Goal: Task Accomplishment & Management: Complete application form

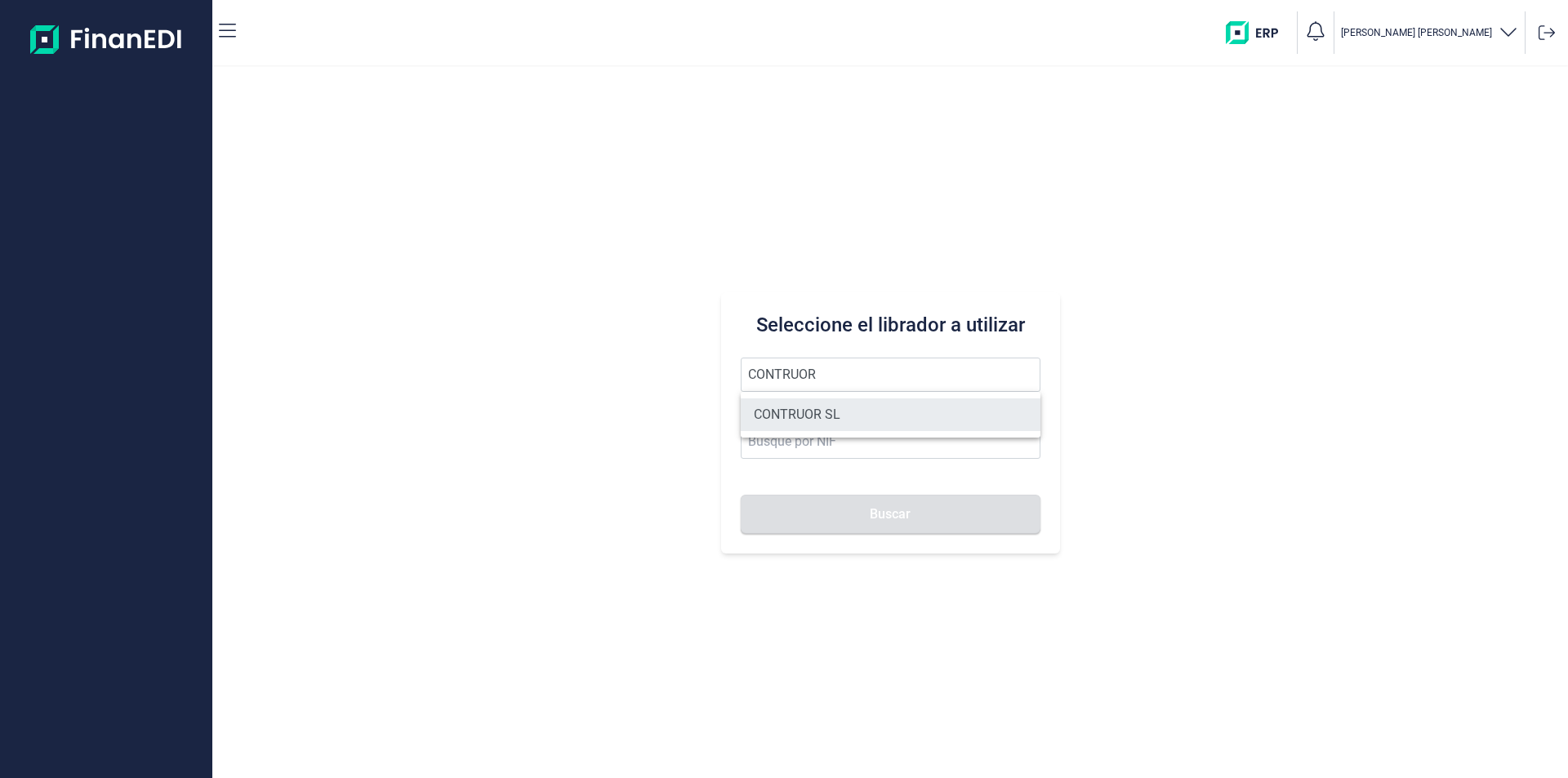
click at [819, 415] on li "CONTRUOR SL" at bounding box center [890, 415] width 299 height 33
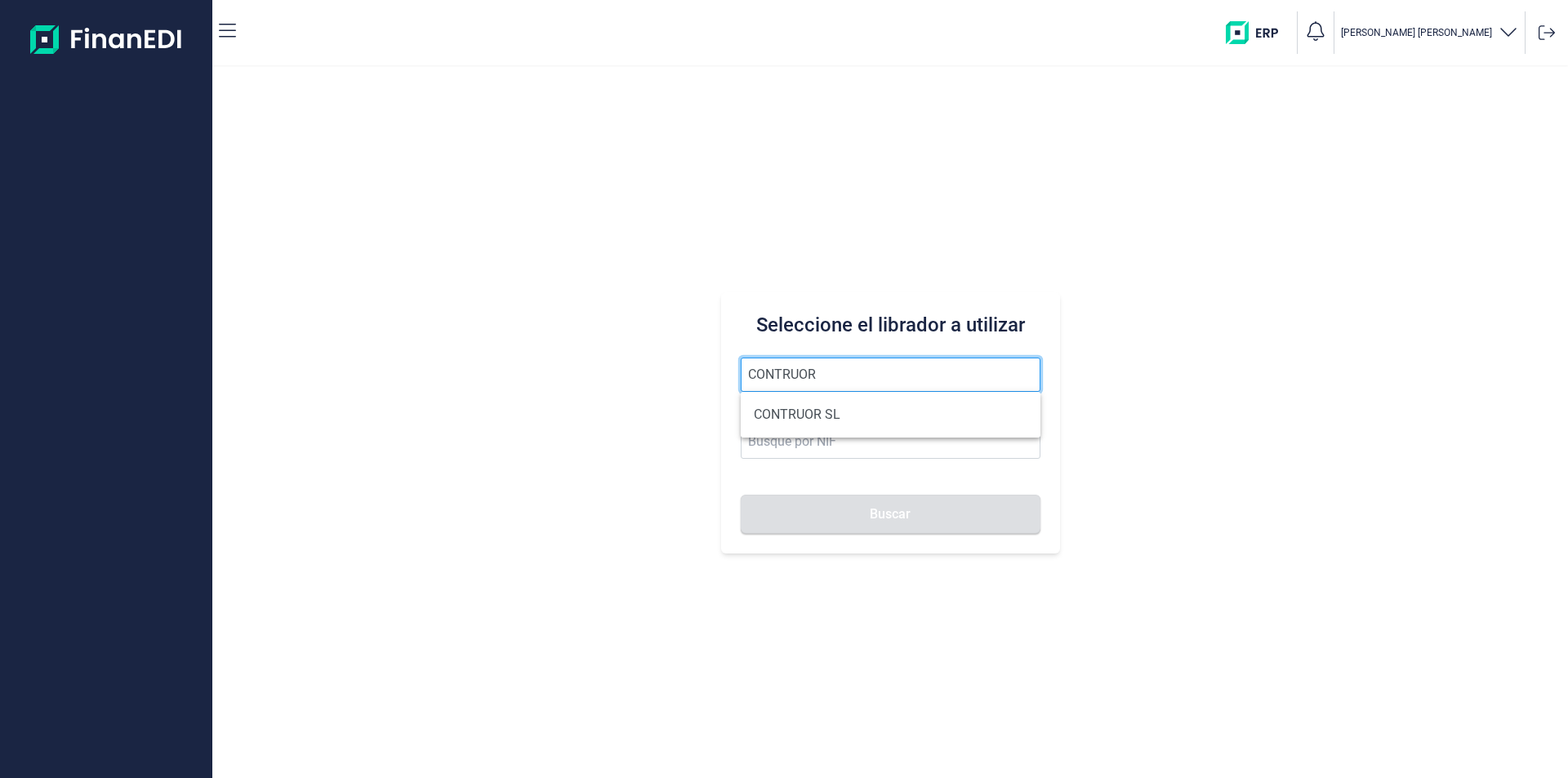
type input "CONTRUOR SL"
type input "B02897700"
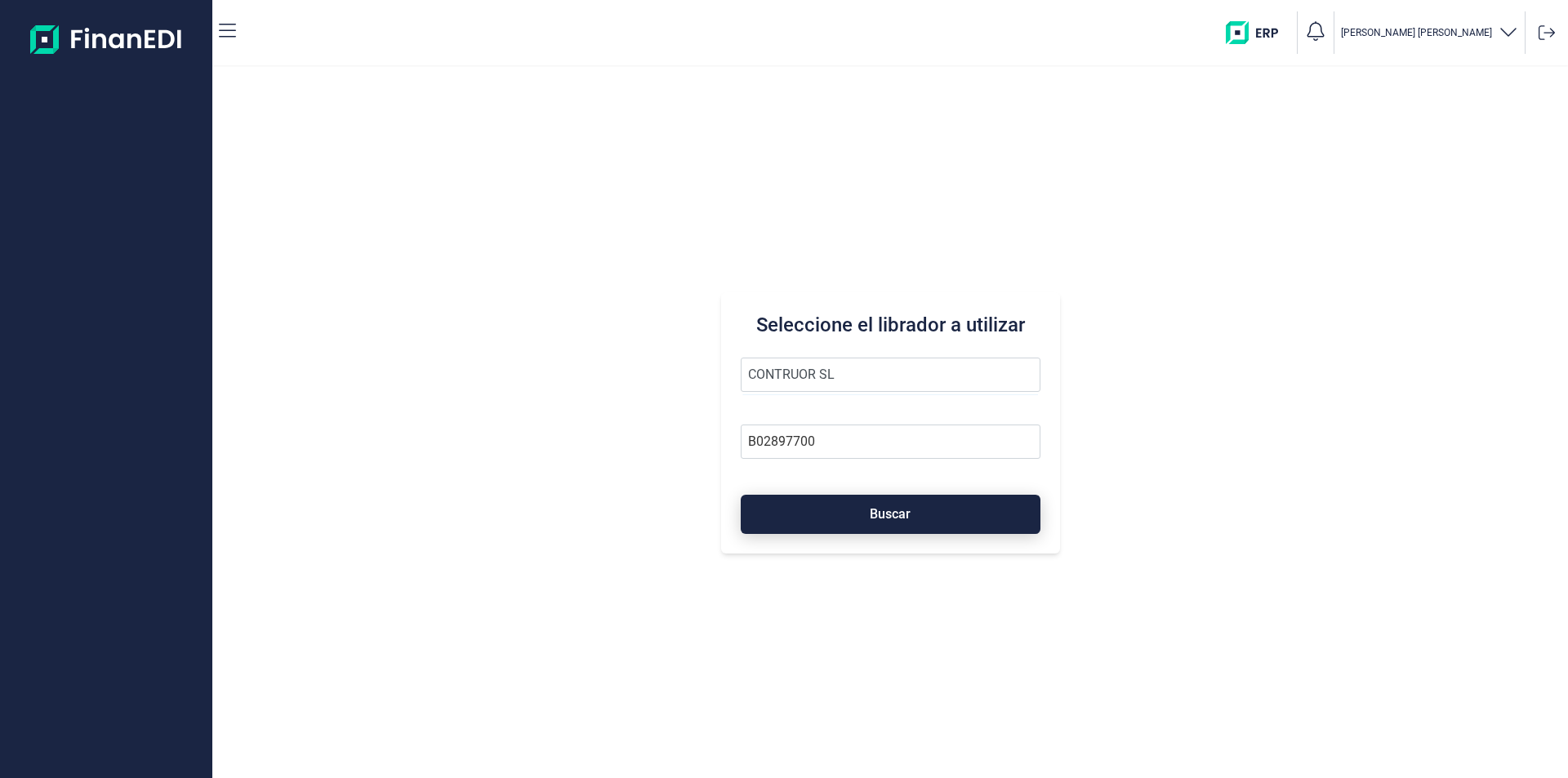
click at [835, 509] on button "Buscar" at bounding box center [890, 514] width 299 height 39
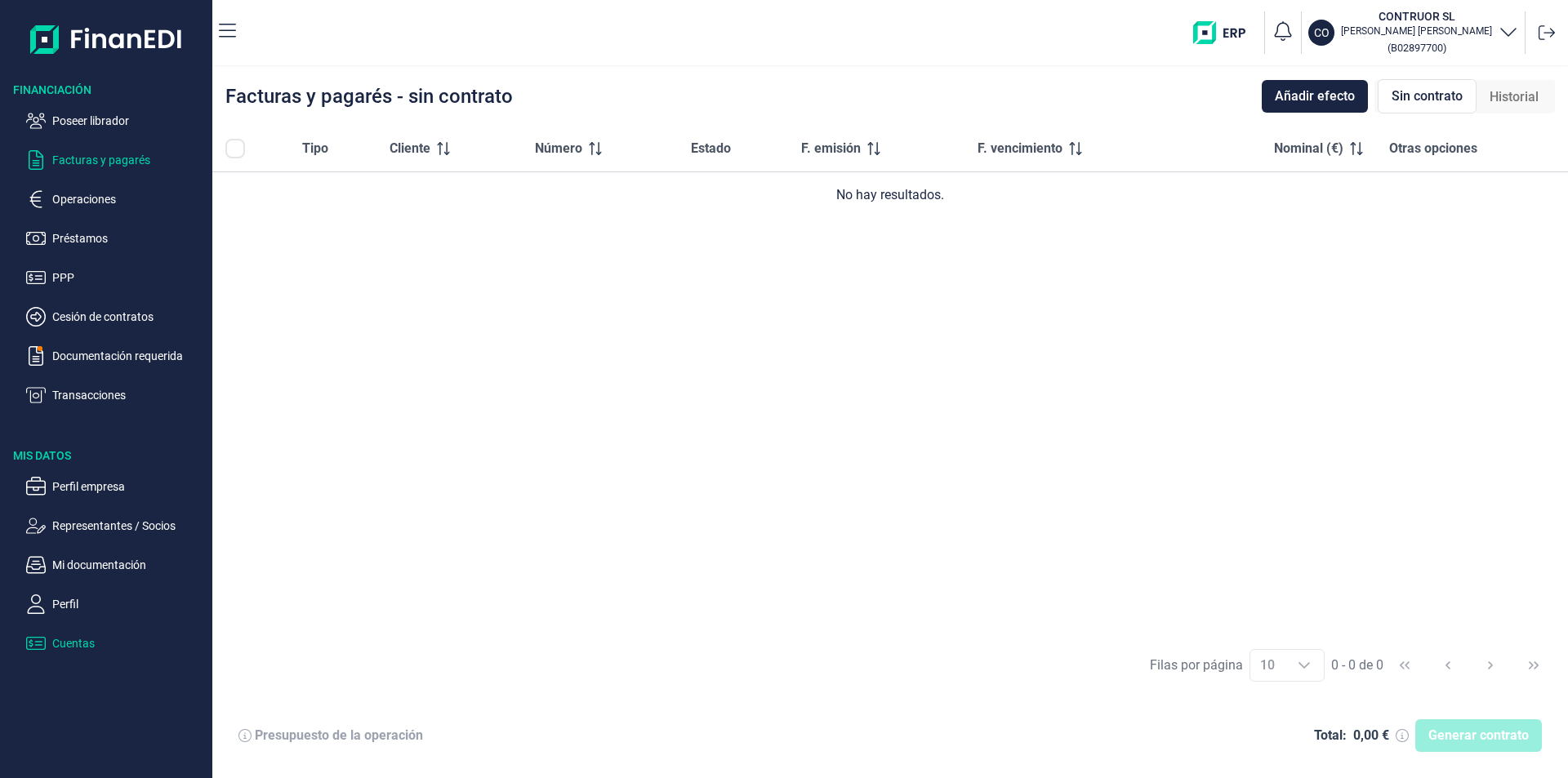
click at [86, 639] on p "Cuentas" at bounding box center [129, 643] width 154 height 20
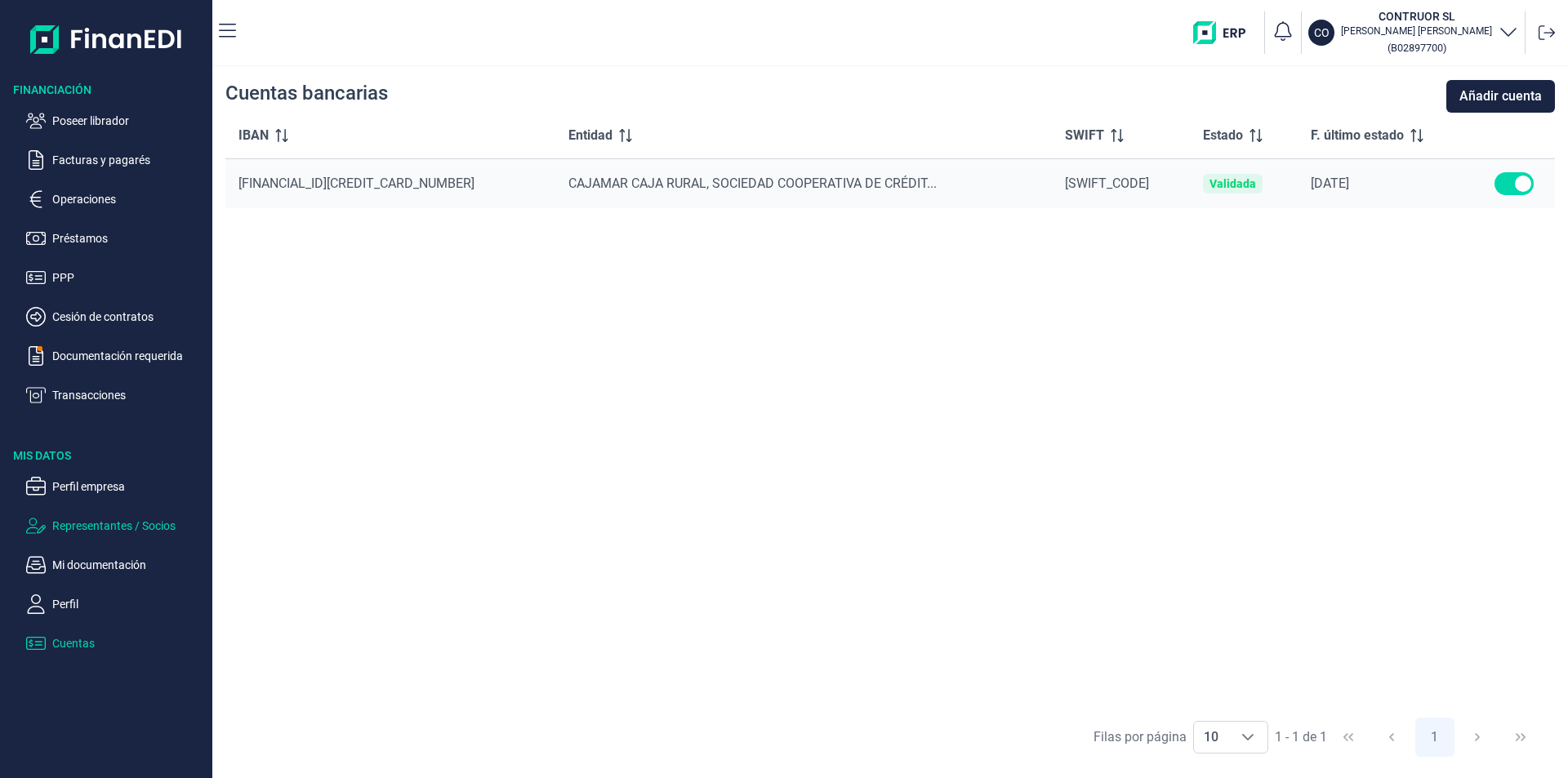
click at [110, 527] on p "Representantes / Socios" at bounding box center [129, 525] width 154 height 20
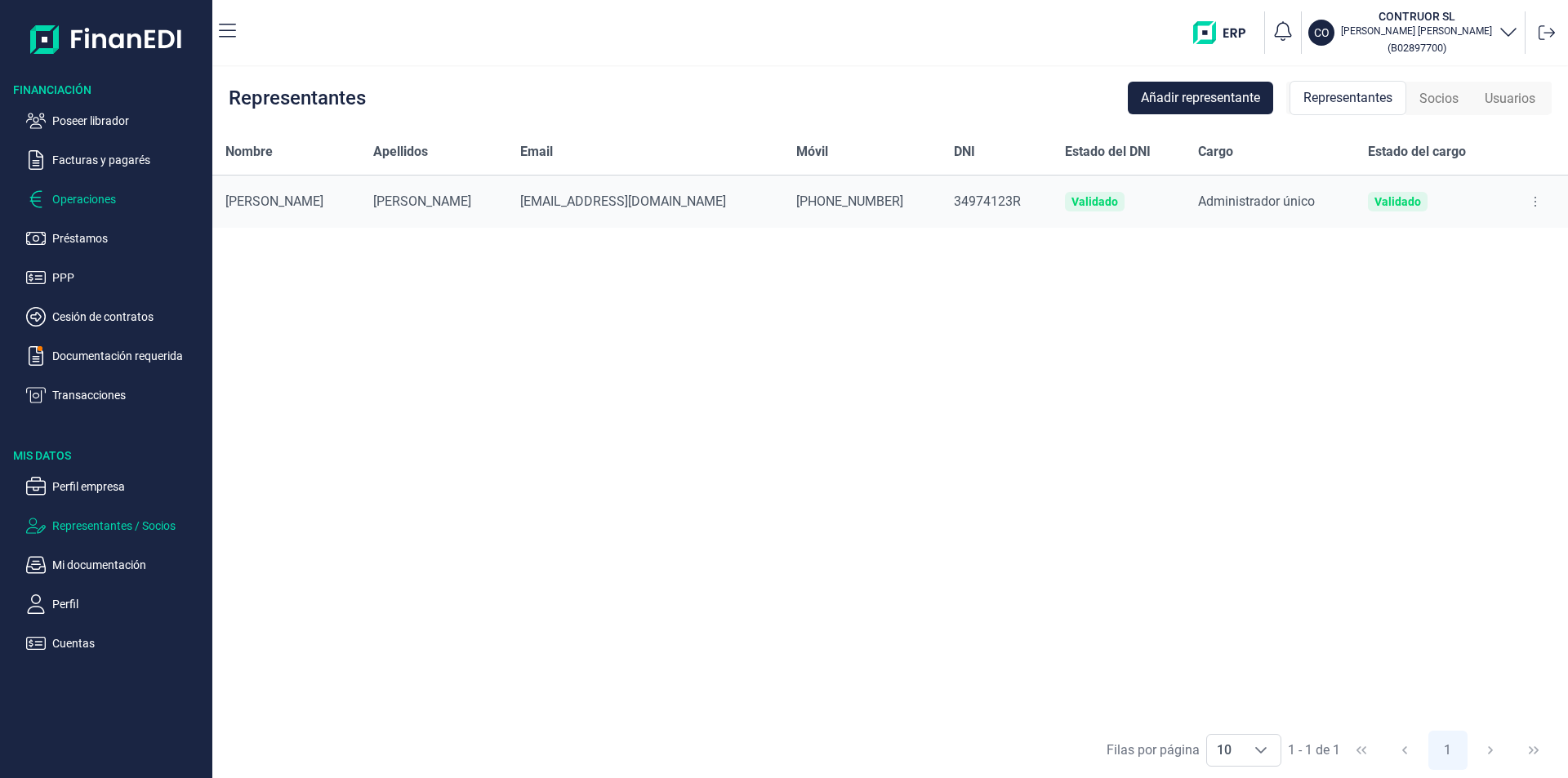
click at [81, 195] on p "Operaciones" at bounding box center [129, 199] width 154 height 20
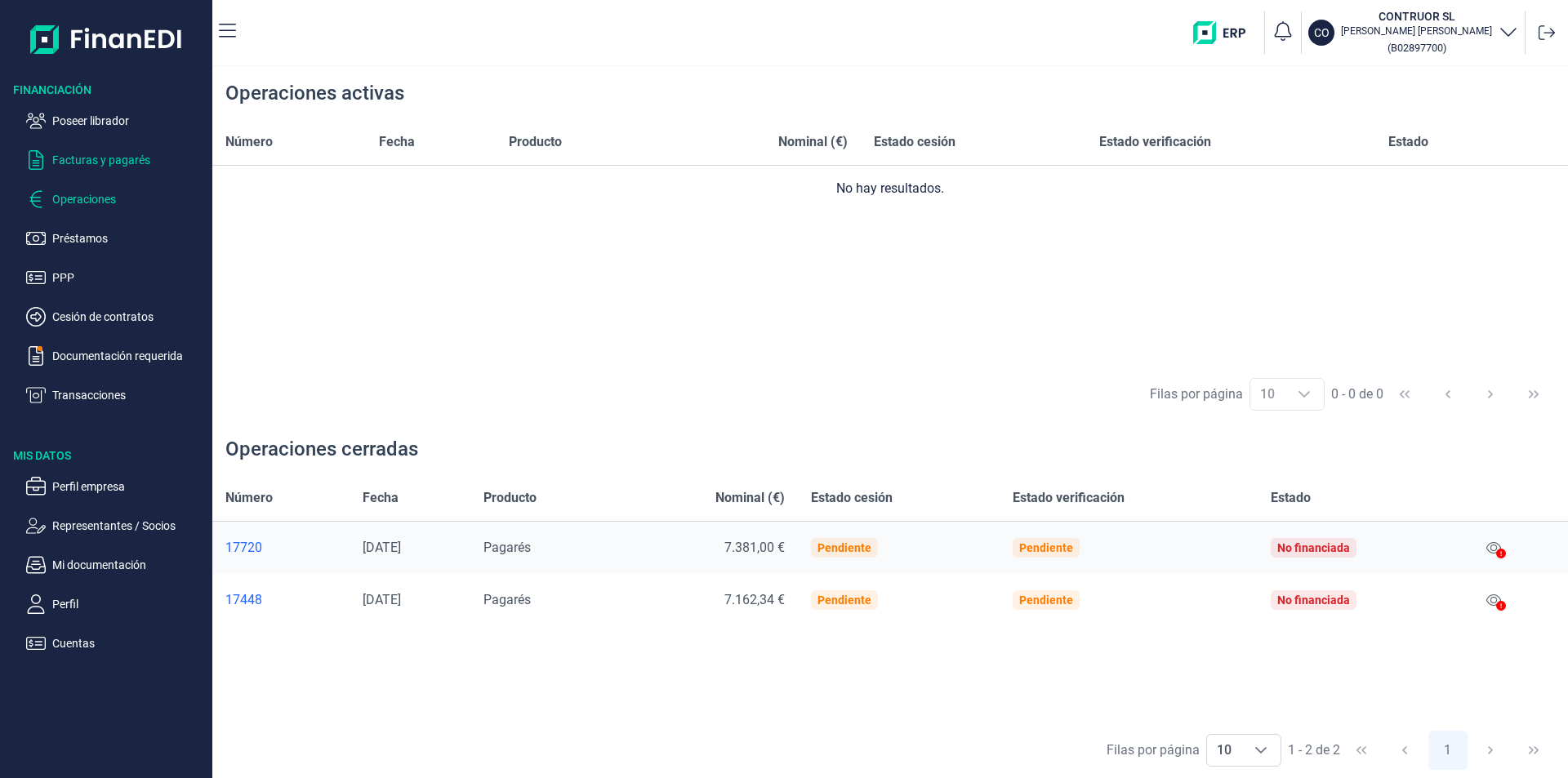
click at [105, 160] on p "Facturas y pagarés" at bounding box center [129, 160] width 154 height 20
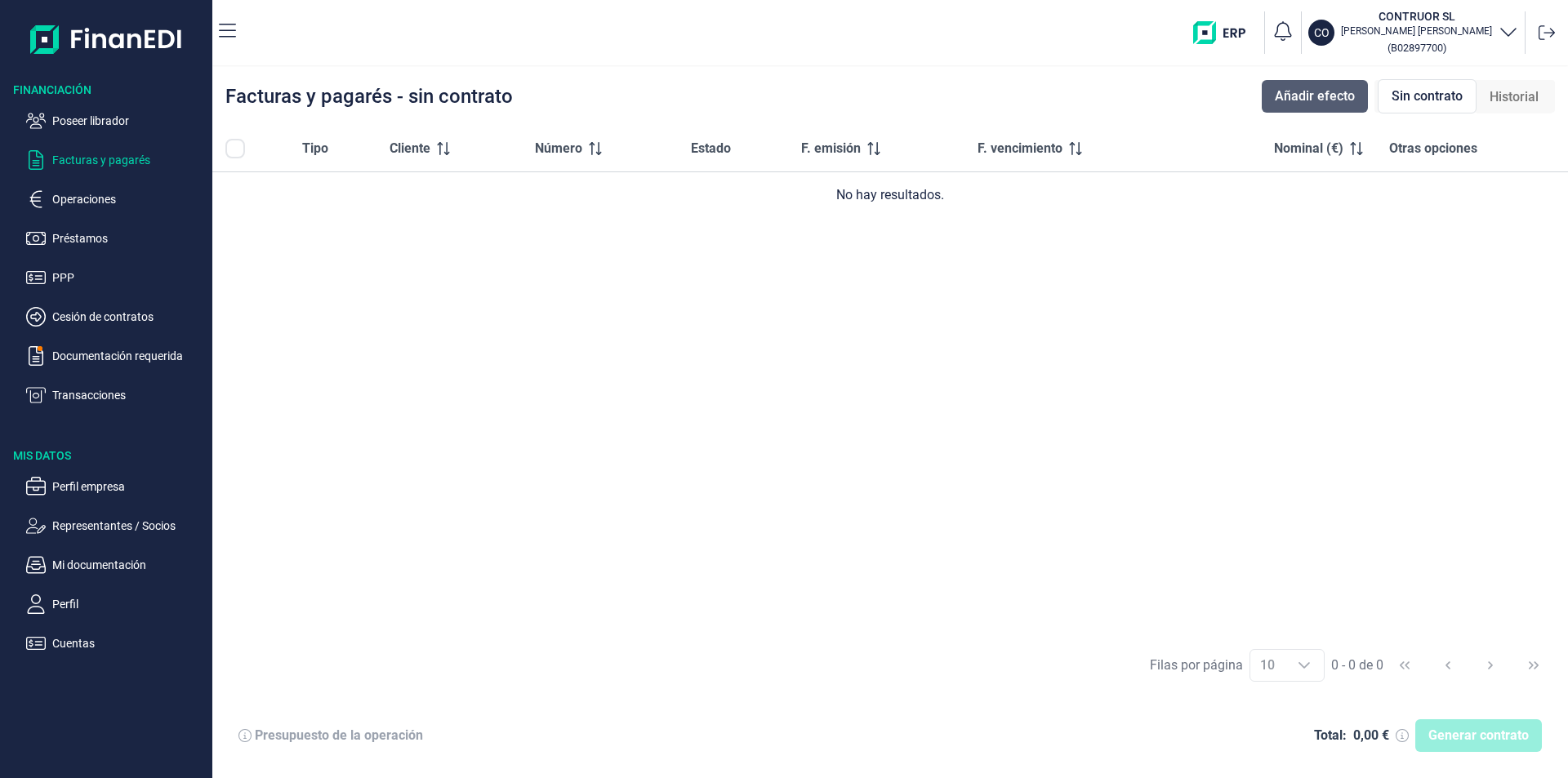
click at [1345, 100] on span "Añadir efecto" at bounding box center [1314, 96] width 80 height 20
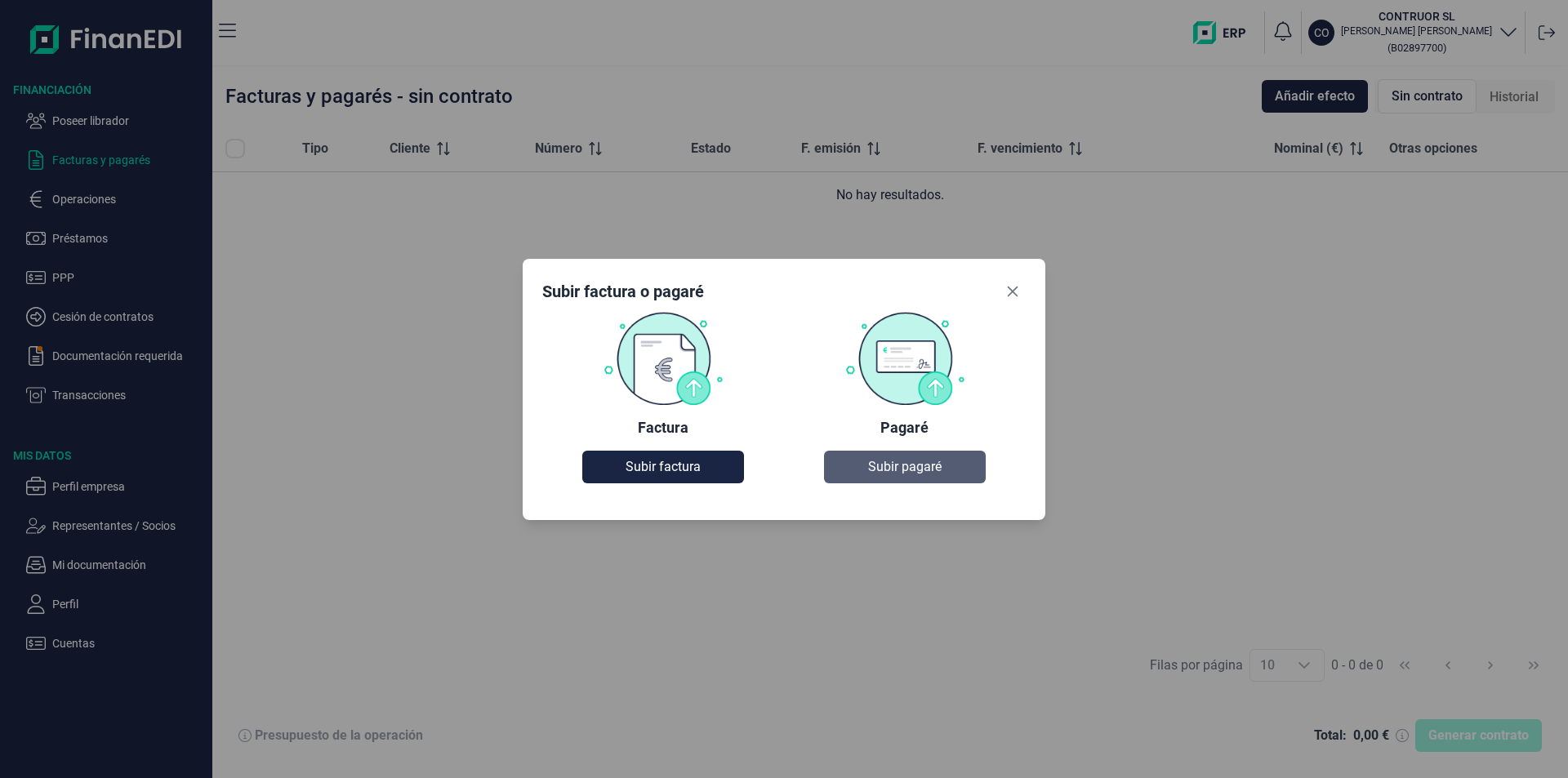
click at [869, 475] on span "Subir pagaré" at bounding box center [904, 467] width 73 height 20
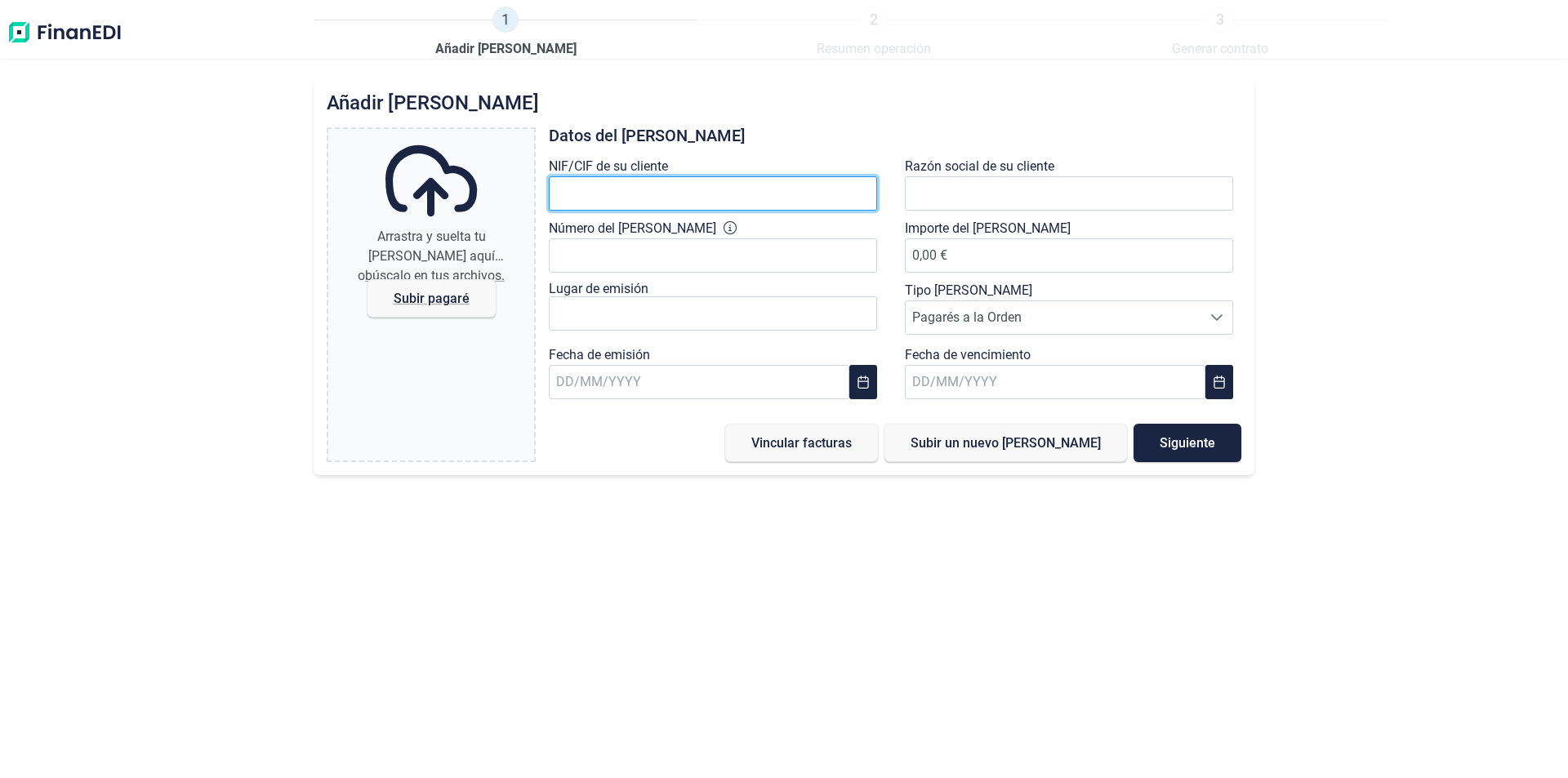
click at [600, 196] on input "text" at bounding box center [712, 193] width 329 height 35
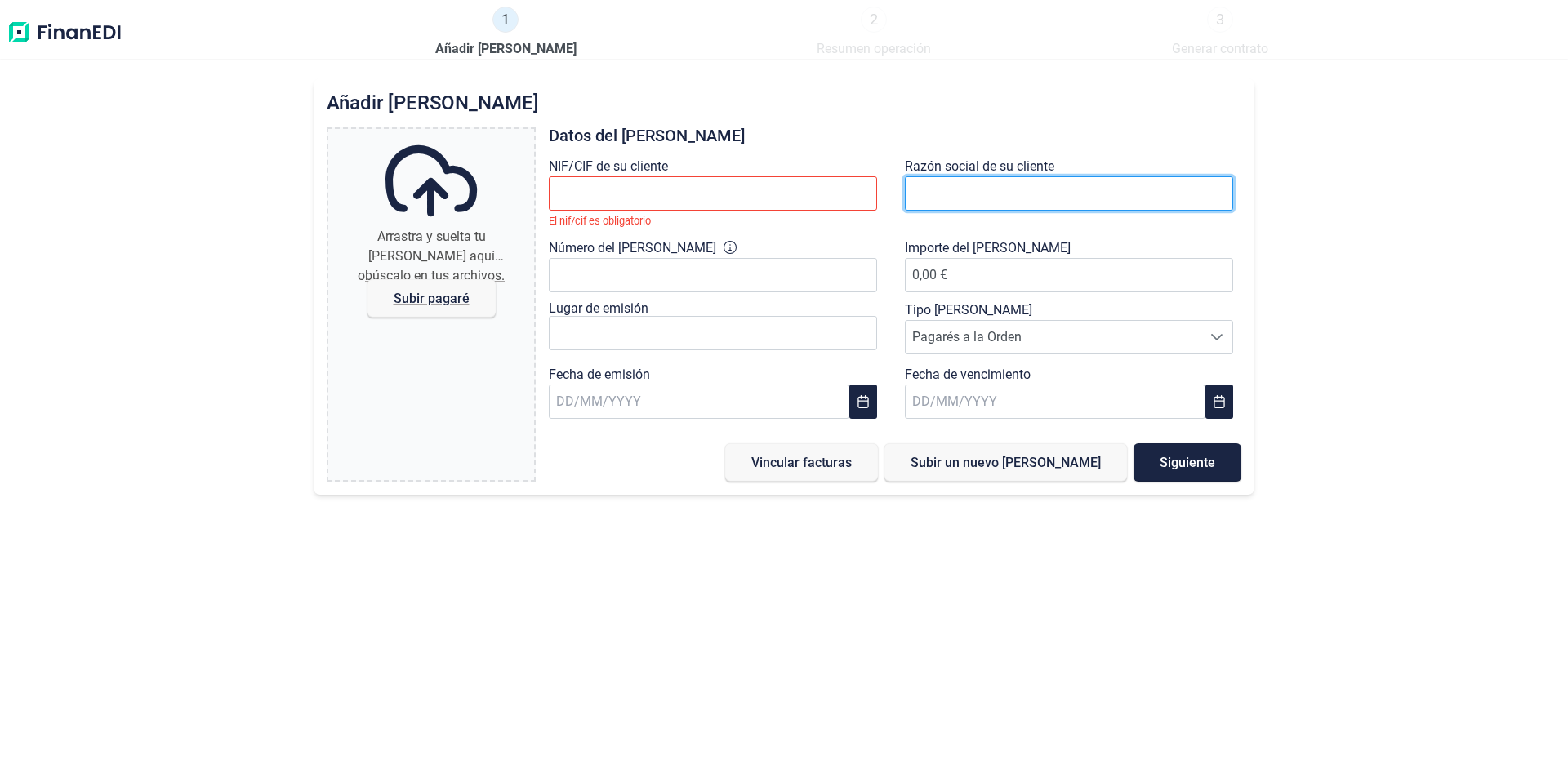
click at [954, 191] on input "text" at bounding box center [1069, 193] width 329 height 35
drag, startPoint x: 1036, startPoint y: 189, endPoint x: 982, endPoint y: 191, distance: 54.0
click at [982, 191] on input "UTE TUNEL SAND" at bounding box center [1069, 193] width 329 height 35
click at [1087, 198] on input "UTE TUNEL [PERSON_NAME] ROVER" at bounding box center [1069, 193] width 329 height 35
click at [1132, 187] on input "UTE TUNEL [PERSON_NAME] ROVER" at bounding box center [1069, 193] width 329 height 35
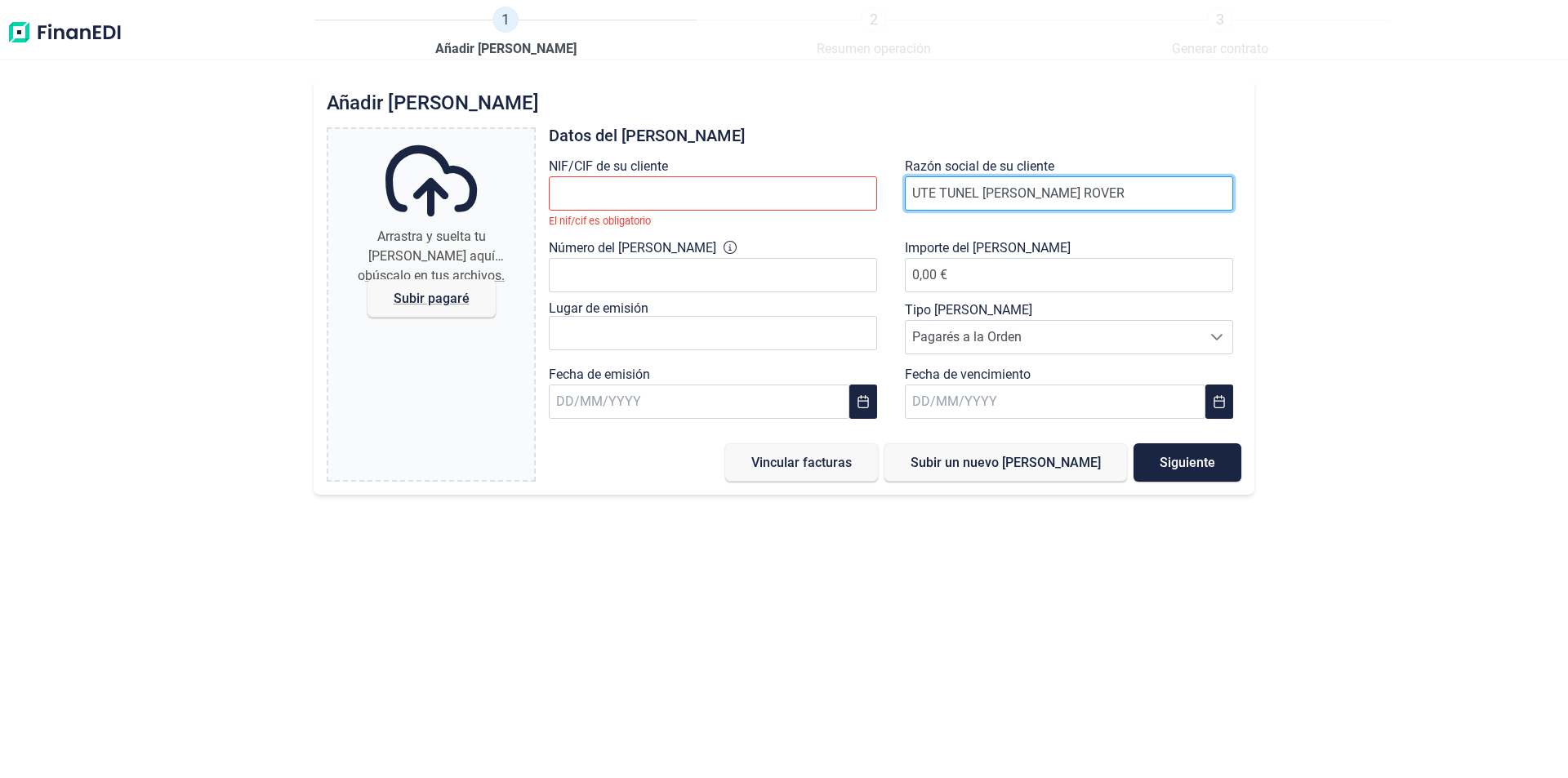
type input "UTE TUNEL [PERSON_NAME] ROVER"
click at [1096, 189] on input "UTE TUNEL [PERSON_NAME] ROVER" at bounding box center [1069, 193] width 329 height 35
drag, startPoint x: 1150, startPoint y: 197, endPoint x: 900, endPoint y: 210, distance: 250.3
click at [900, 210] on div "Razón social de su cliente UTE TUNEL [PERSON_NAME] ROVER" at bounding box center [1073, 198] width 356 height 82
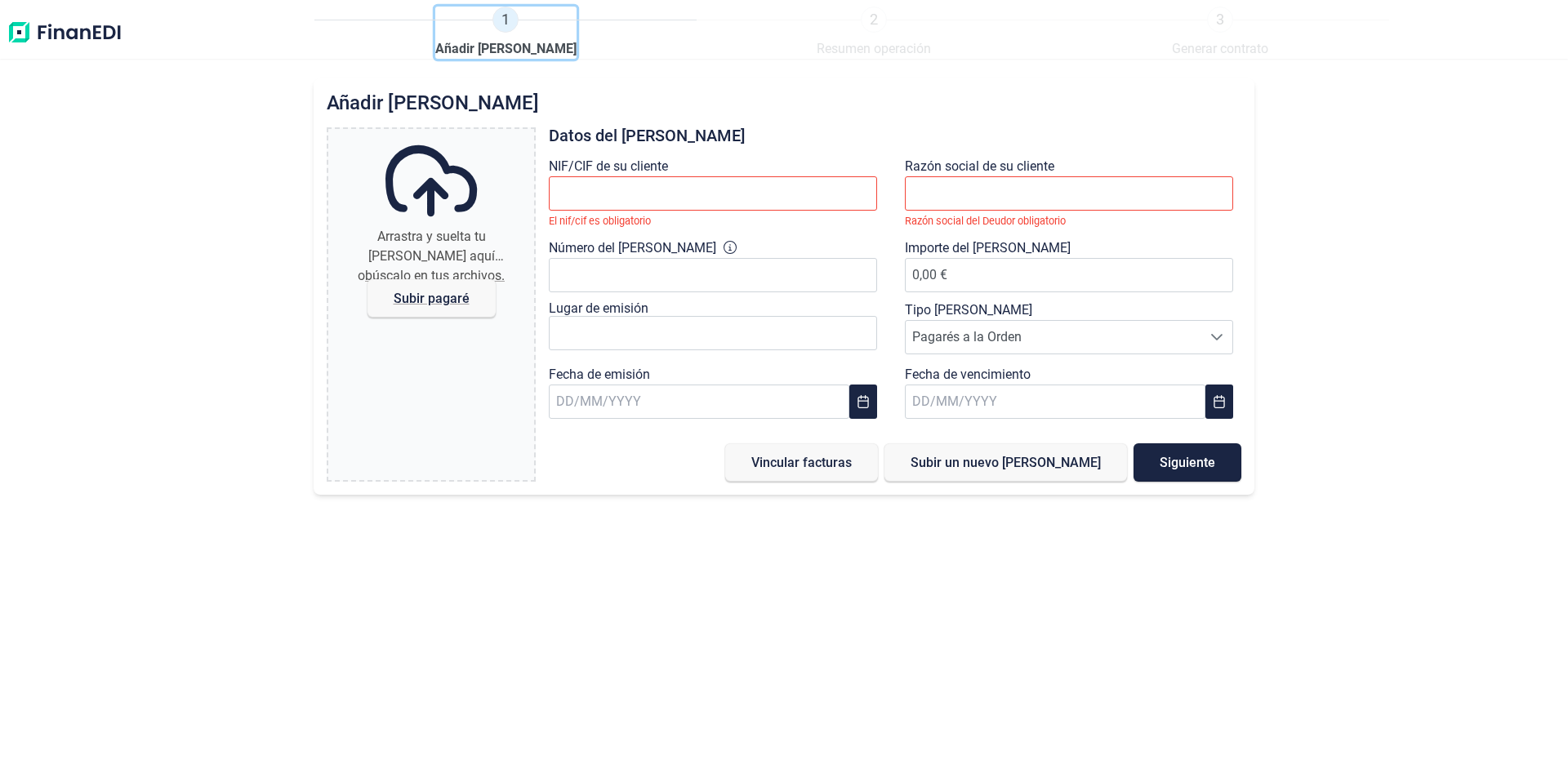
click at [477, 44] on span "Añadir [PERSON_NAME]" at bounding box center [506, 48] width 141 height 20
click at [82, 34] on img at bounding box center [65, 33] width 116 height 53
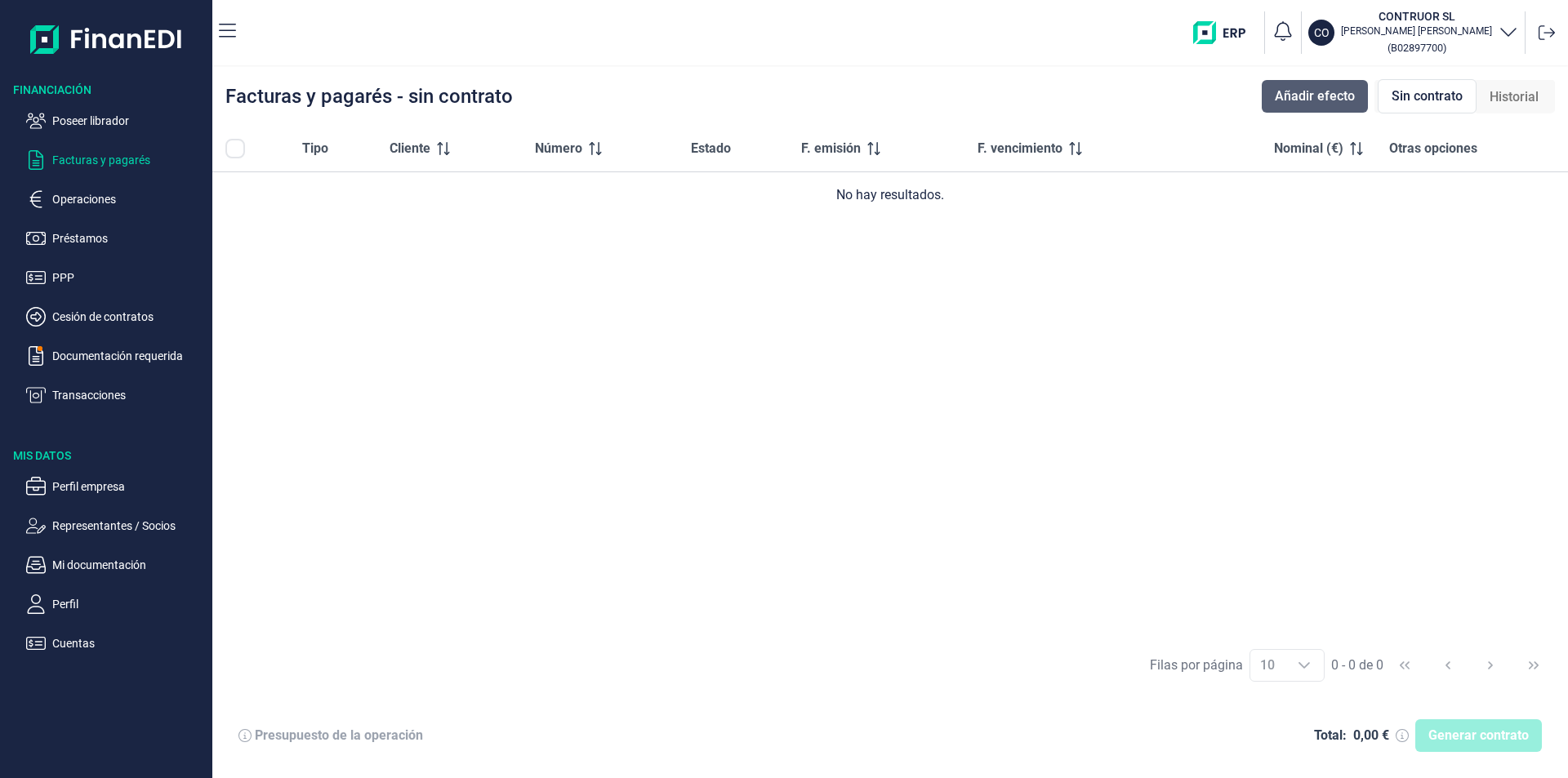
click at [1323, 94] on span "Añadir efecto" at bounding box center [1314, 96] width 80 height 20
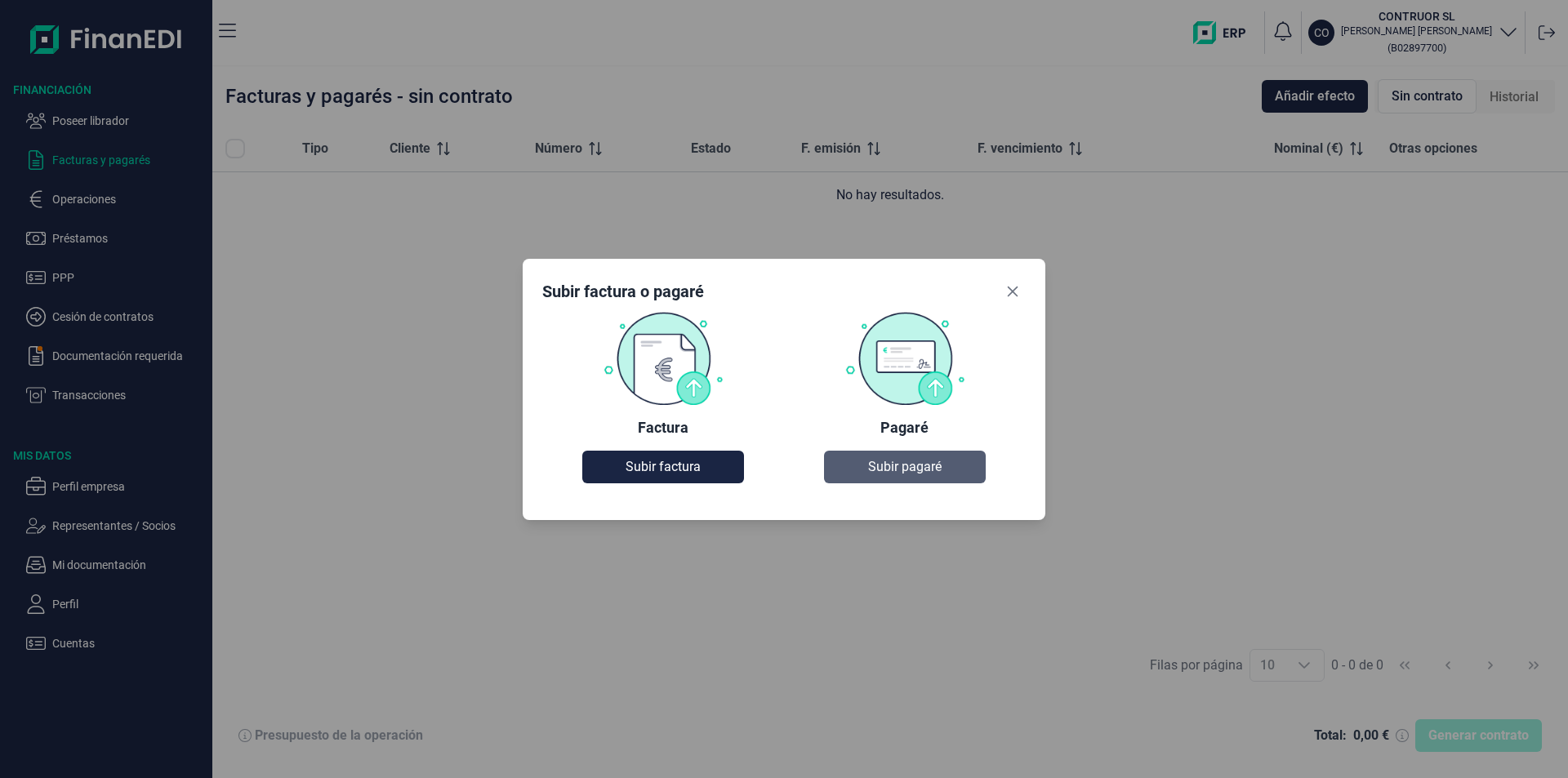
click at [906, 468] on span "Subir pagaré" at bounding box center [904, 467] width 73 height 20
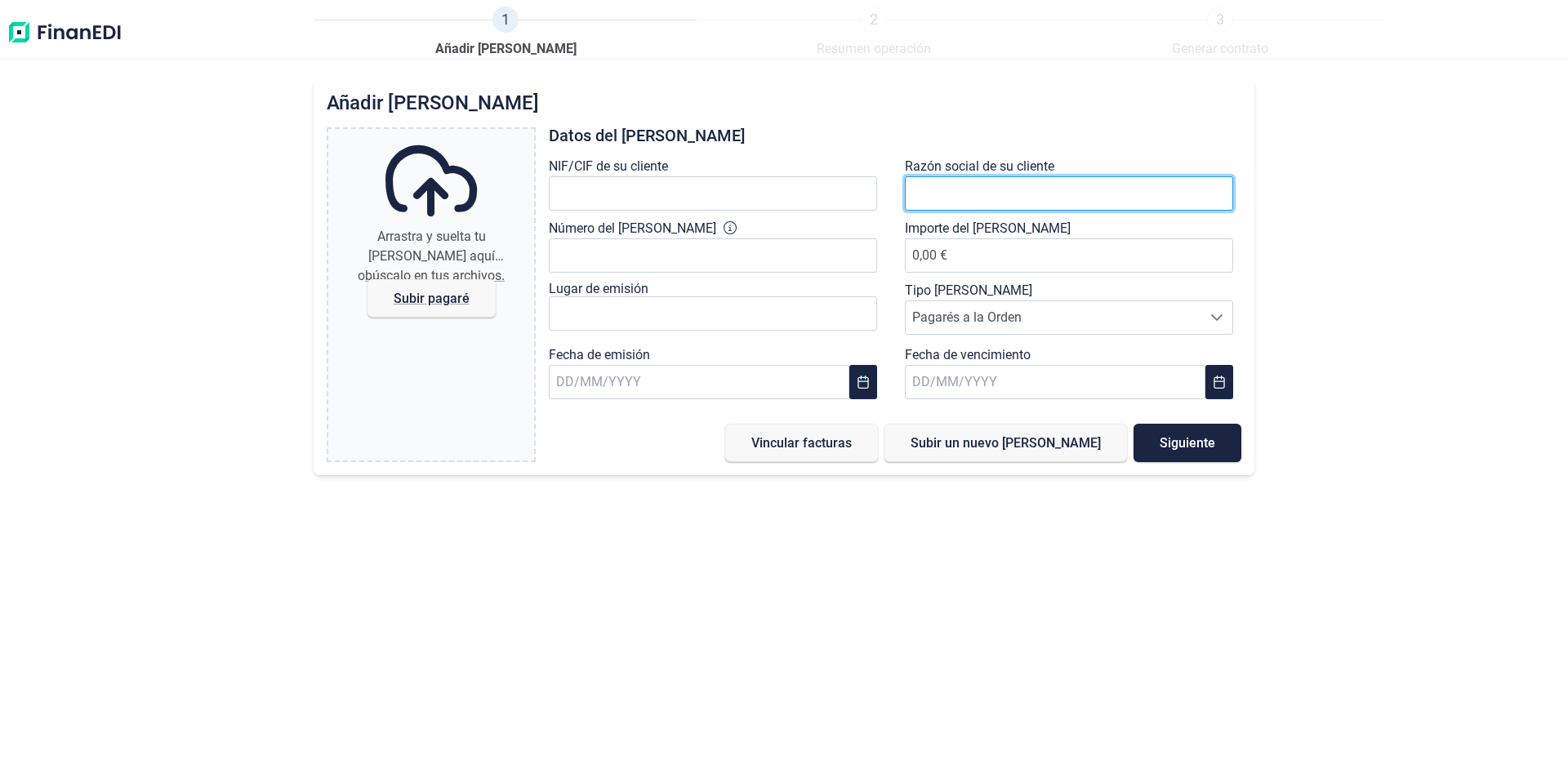
click at [942, 191] on input "text" at bounding box center [1069, 193] width 329 height 35
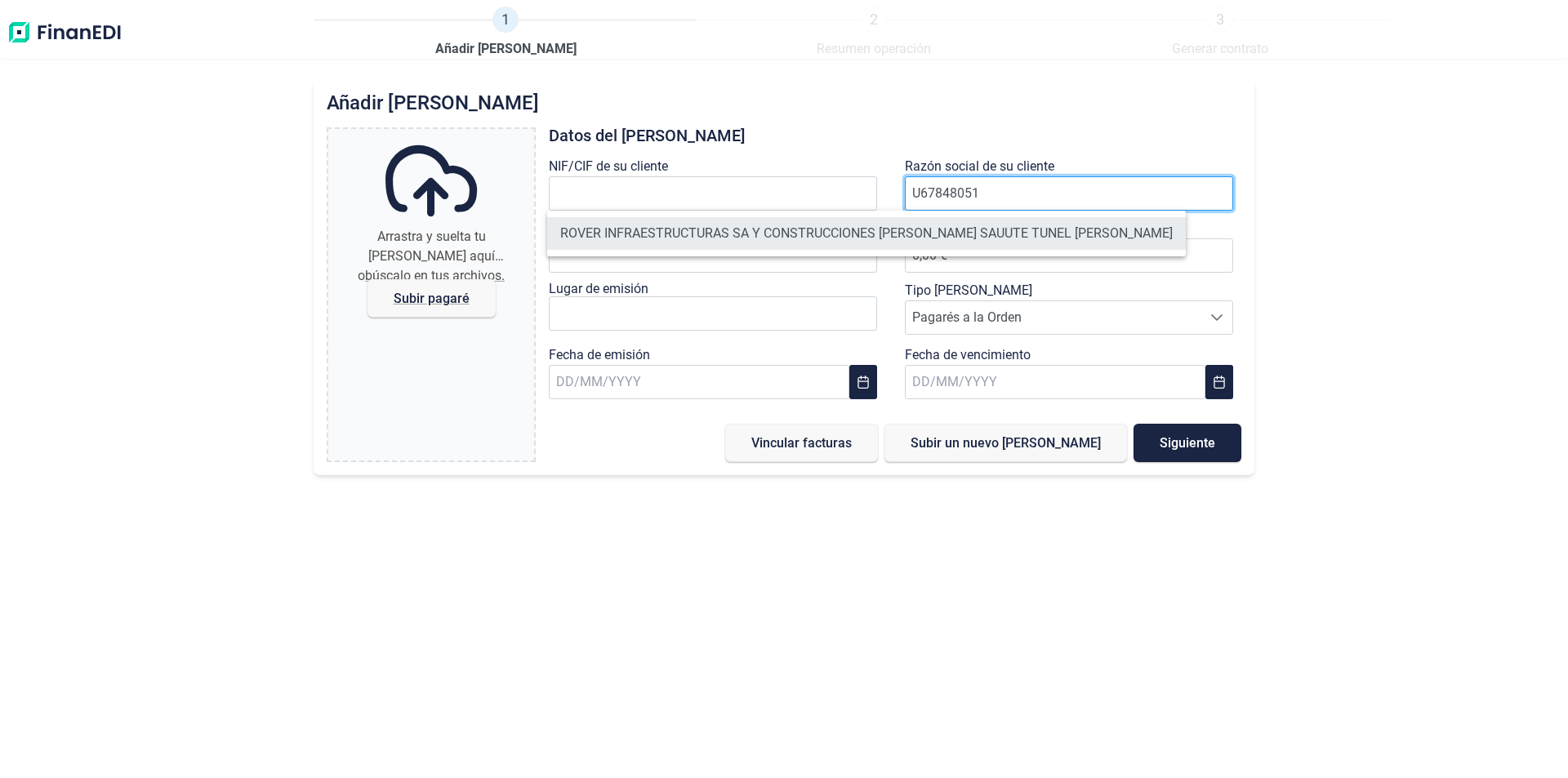
type input "U67848051"
click at [918, 227] on li "ROVER INFRAESTRUCTURAS SA Y CONSTRUCCIONES [PERSON_NAME] SAUUTE TUNEL [PERSON_N…" at bounding box center [866, 234] width 638 height 33
type input "U67848051"
type input "ROVER INFRAESTRUCTURAS SA Y CONSTRUCCIONES [PERSON_NAME] SAUUTE TUNEL [PERSON_N…"
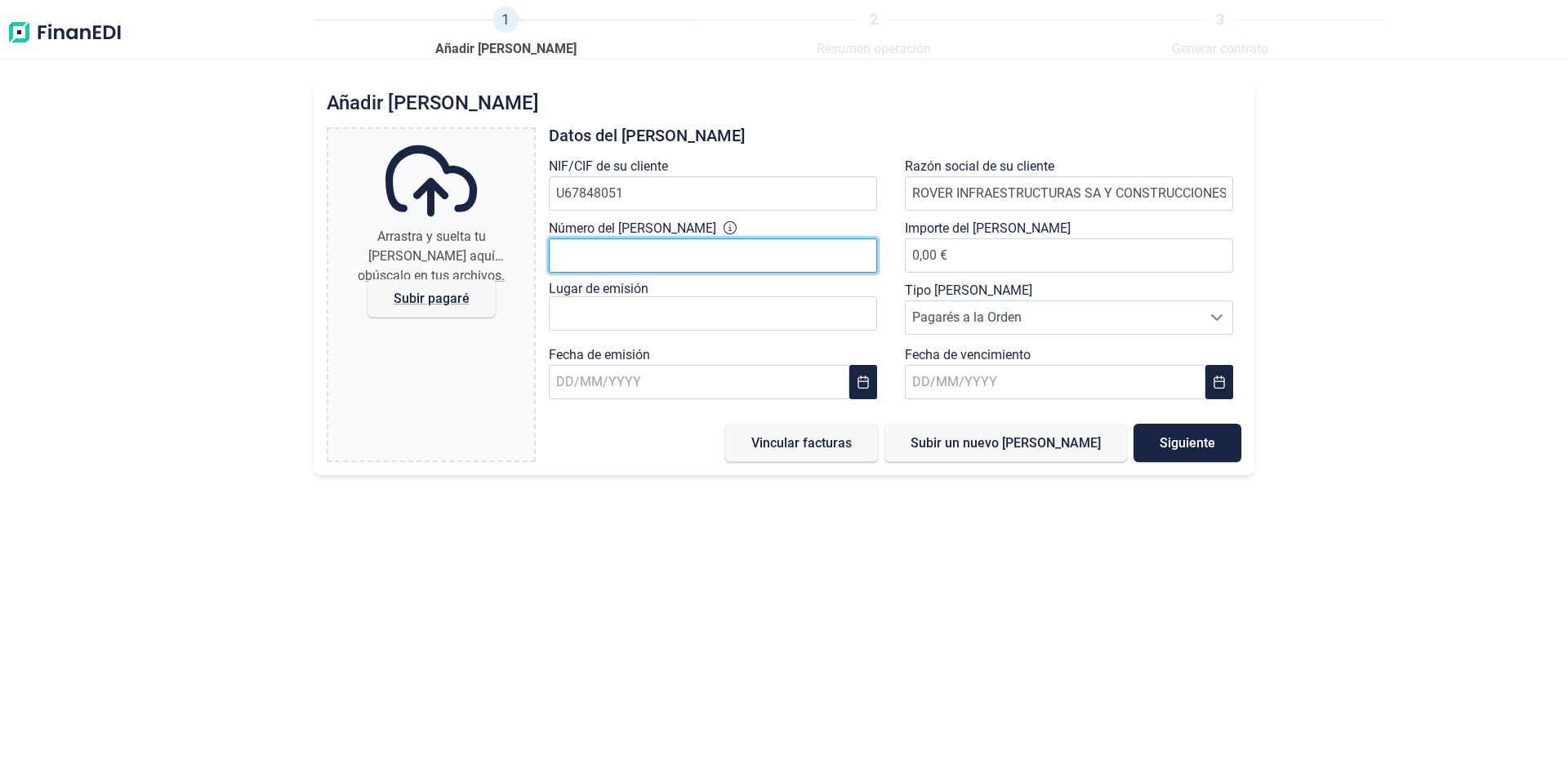
click at [578, 256] on input "Número del [PERSON_NAME]" at bounding box center [712, 255] width 329 height 35
type input "17908276"
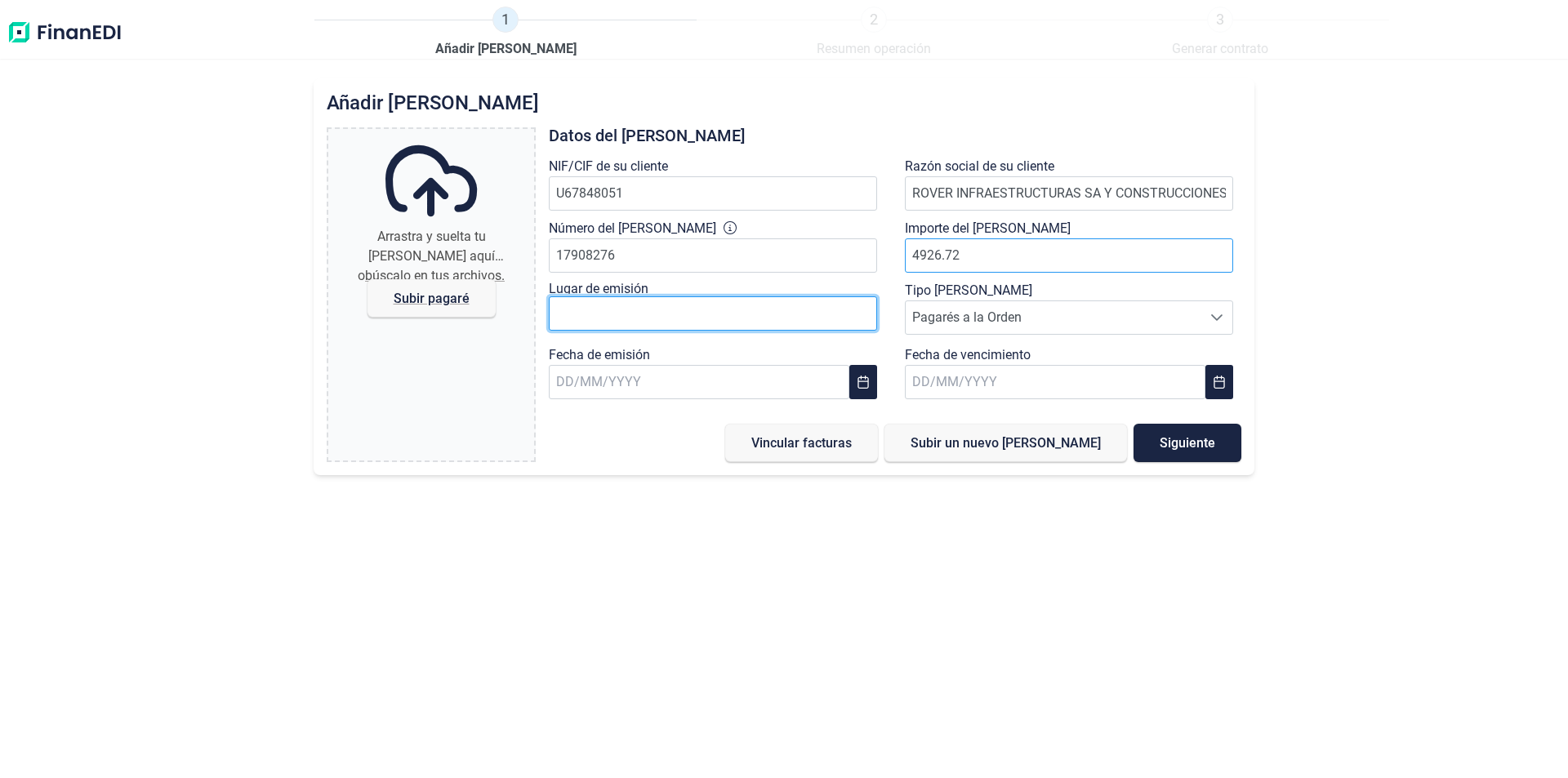
type input "4.926,72 €"
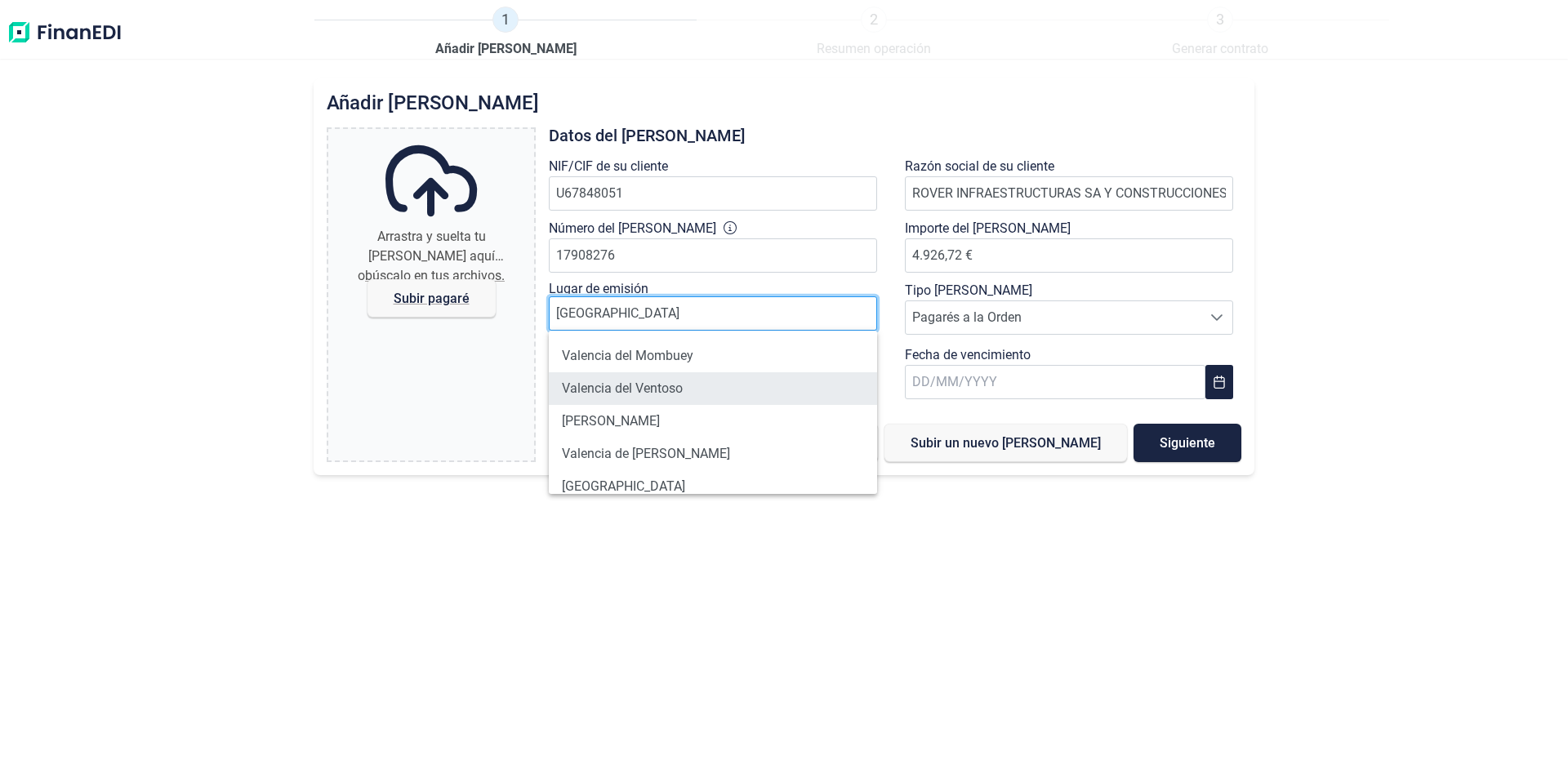
scroll to position [46, 0]
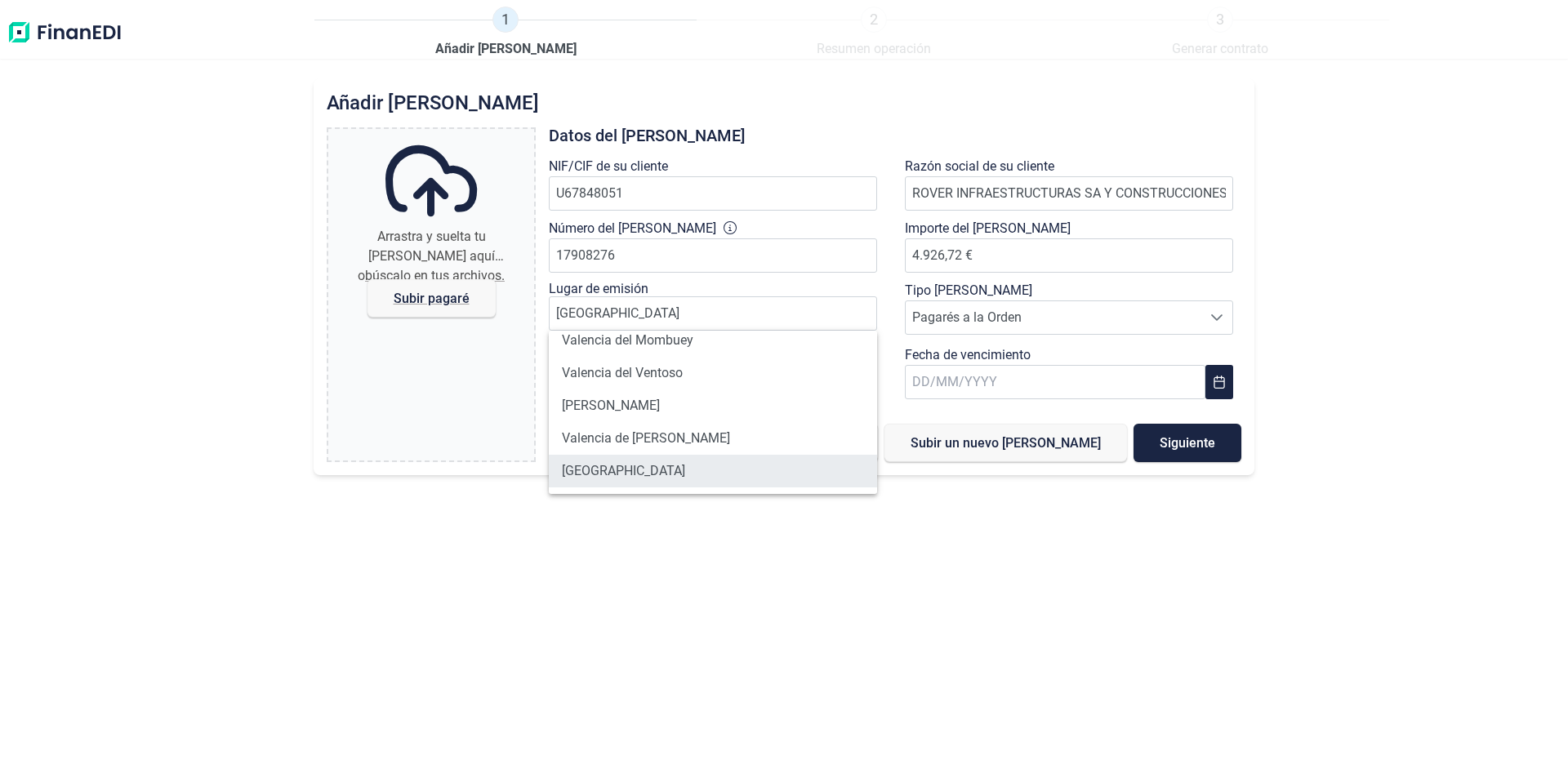
click at [614, 473] on li "[GEOGRAPHIC_DATA]" at bounding box center [712, 471] width 329 height 33
type input "[GEOGRAPHIC_DATA]"
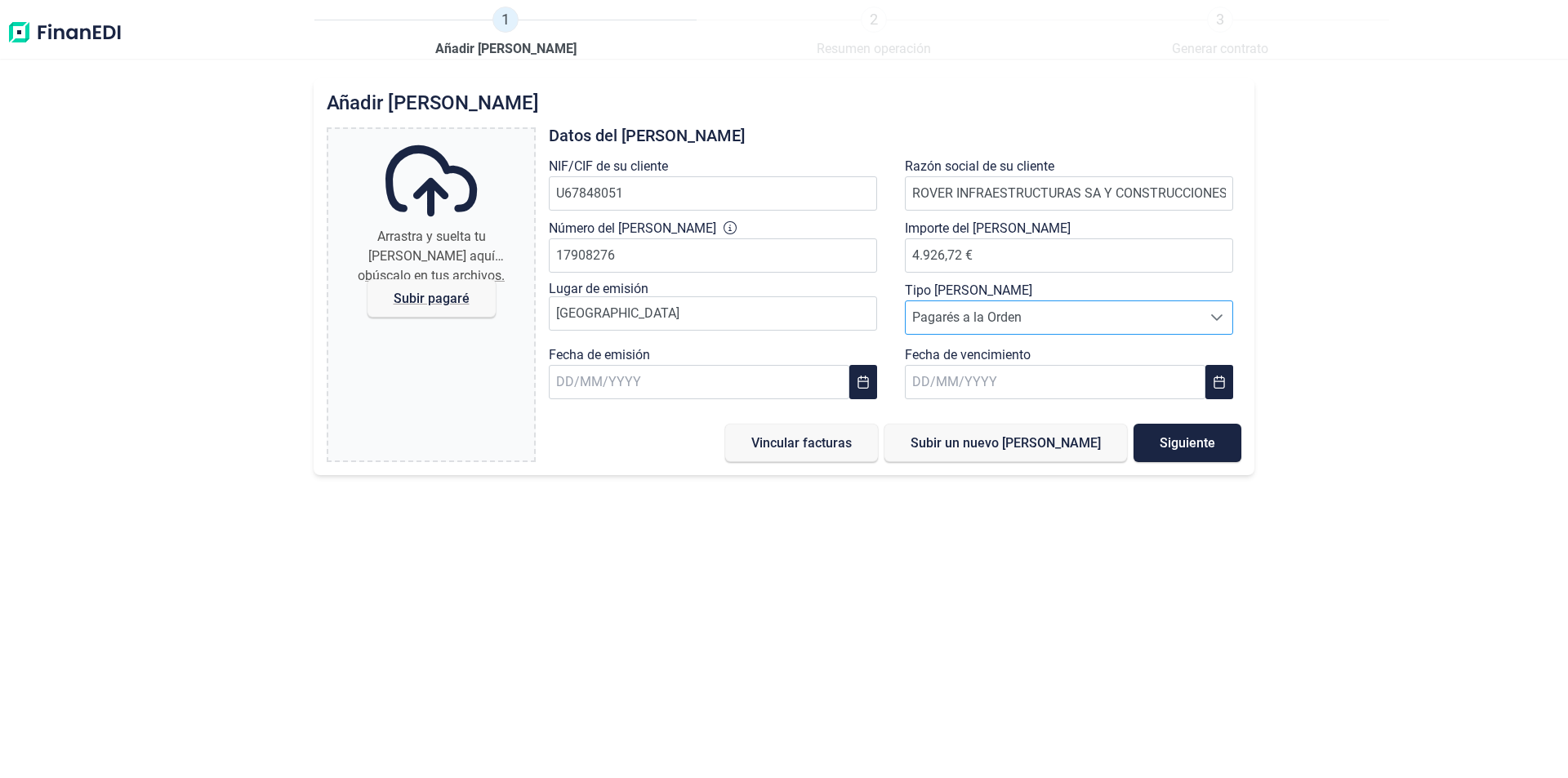
click at [982, 317] on span "Pagarés a la Orden" at bounding box center [1053, 317] width 296 height 33
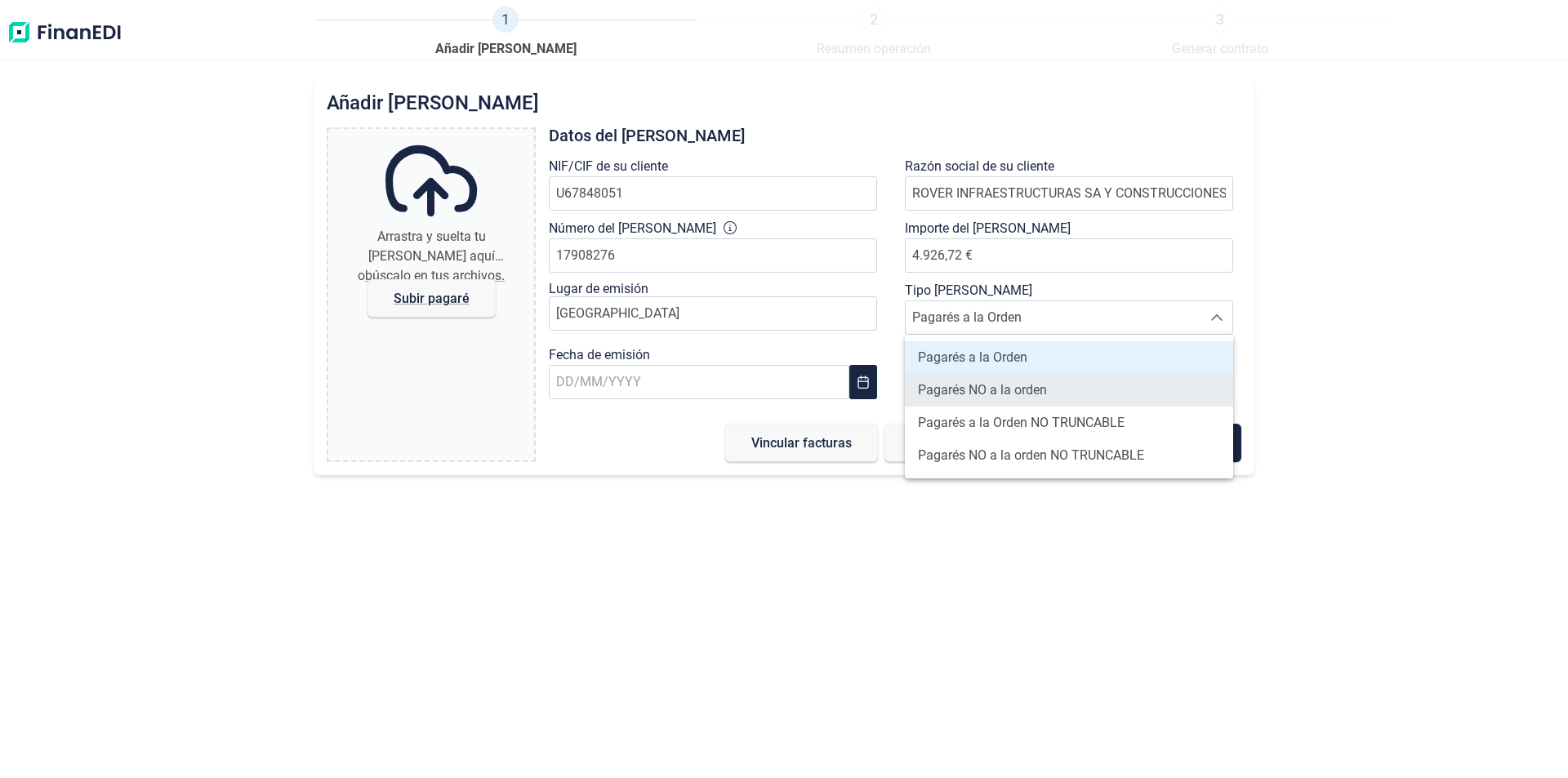
click at [982, 392] on span "Pagarés NO a la orden" at bounding box center [982, 390] width 129 height 20
type input "Pagarés NO a la orden"
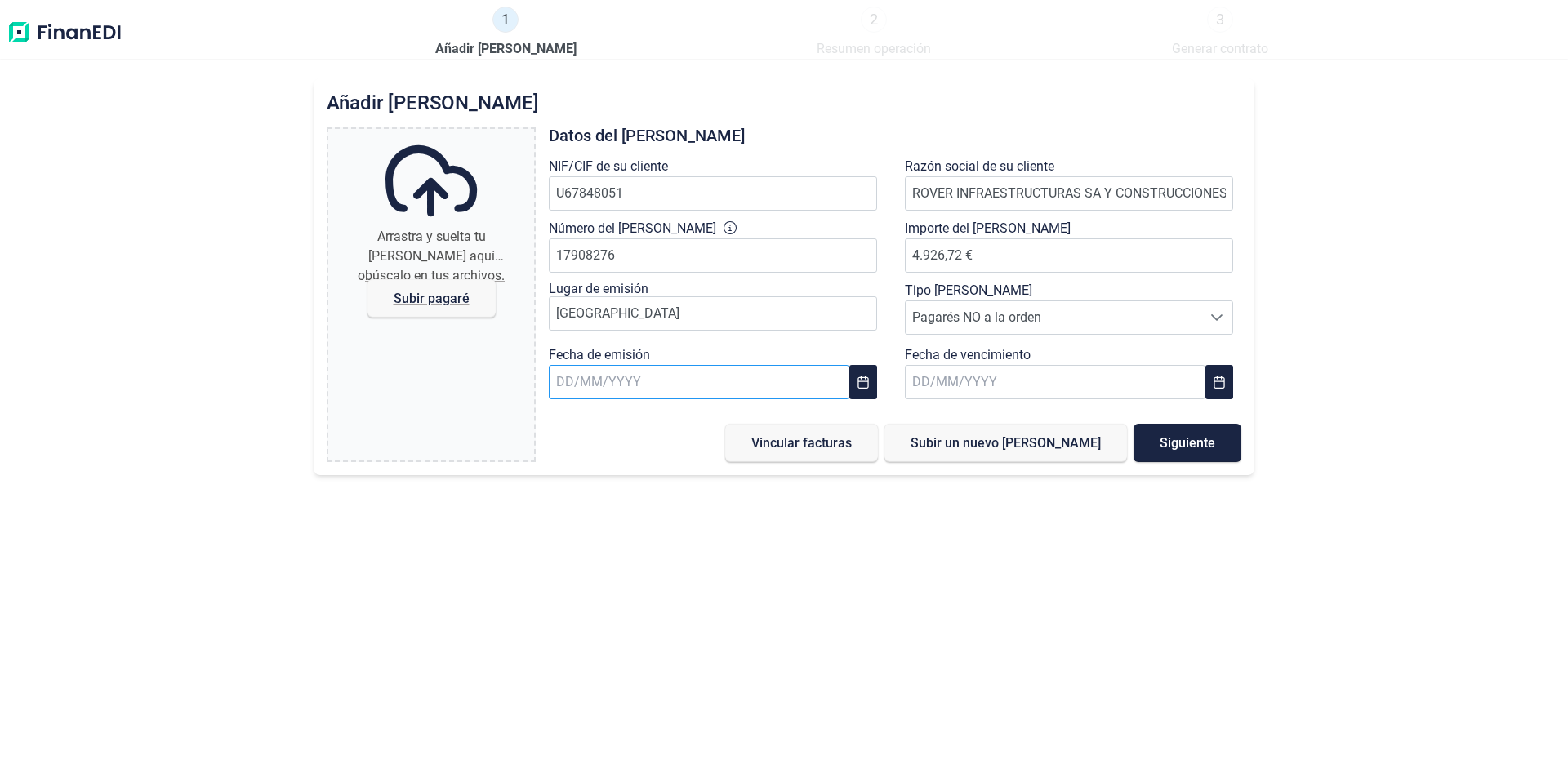
click at [559, 382] on input "text" at bounding box center [699, 382] width 300 height 35
click at [624, 552] on span "9" at bounding box center [624, 554] width 33 height 33
type input "[DATE]"
click at [931, 386] on input "text" at bounding box center [1055, 382] width 300 height 35
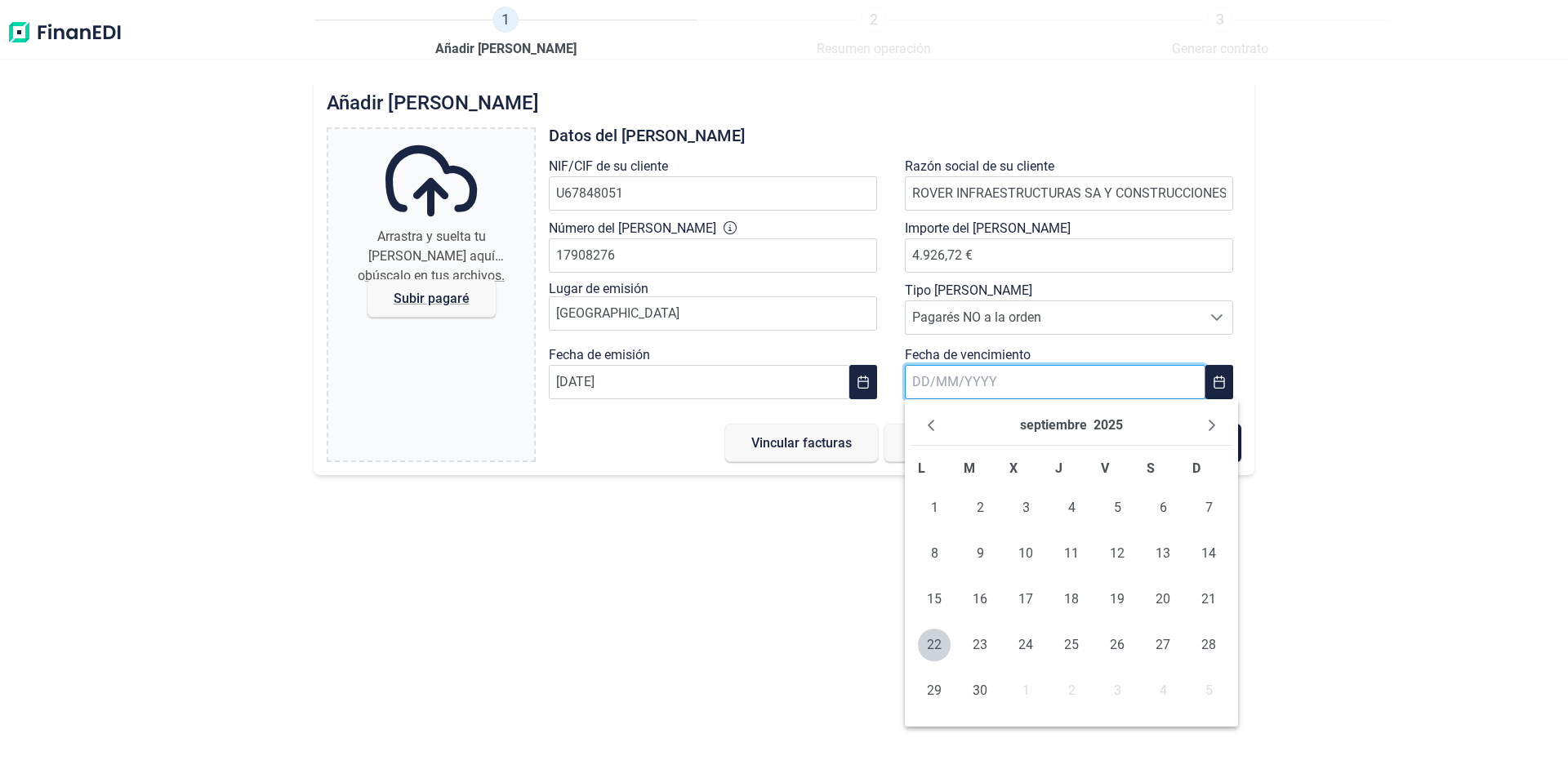
click at [919, 378] on input "text" at bounding box center [1055, 382] width 300 height 35
type input "[DATE]"
click at [982, 687] on span "25" at bounding box center [980, 691] width 33 height 33
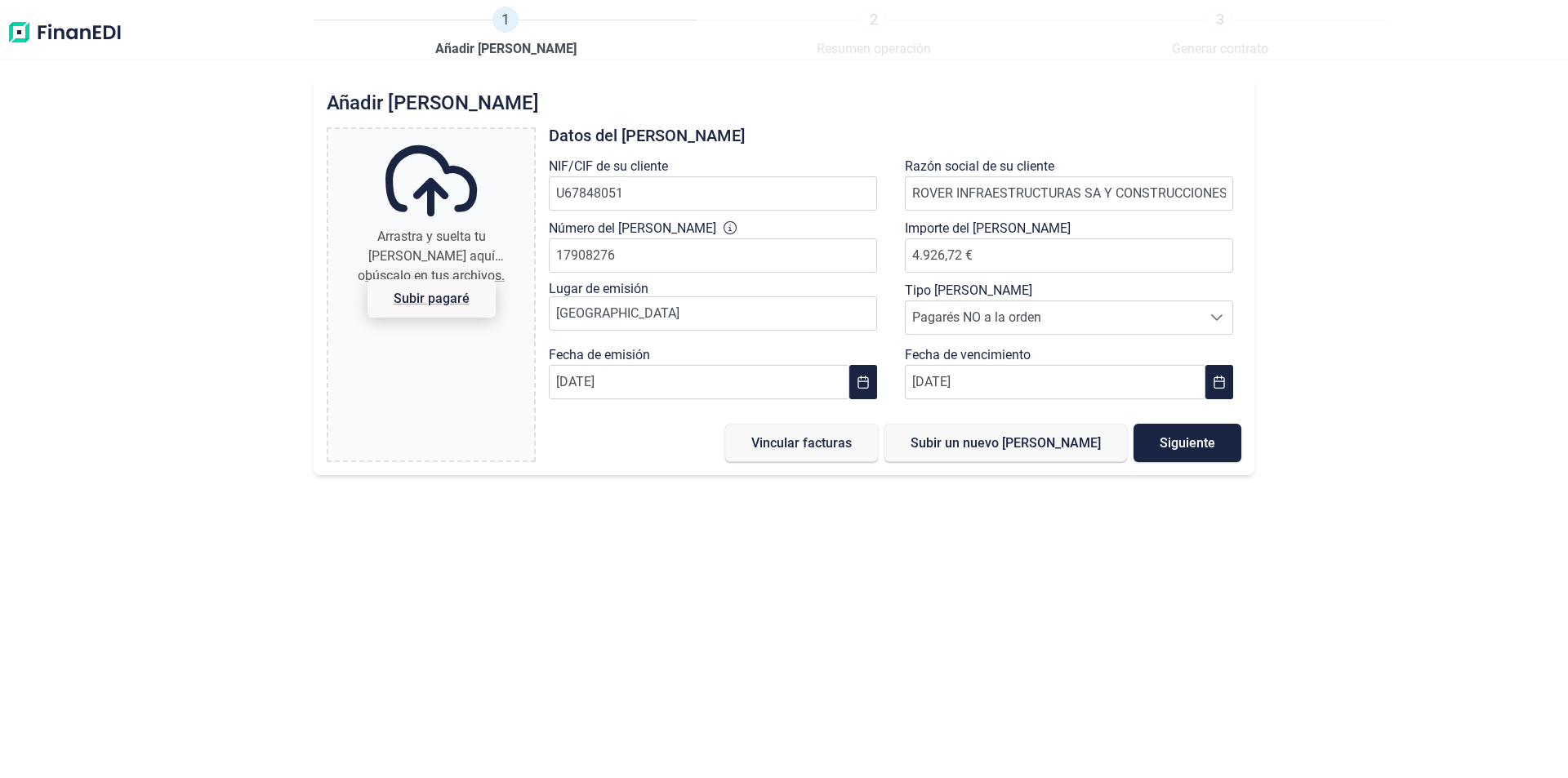
click at [435, 296] on span "Subir pagaré" at bounding box center [431, 298] width 76 height 12
click at [435, 134] on input "Arrastra y suelta tu [PERSON_NAME] aquí o búscalo en tus archivos. [PERSON_NAME]" at bounding box center [431, 132] width 206 height 5
type input "C:\fakepath\20250919125003.pdf"
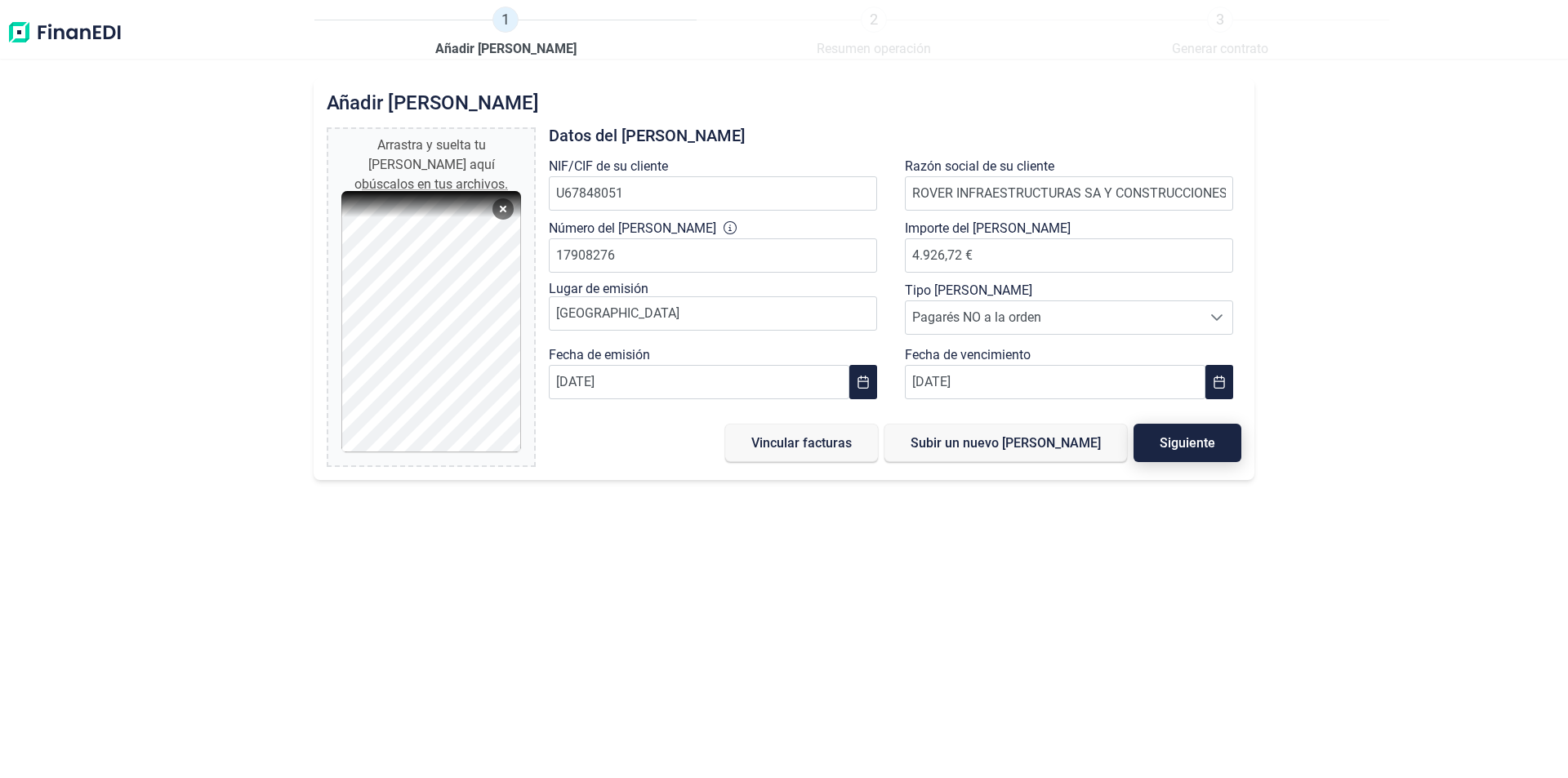
click at [1175, 443] on span "Siguiente" at bounding box center [1187, 443] width 55 height 12
type input "0,00 €"
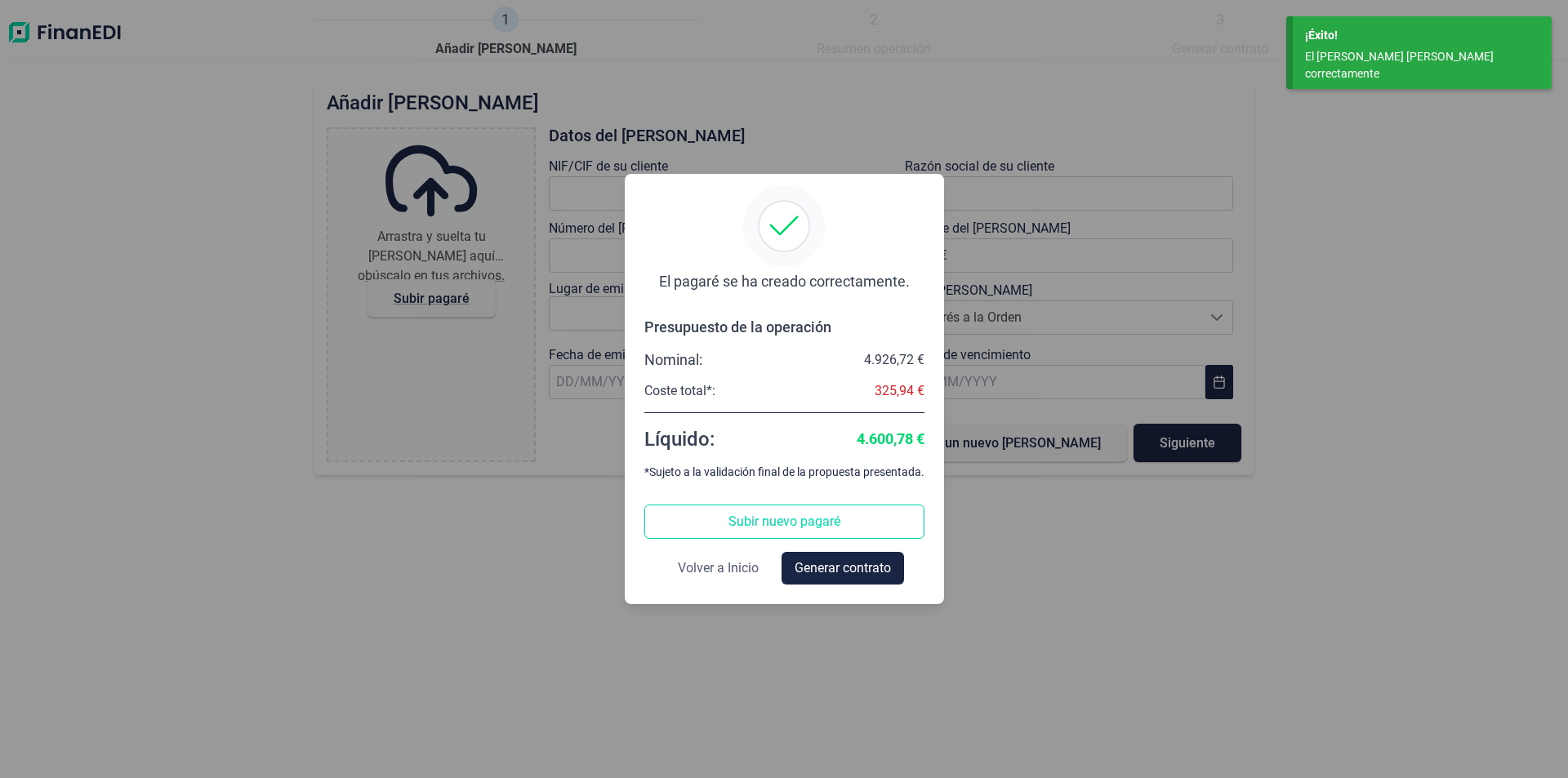
click at [730, 570] on span "Volver a Inicio" at bounding box center [718, 568] width 81 height 20
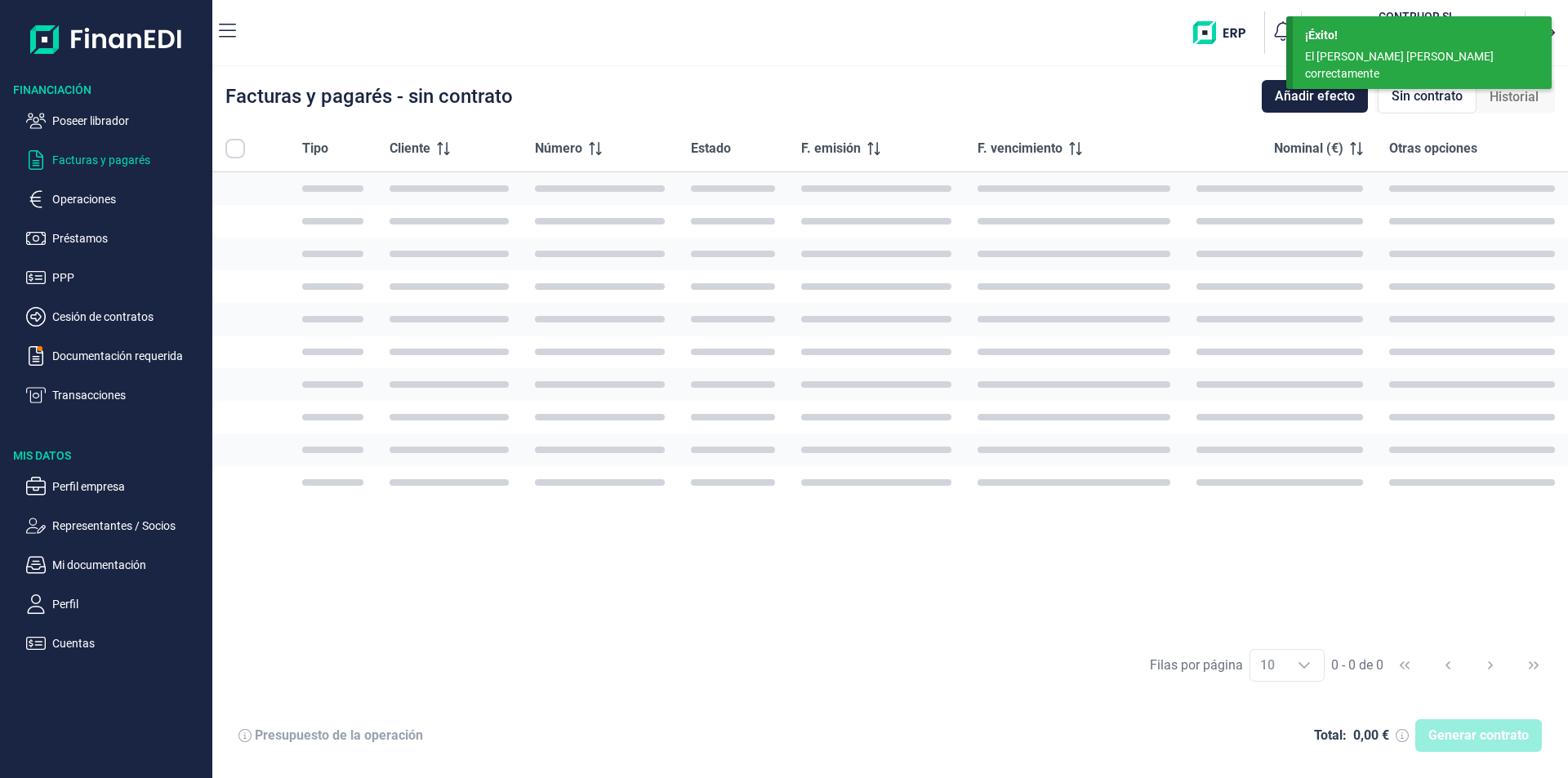
checkbox input "true"
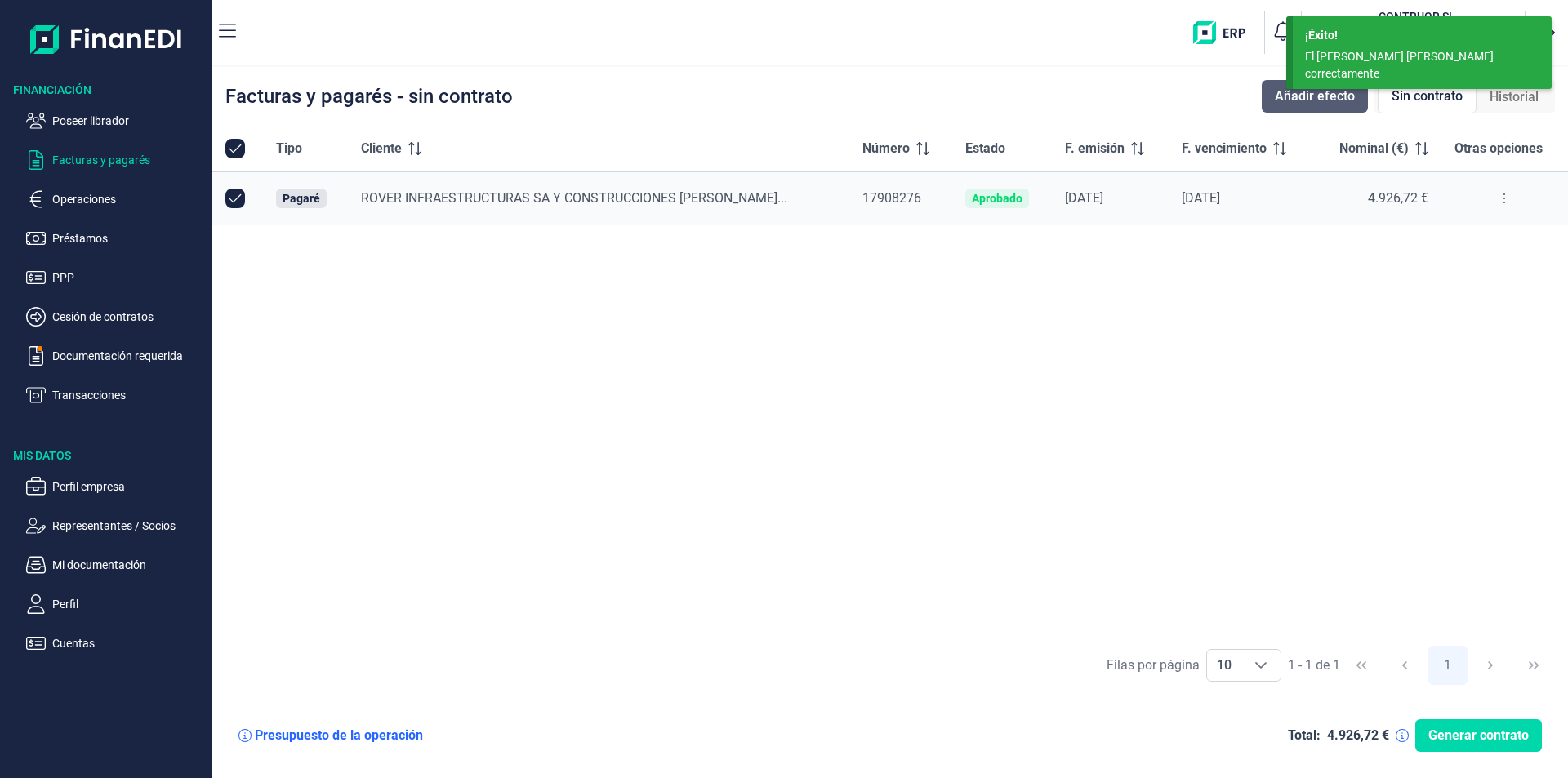
click at [1324, 95] on span "Añadir efecto" at bounding box center [1314, 96] width 80 height 20
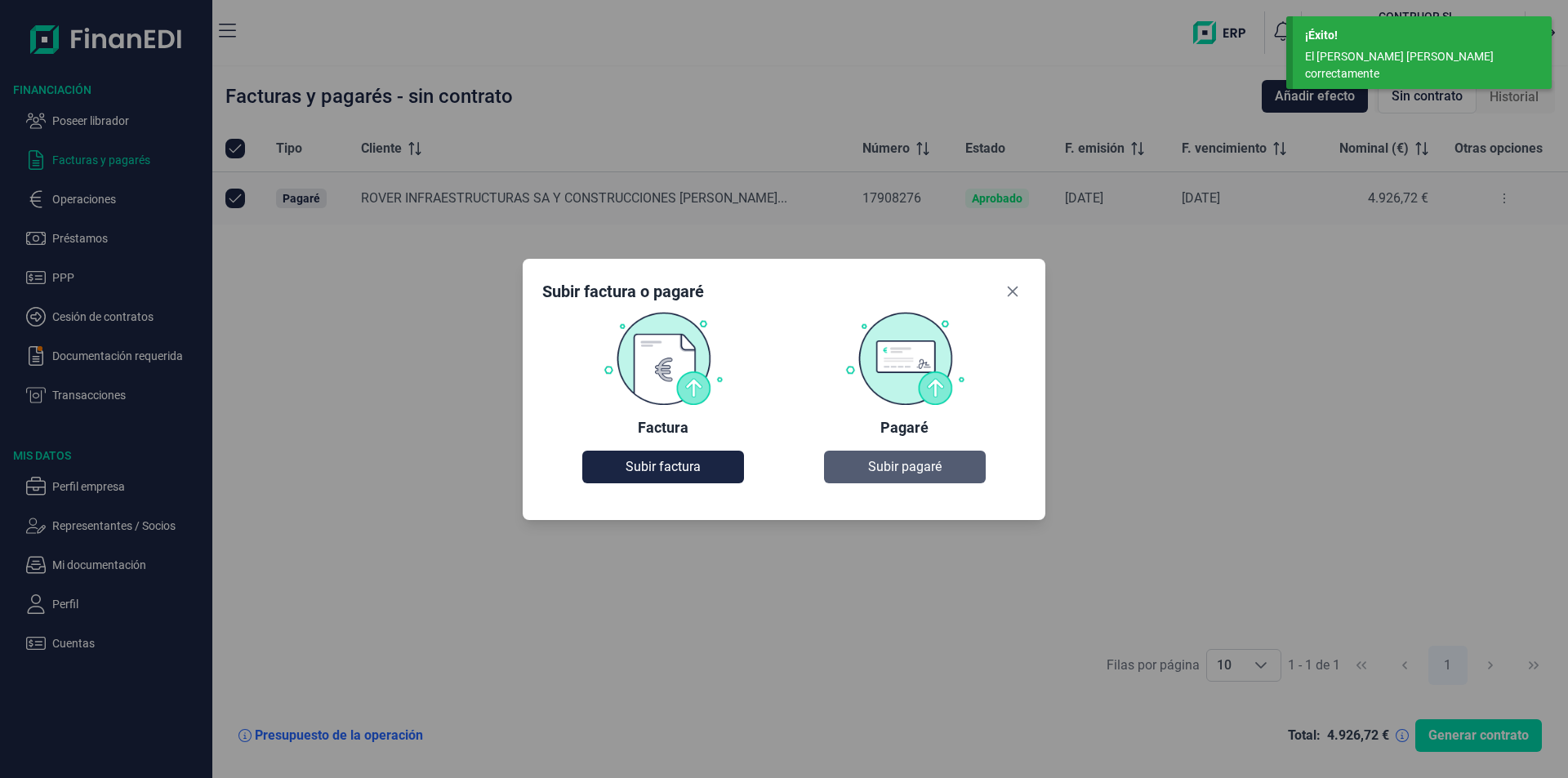
click at [904, 466] on span "Subir pagaré" at bounding box center [904, 467] width 73 height 20
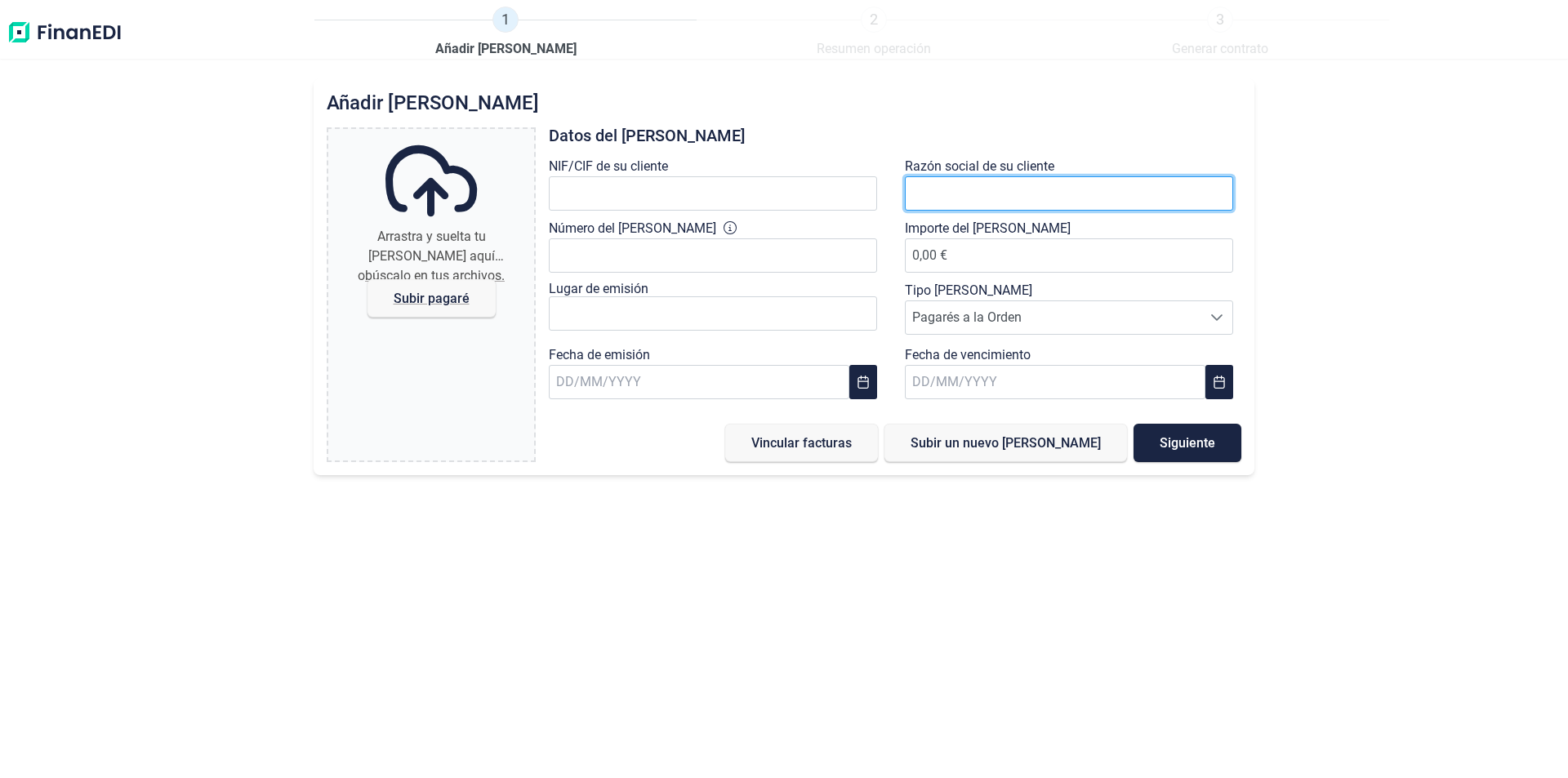
click at [916, 188] on input "text" at bounding box center [1069, 193] width 329 height 35
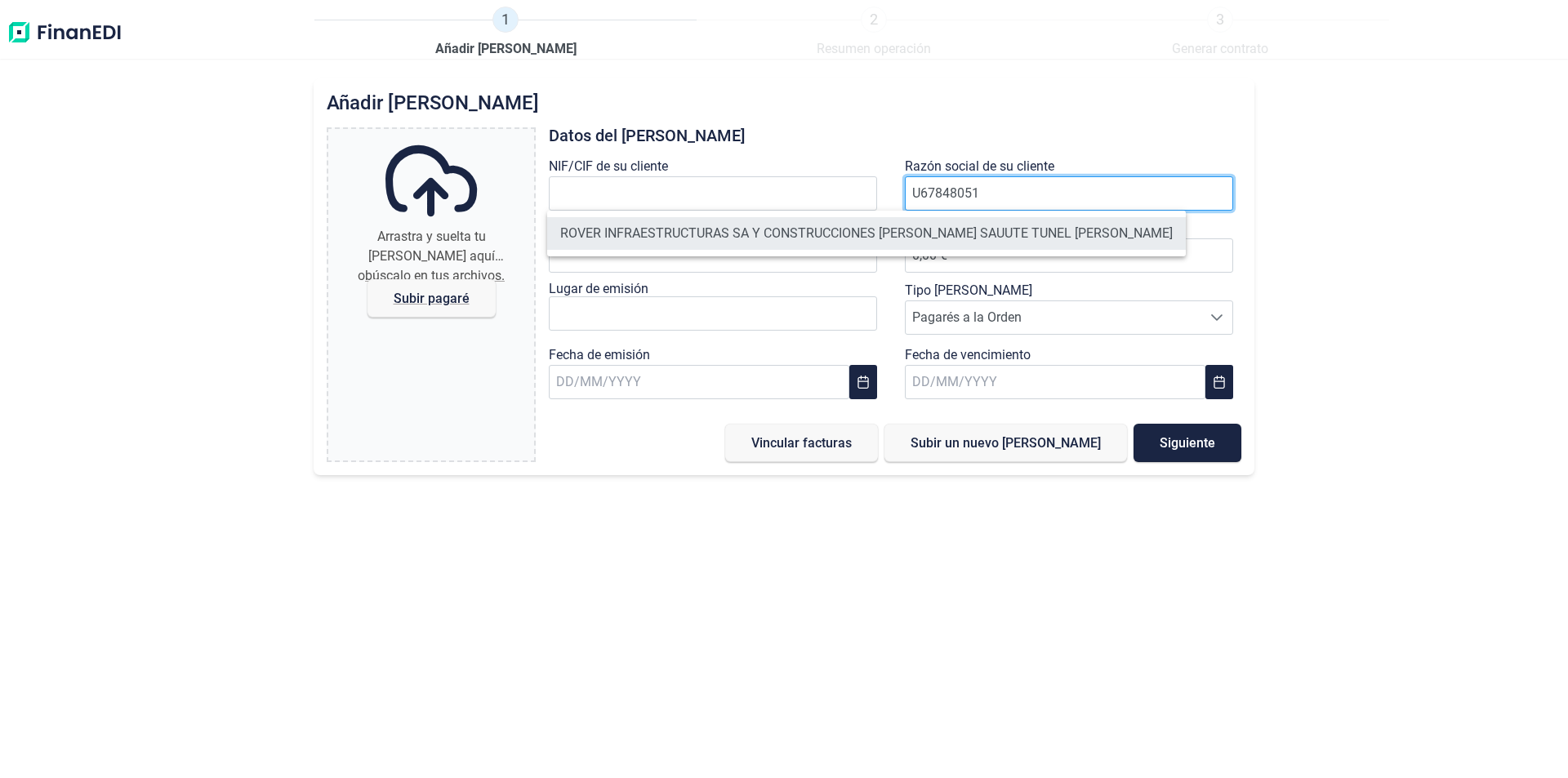
type input "U67848051"
click at [902, 226] on li "ROVER INFRAESTRUCTURAS SA Y CONSTRUCCIONES [PERSON_NAME] SAUUTE TUNEL [PERSON_N…" at bounding box center [866, 234] width 638 height 33
type input "U67848051"
type input "ROVER INFRAESTRUCTURAS SA Y CONSTRUCCIONES [PERSON_NAME] SAUUTE TUNEL [PERSON_N…"
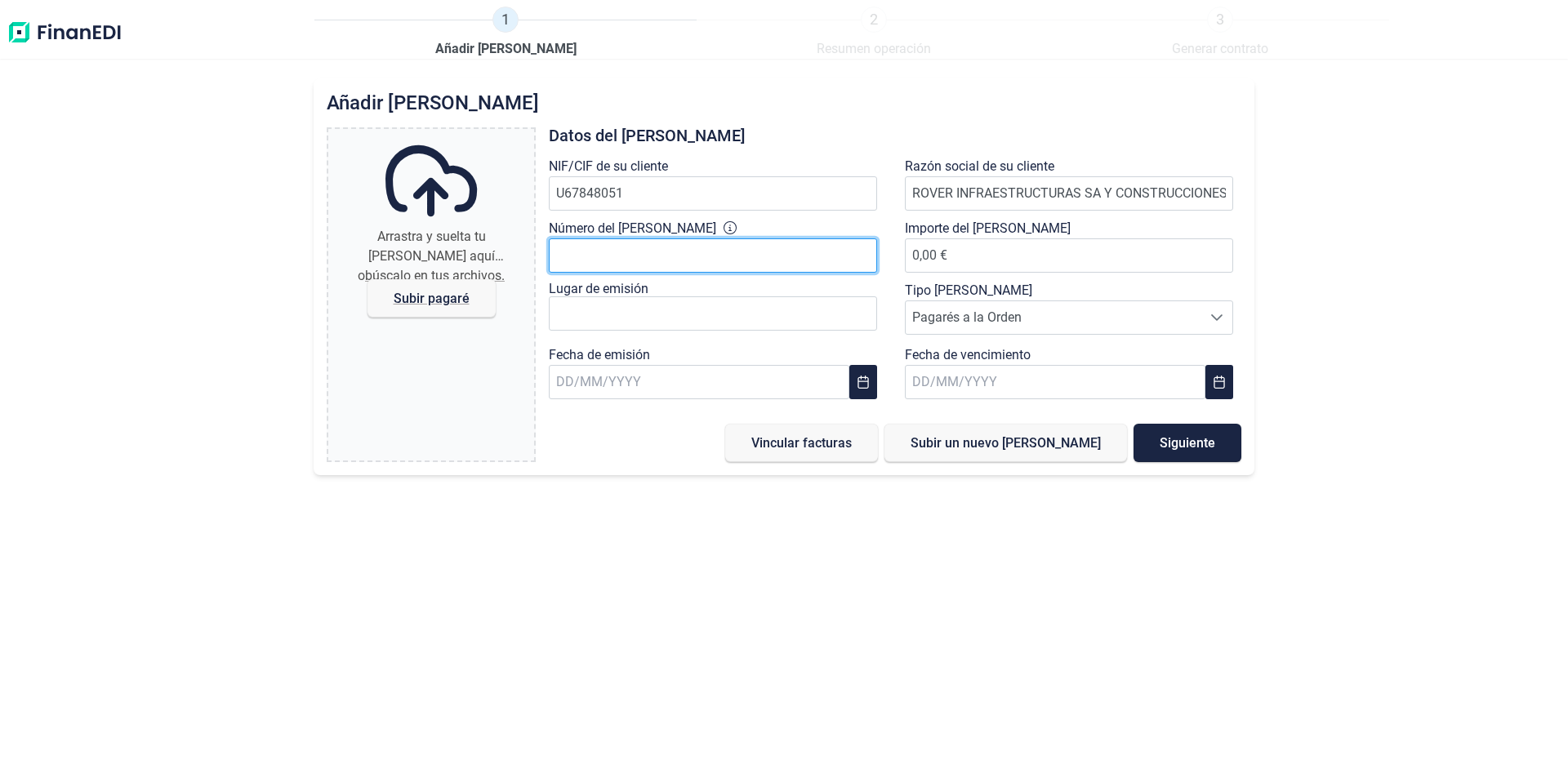
click at [567, 252] on input "Número del [PERSON_NAME]" at bounding box center [712, 255] width 329 height 35
type input "17908512"
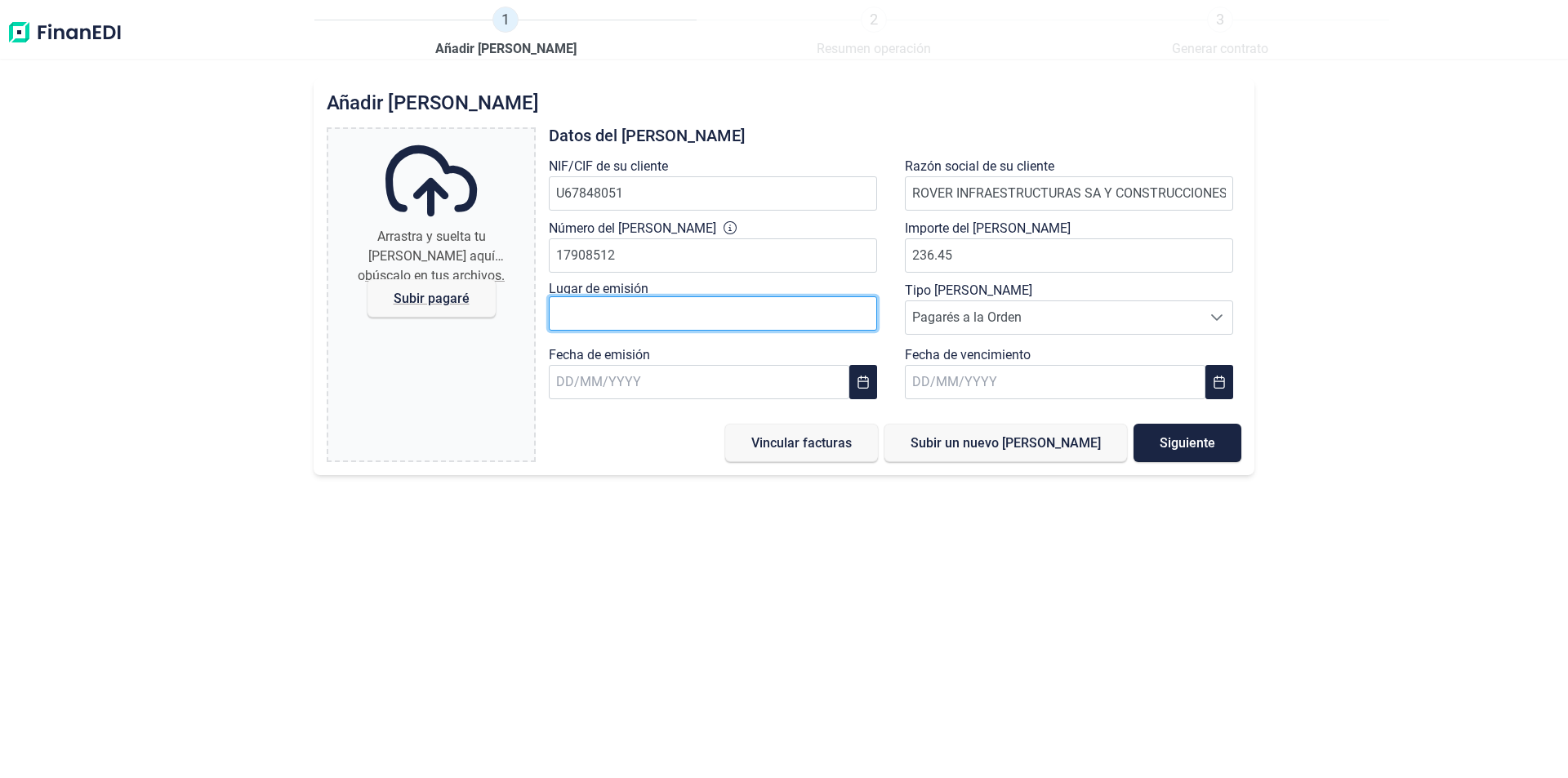
type input "236,45 €"
click at [581, 316] on input "text" at bounding box center [712, 314] width 329 height 35
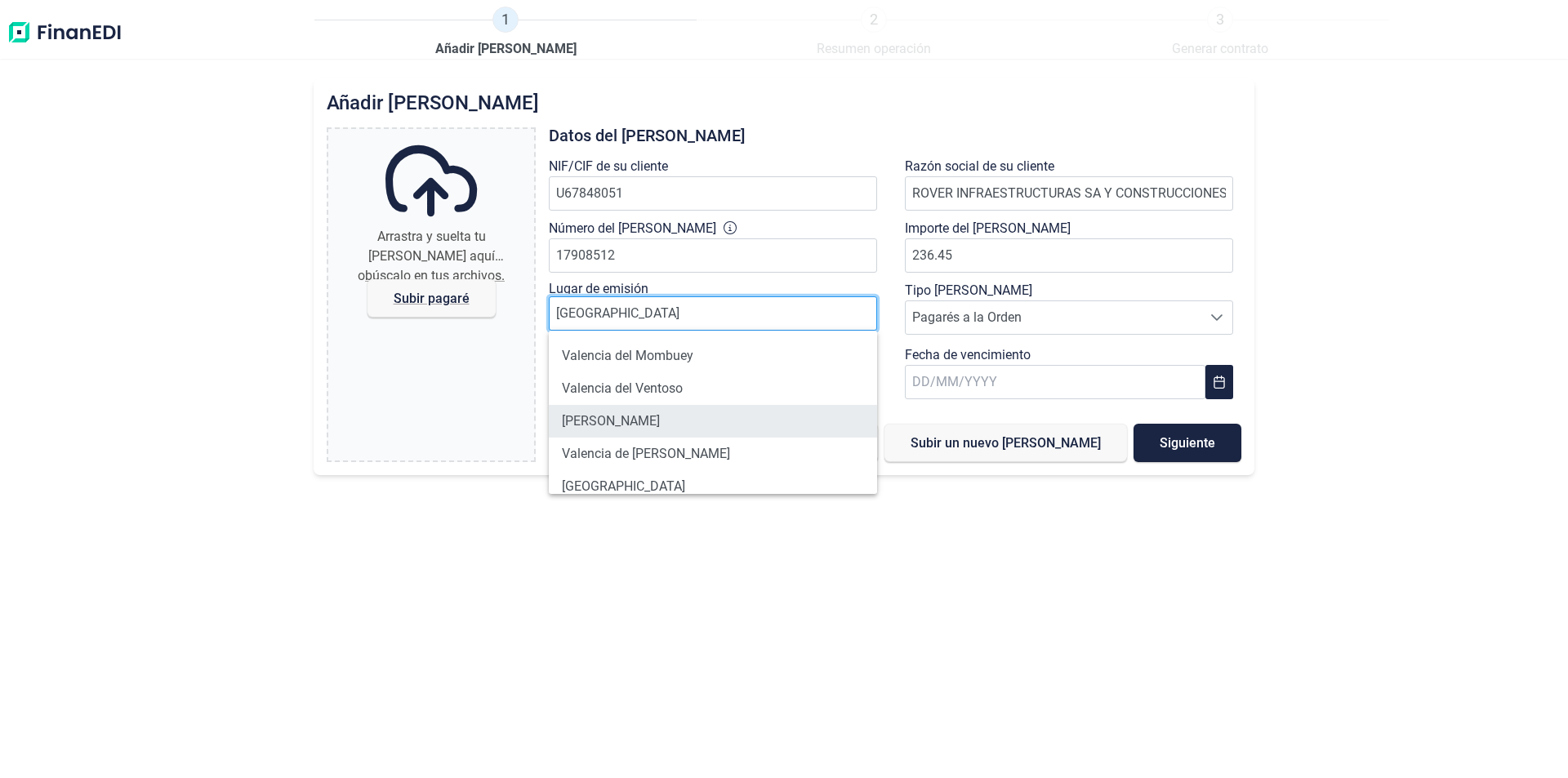
scroll to position [46, 0]
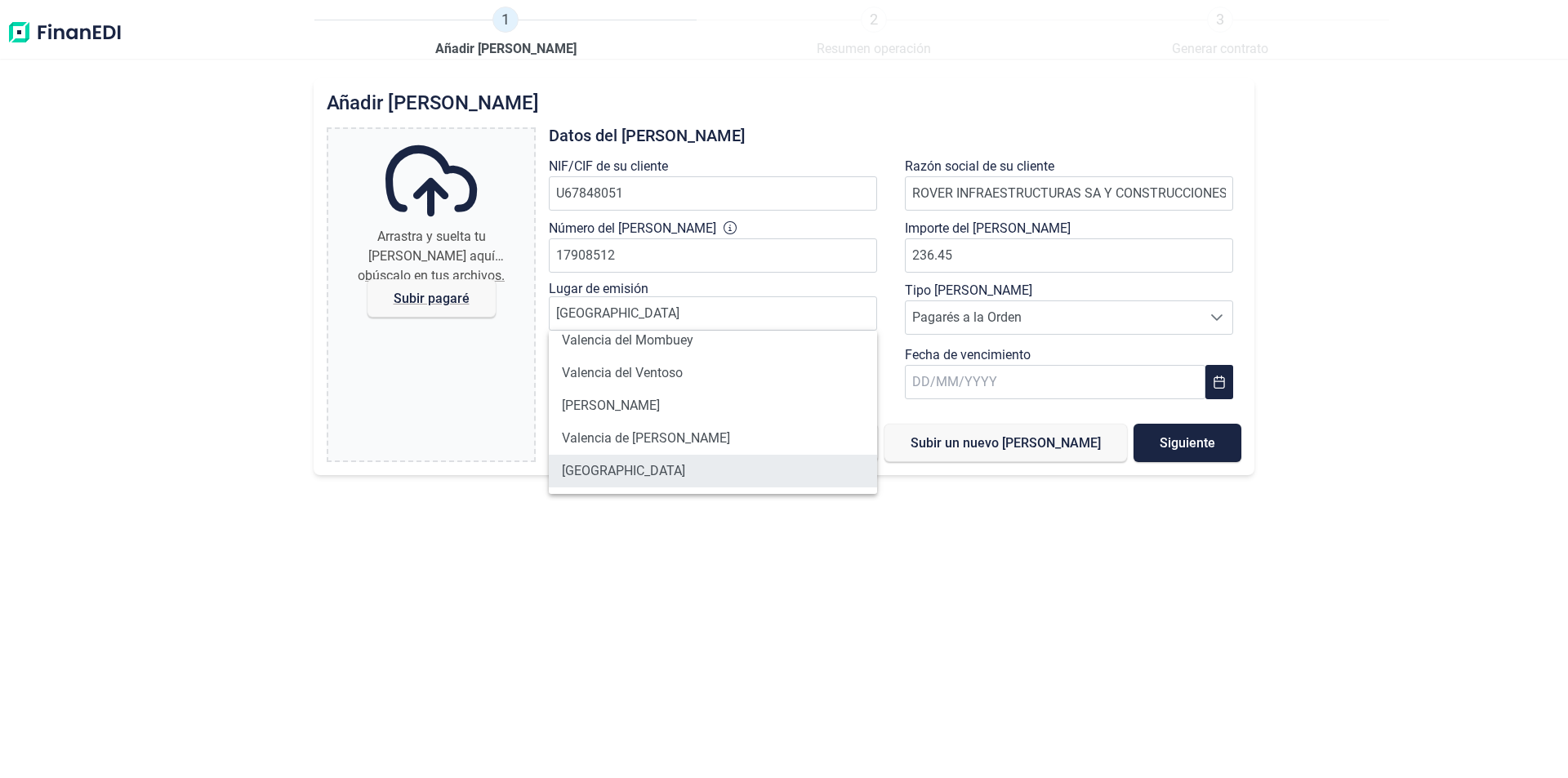
click at [623, 475] on li "[GEOGRAPHIC_DATA]" at bounding box center [712, 471] width 329 height 33
type input "[GEOGRAPHIC_DATA]"
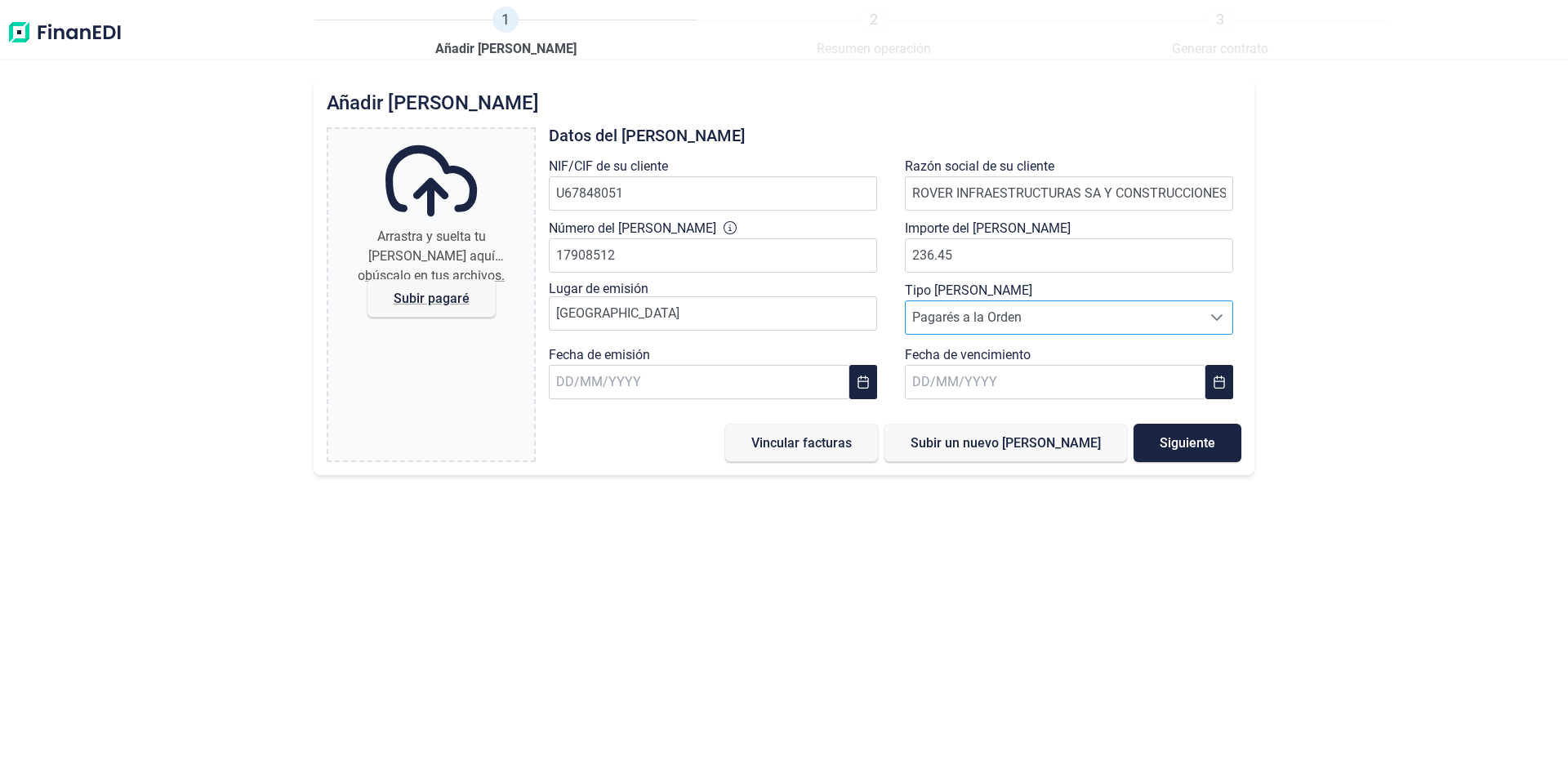
click at [963, 314] on span "Pagarés a la Orden" at bounding box center [1053, 317] width 296 height 33
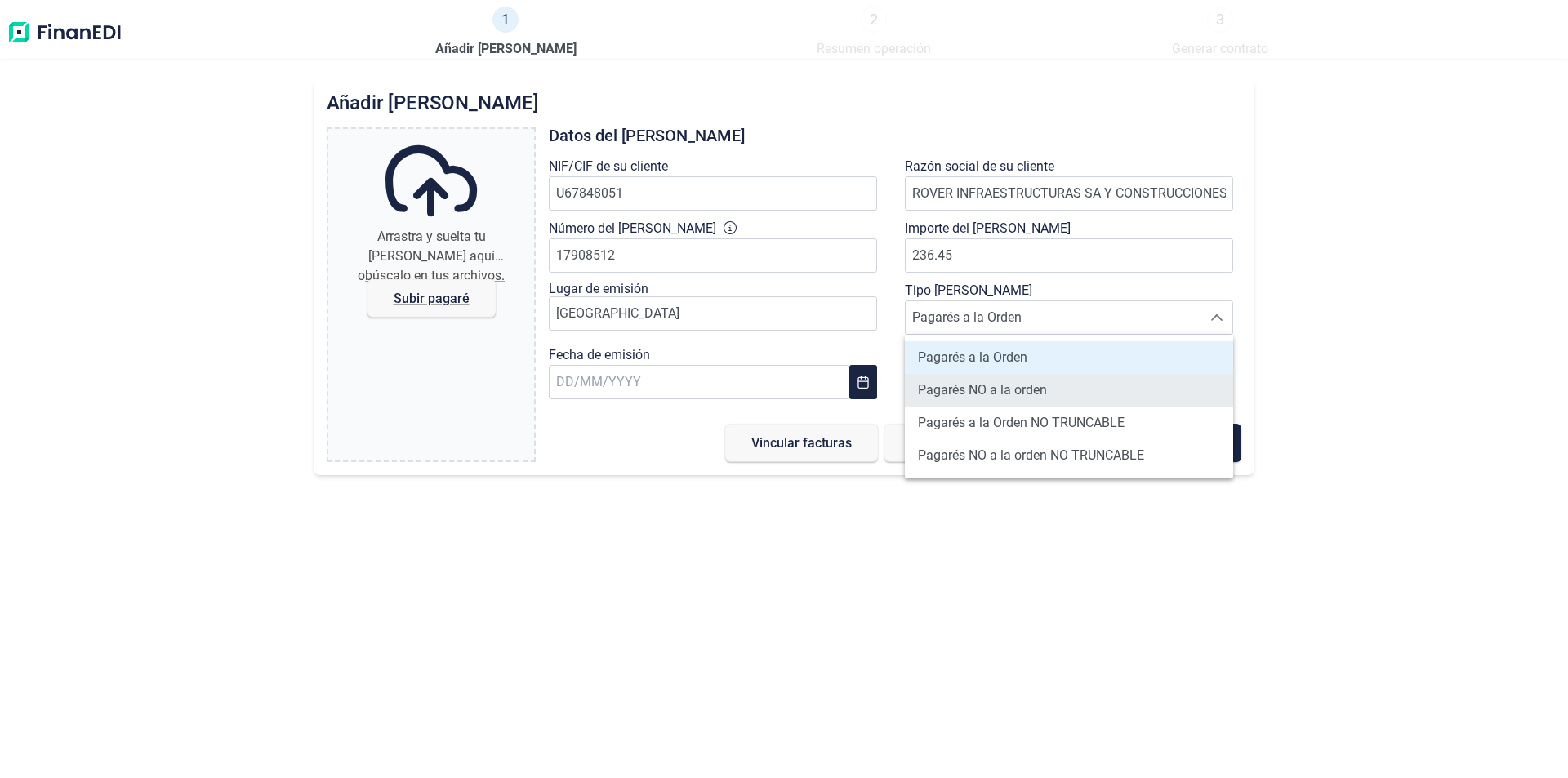
click at [993, 392] on span "Pagarés NO a la orden" at bounding box center [982, 390] width 129 height 20
type input "Pagarés NO a la orden"
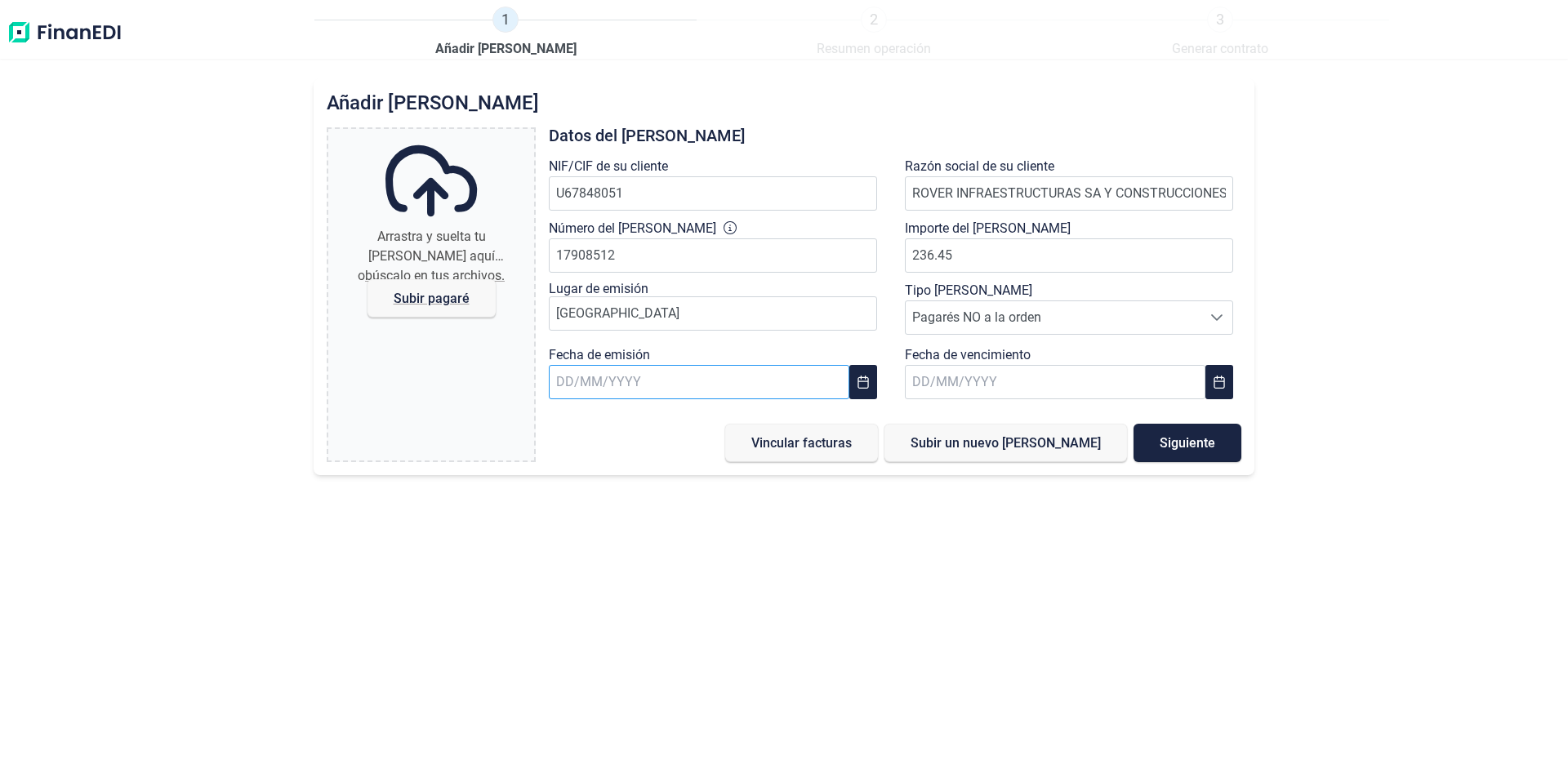
click at [583, 381] on input "text" at bounding box center [699, 382] width 300 height 35
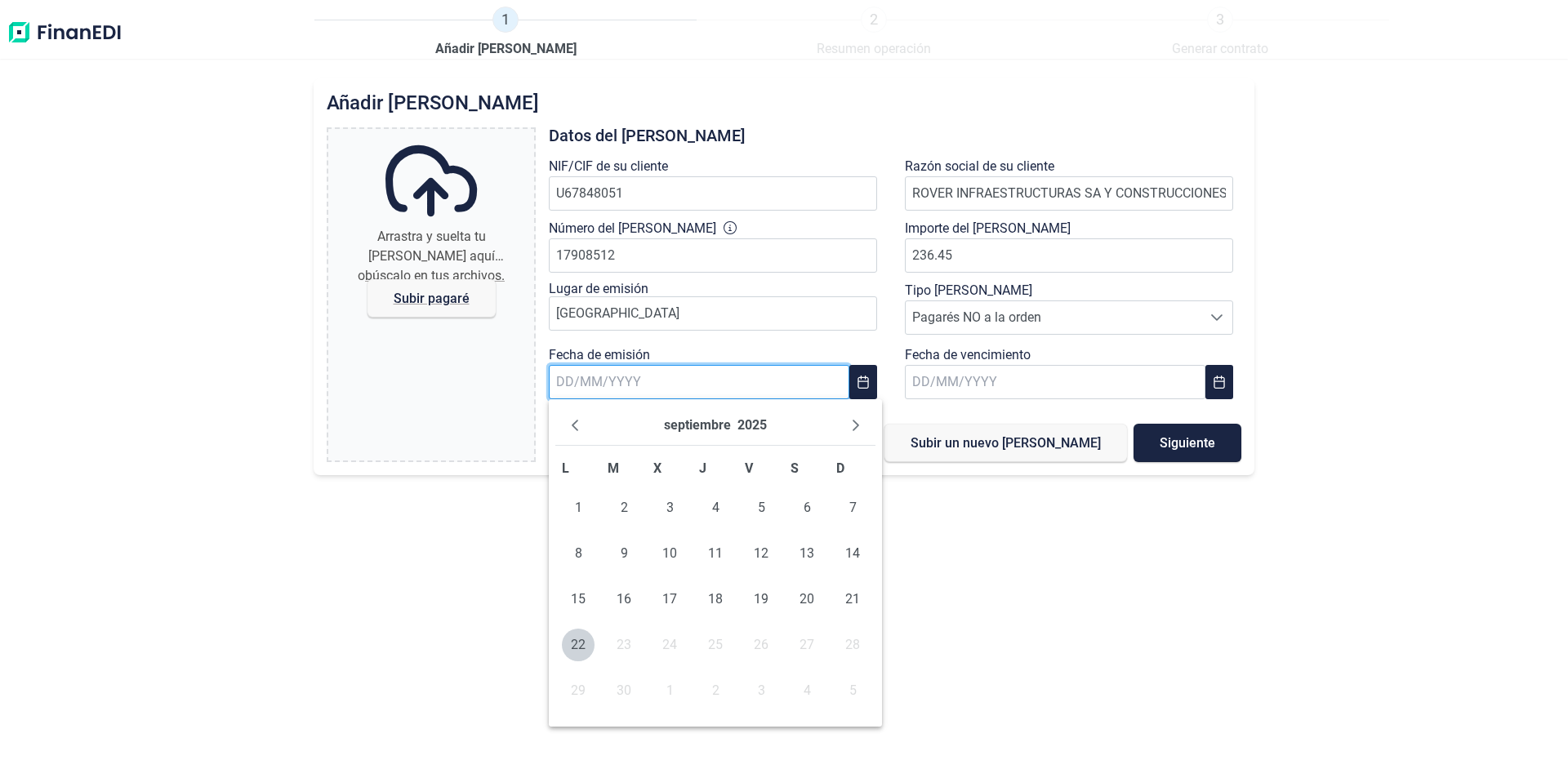
click at [566, 381] on input "text" at bounding box center [699, 382] width 300 height 35
type input "[DATE]"
click at [621, 554] on span "9" at bounding box center [624, 554] width 33 height 33
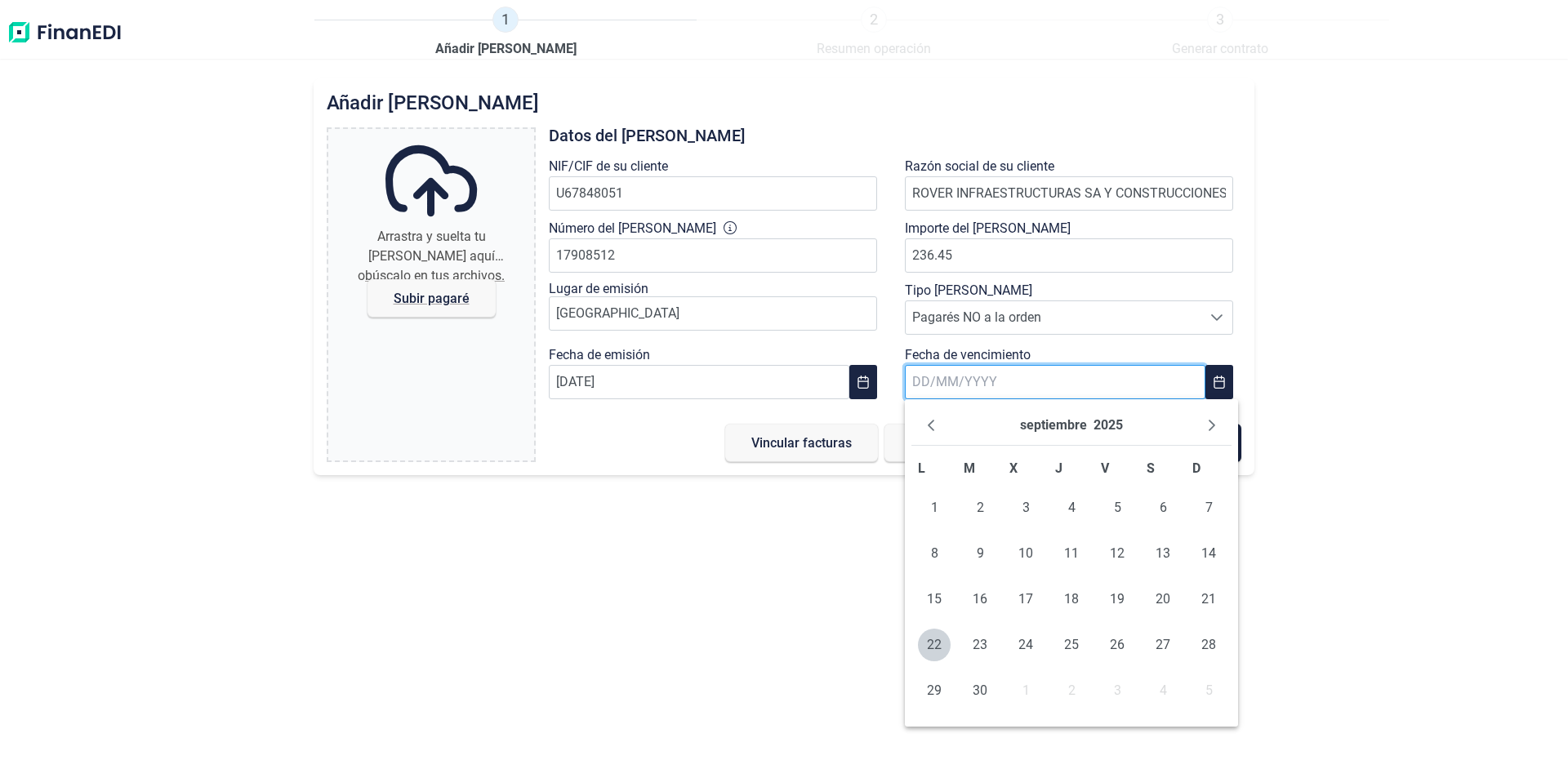
click at [936, 386] on input "text" at bounding box center [1055, 382] width 300 height 35
click at [937, 381] on input "text" at bounding box center [1055, 382] width 300 height 35
type input "[DATE]"
click at [981, 690] on span "25" at bounding box center [980, 691] width 33 height 33
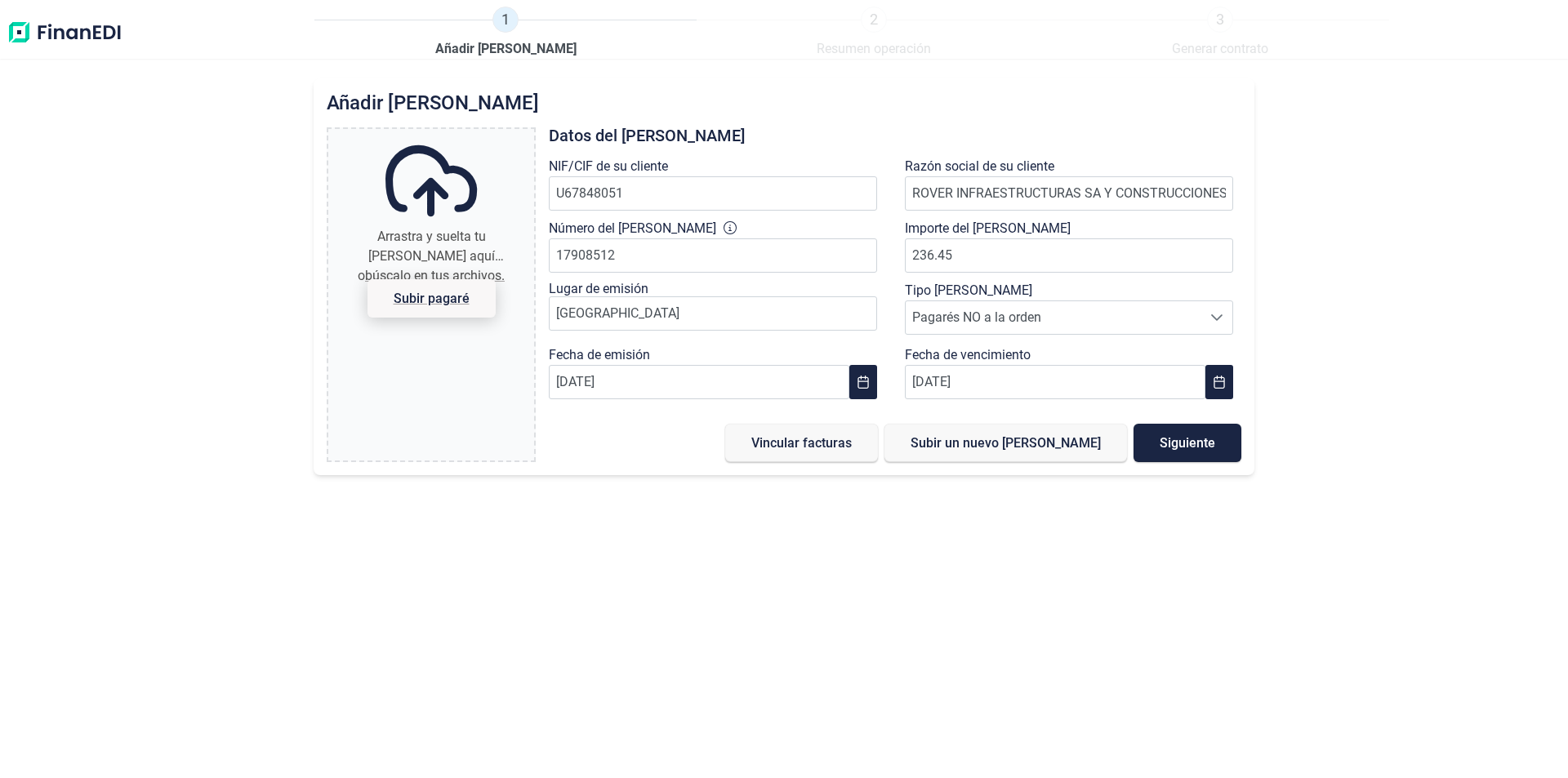
click at [445, 295] on span "Subir pagaré" at bounding box center [431, 298] width 76 height 12
click at [445, 134] on input "Arrastra y suelta tu [PERSON_NAME] aquí o búscalo en tus archivos. [PERSON_NAME]" at bounding box center [431, 132] width 206 height 5
type input "C:\fakepath\20250919125003.pdf"
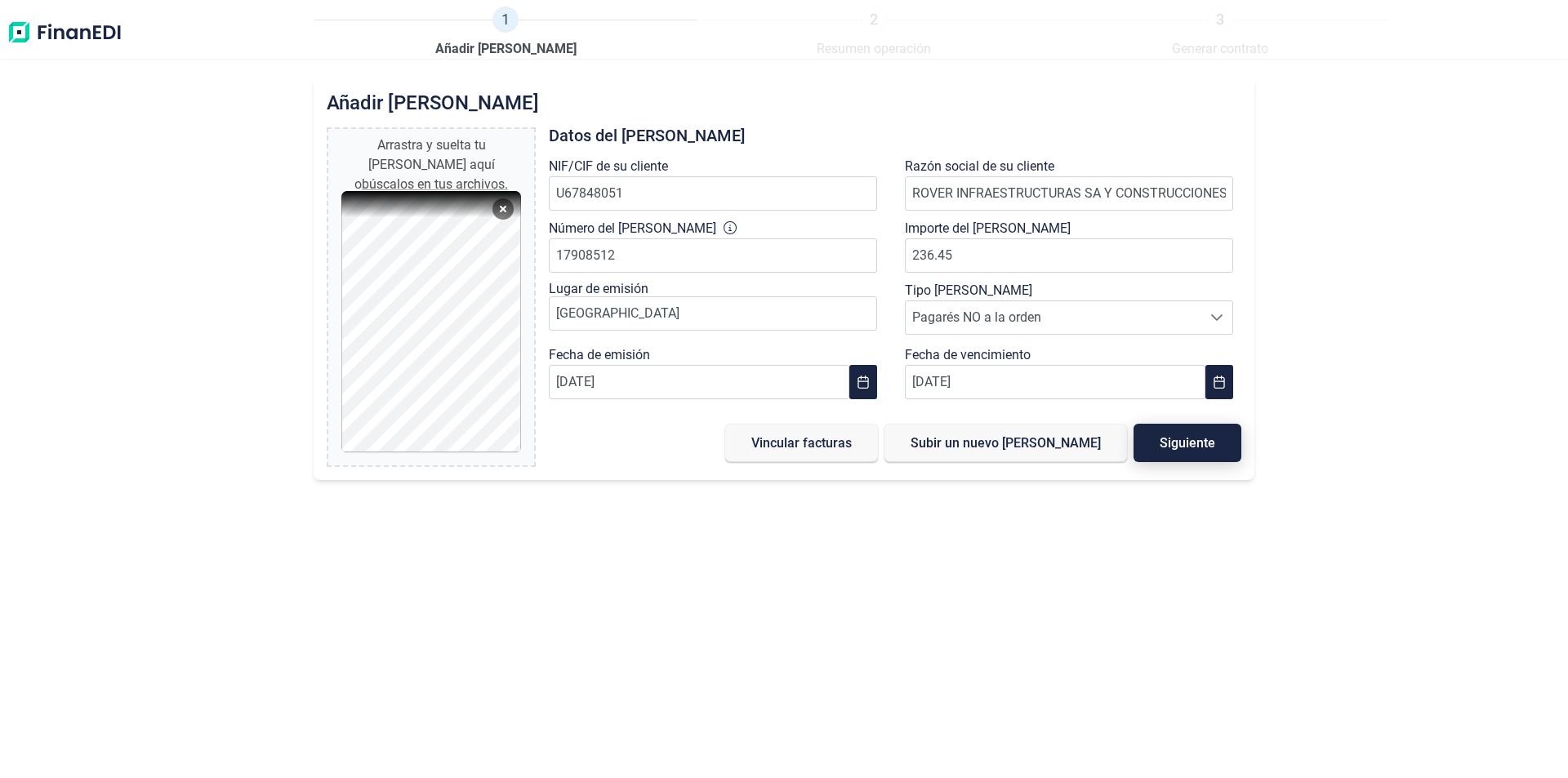
click at [1176, 442] on span "Siguiente" at bounding box center [1187, 443] width 55 height 12
type input "0,00 €"
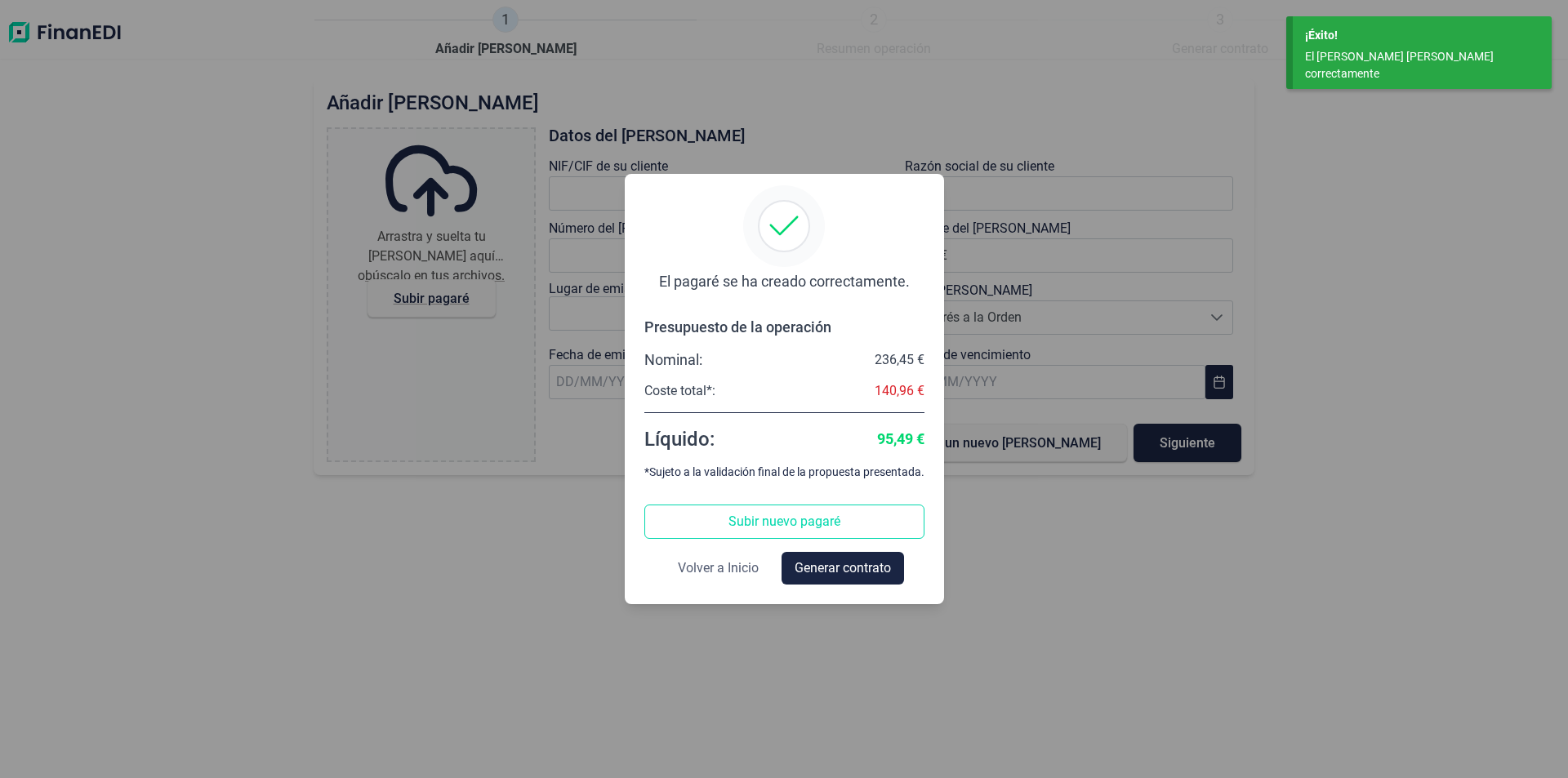
click at [729, 568] on span "Volver a Inicio" at bounding box center [718, 568] width 81 height 20
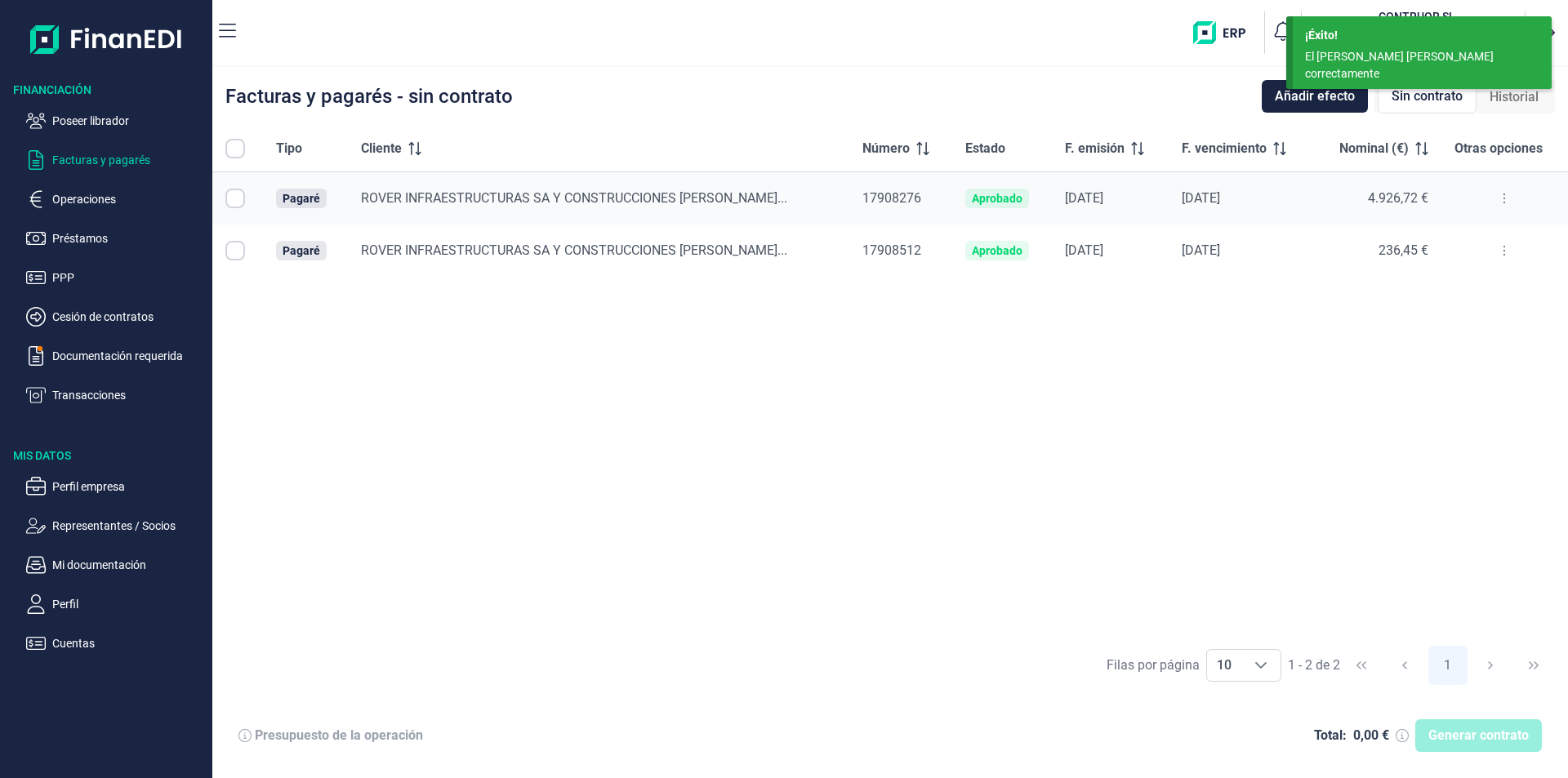
checkbox input "true"
drag, startPoint x: 652, startPoint y: 424, endPoint x: 686, endPoint y: 417, distance: 34.7
click at [652, 424] on div "Tipo Cliente Número Estado F. emisión F. vencimiento Nominal (€) Otras opciones…" at bounding box center [890, 381] width 1356 height 511
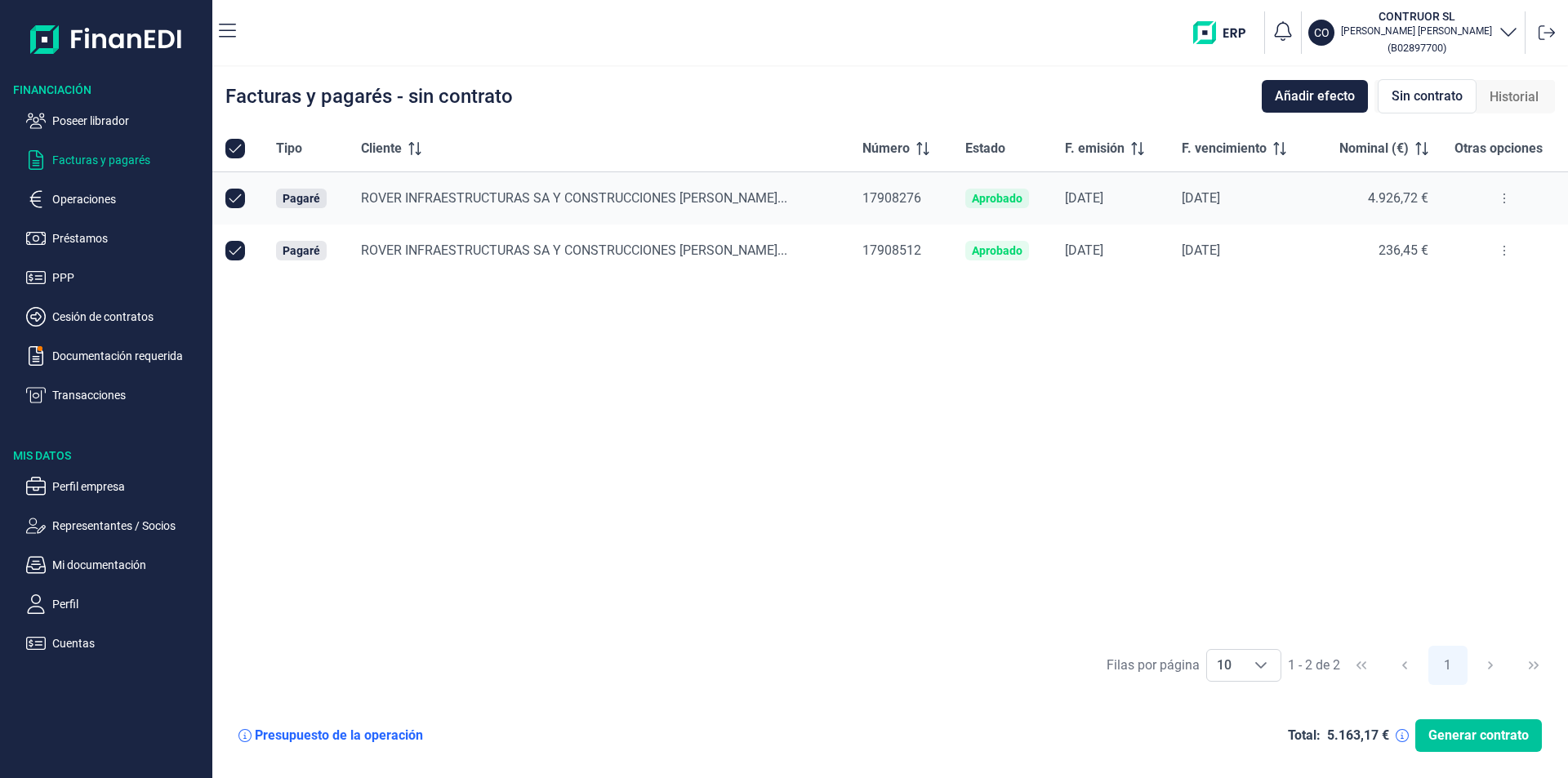
click at [1455, 743] on span "Generar contrato" at bounding box center [1478, 736] width 100 height 20
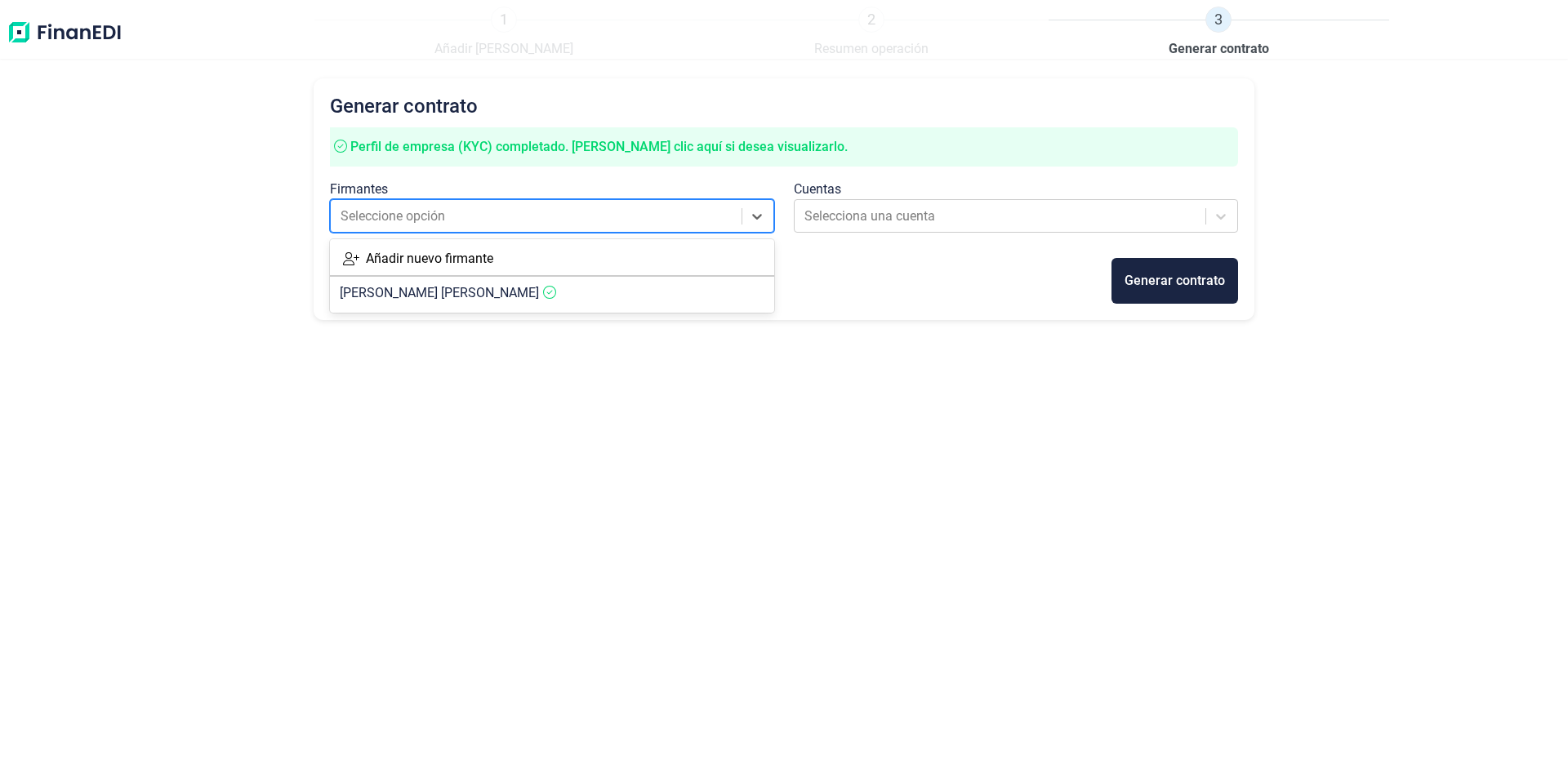
drag, startPoint x: 548, startPoint y: 224, endPoint x: 488, endPoint y: 241, distance: 62.4
click at [547, 224] on div at bounding box center [537, 216] width 393 height 23
click at [463, 292] on span "[PERSON_NAME] [PERSON_NAME]" at bounding box center [439, 292] width 199 height 16
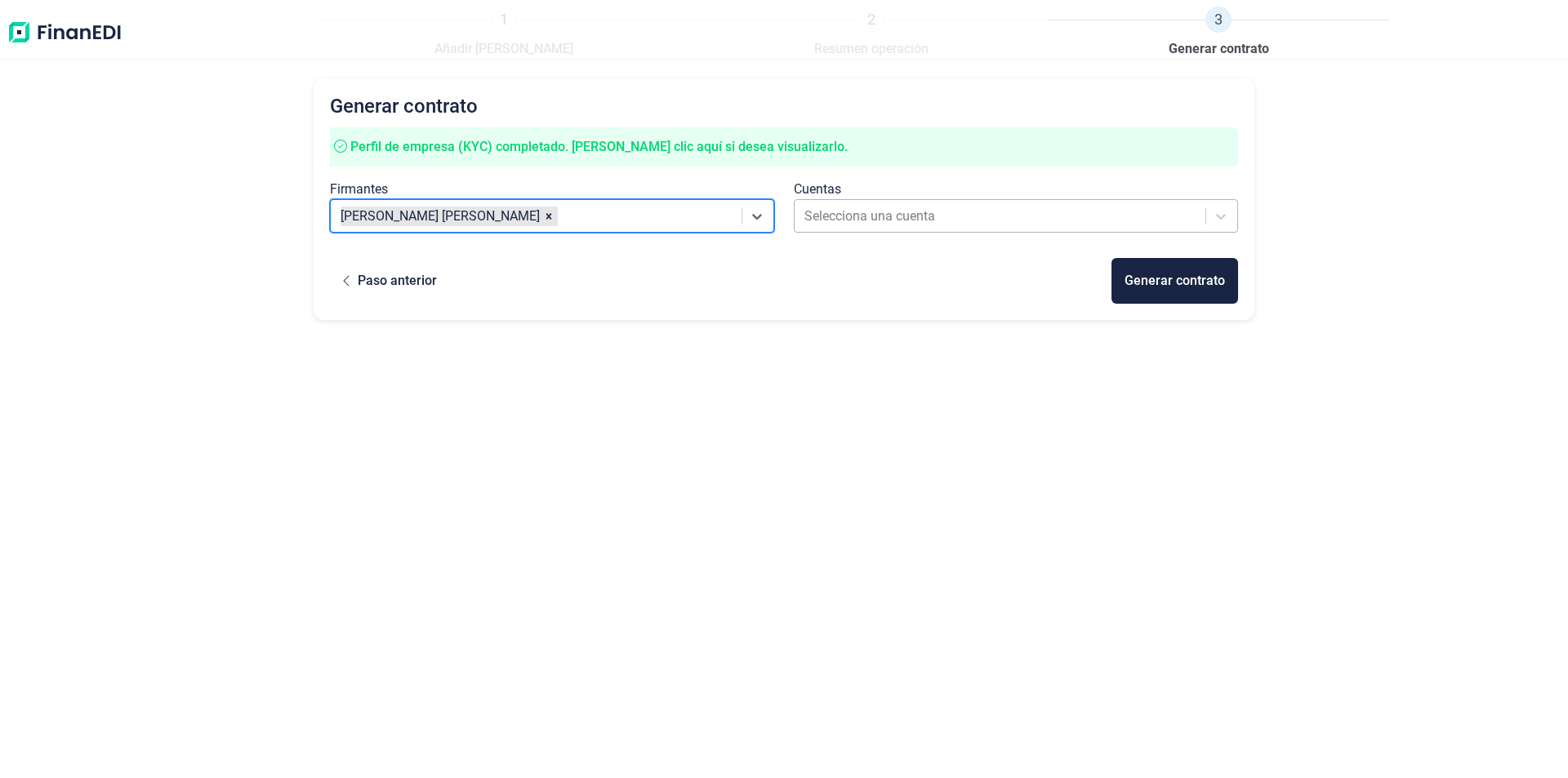
click at [897, 204] on div "Selecciona una cuenta" at bounding box center [1000, 216] width 410 height 29
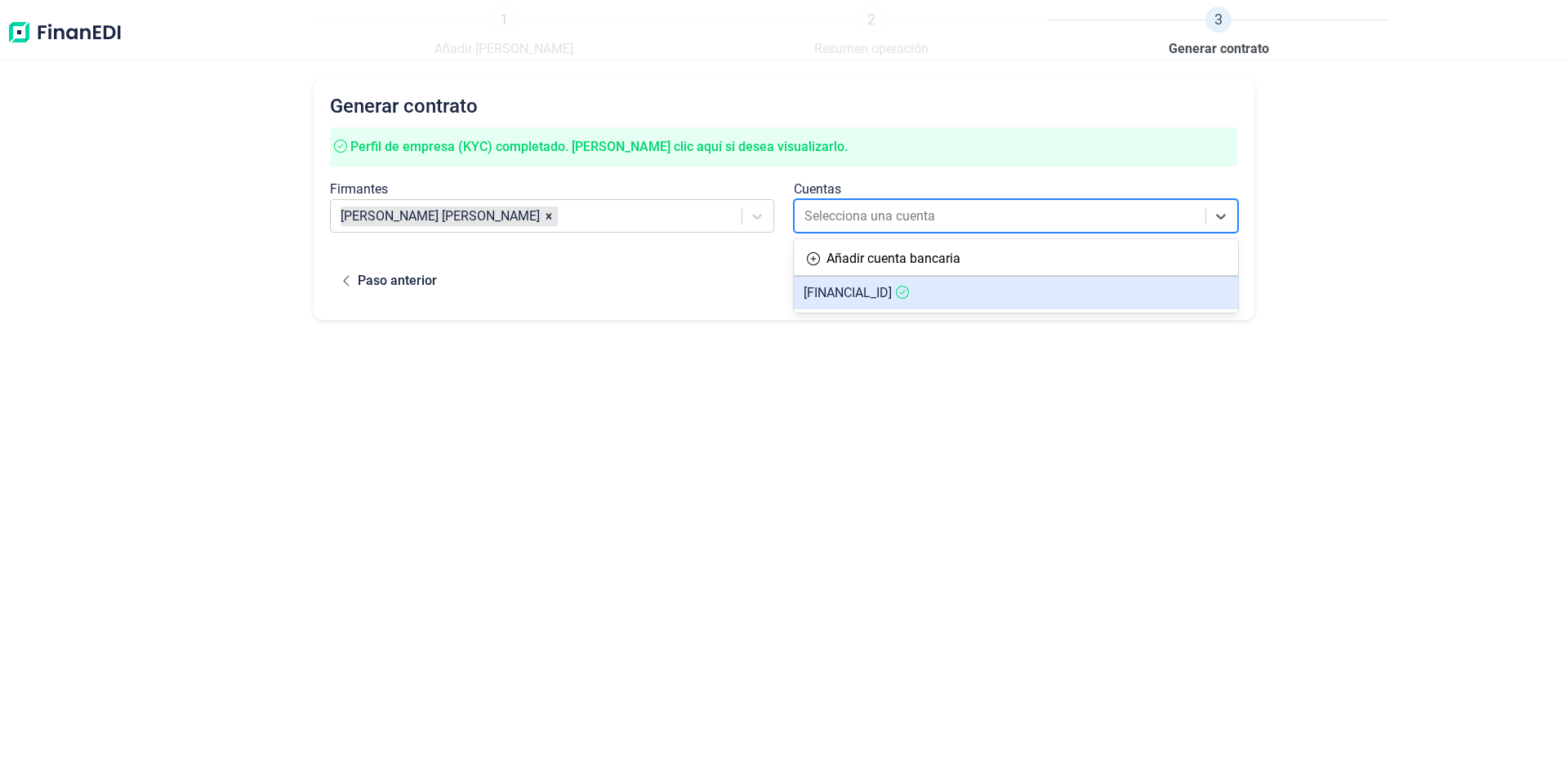
click at [886, 293] on span "[FINANCIAL_ID]" at bounding box center [848, 292] width 88 height 16
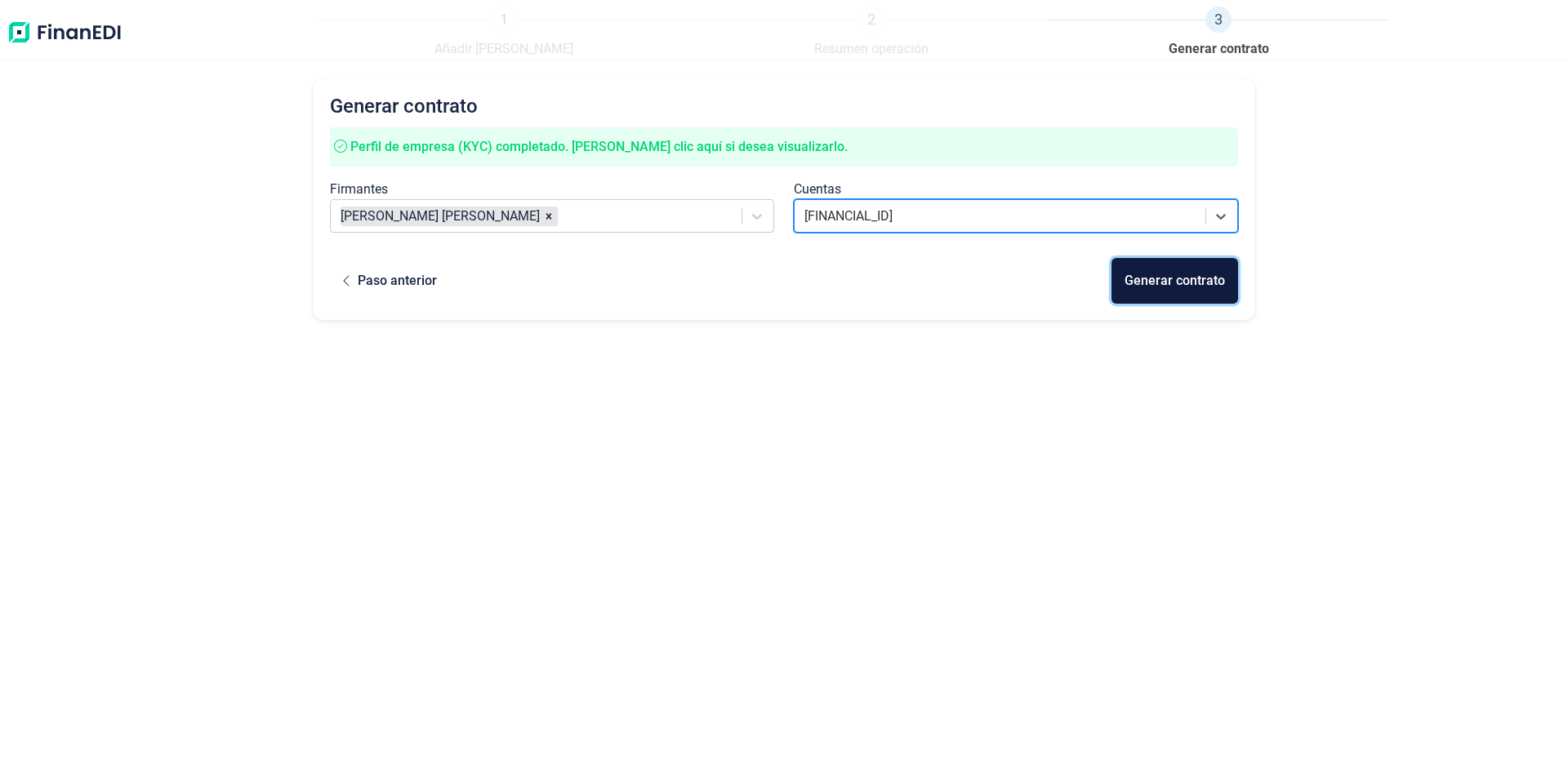
click at [1170, 280] on div "Generar contrato" at bounding box center [1175, 280] width 100 height 20
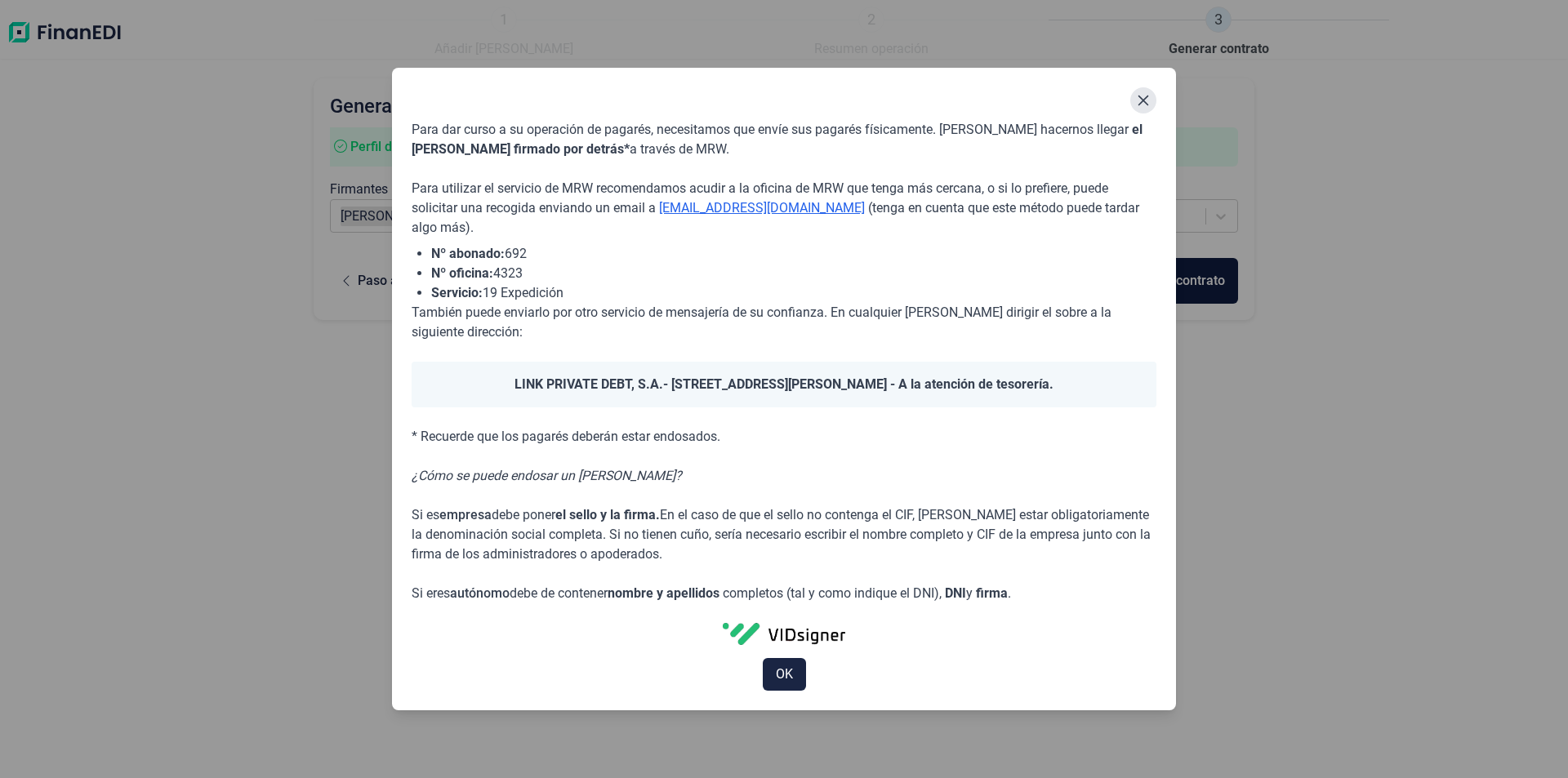
click at [1138, 100] on icon "Close" at bounding box center [1143, 100] width 13 height 13
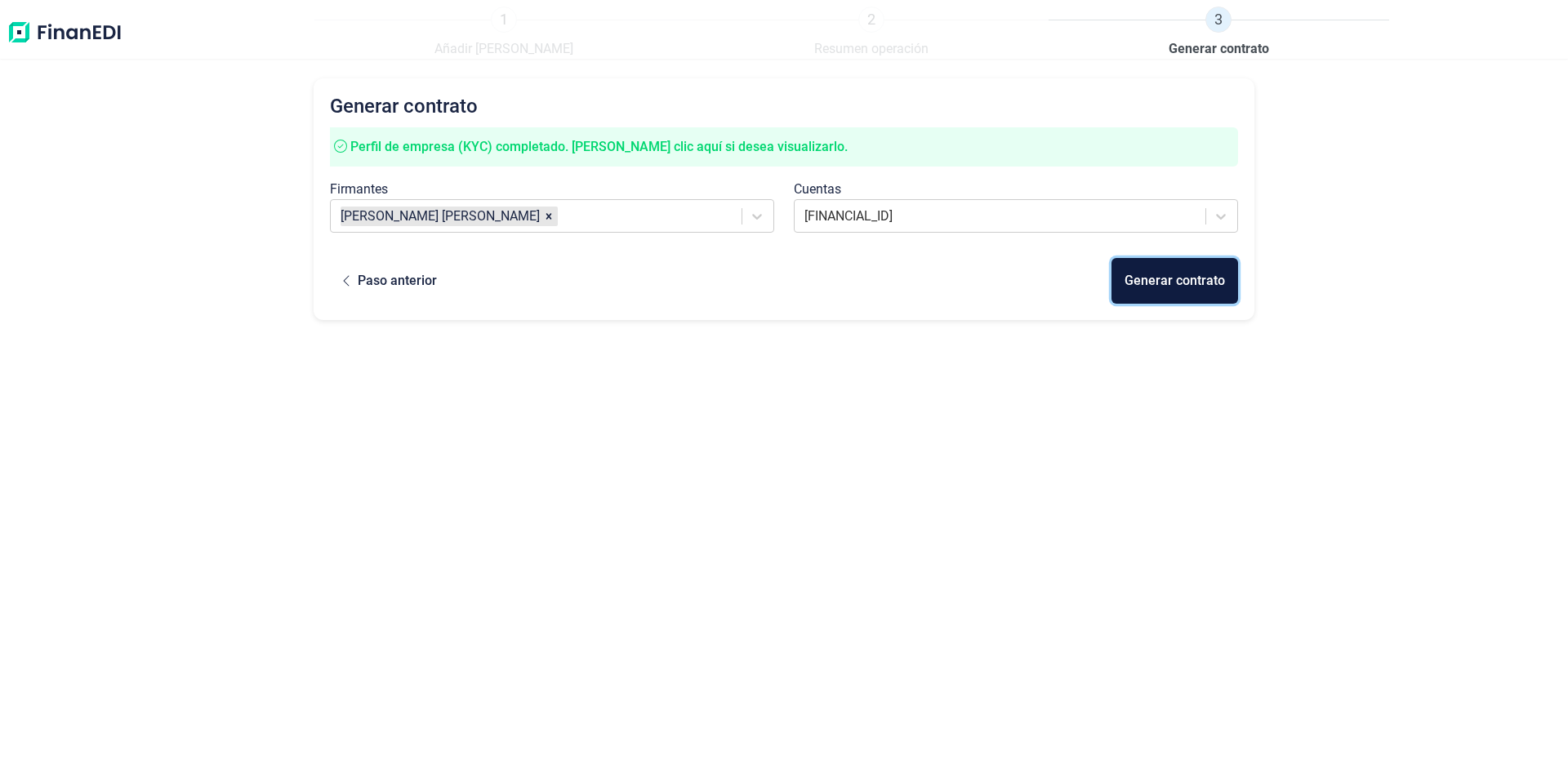
click at [1179, 284] on div "Generar contrato" at bounding box center [1175, 280] width 100 height 20
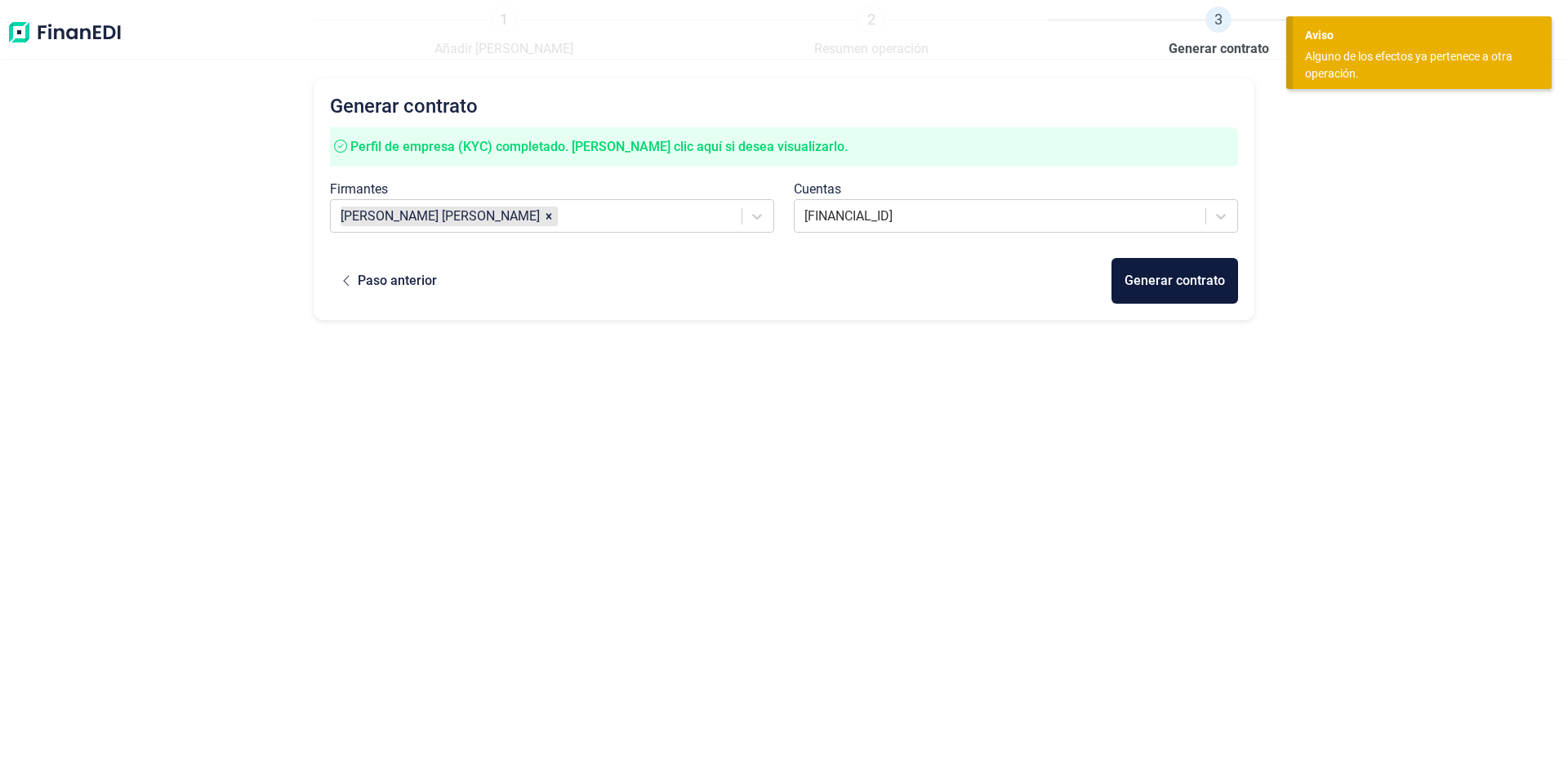
click at [984, 423] on div "Generar contrato Perfil de empresa (KYC) completado. [PERSON_NAME] clic aquí si…" at bounding box center [784, 397] width 941 height 637
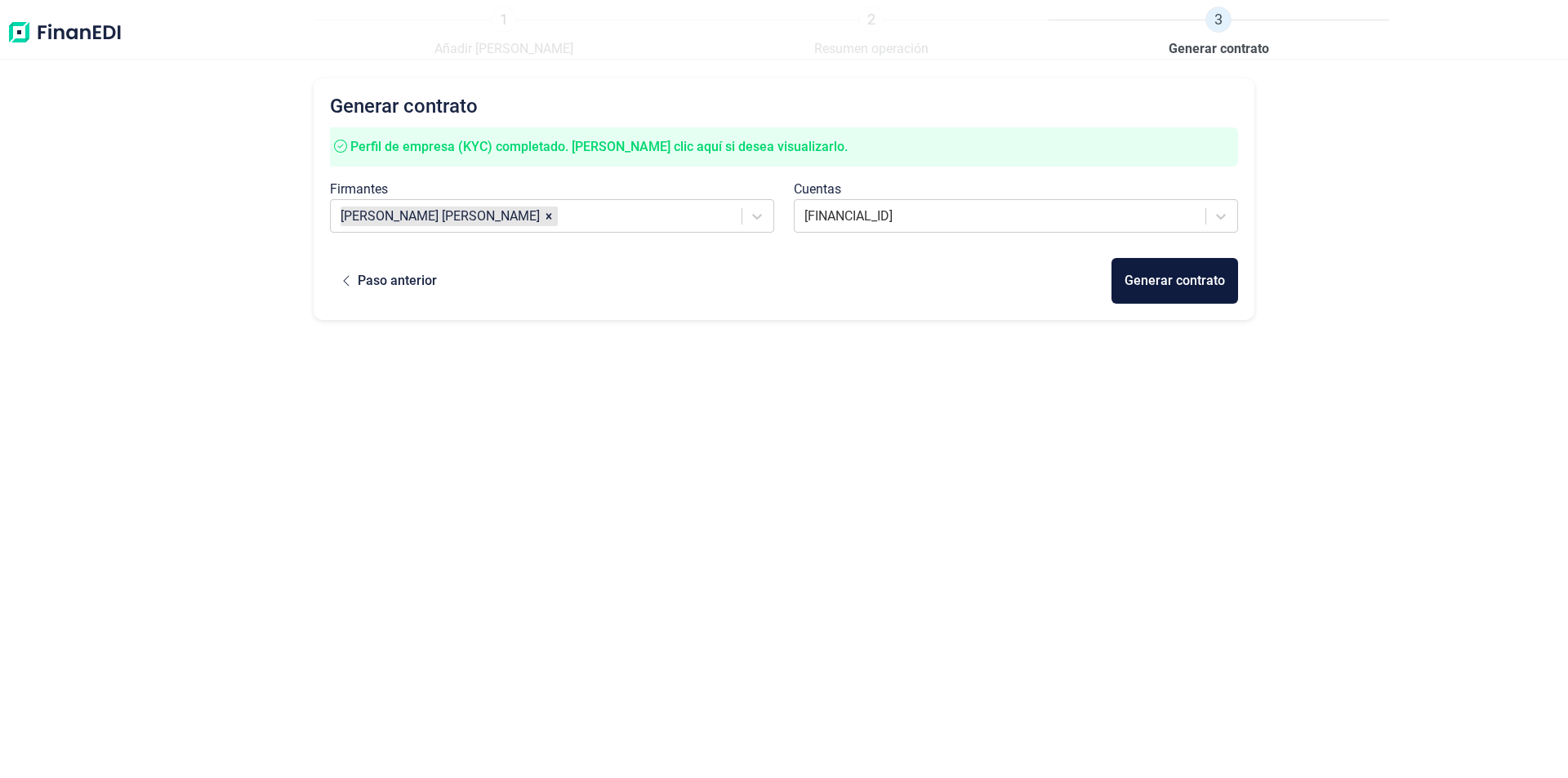
click at [674, 361] on div "Generar contrato Perfil de empresa (KYC) completado. [PERSON_NAME] clic aquí si…" at bounding box center [784, 397] width 941 height 637
click at [84, 23] on img at bounding box center [65, 33] width 116 height 53
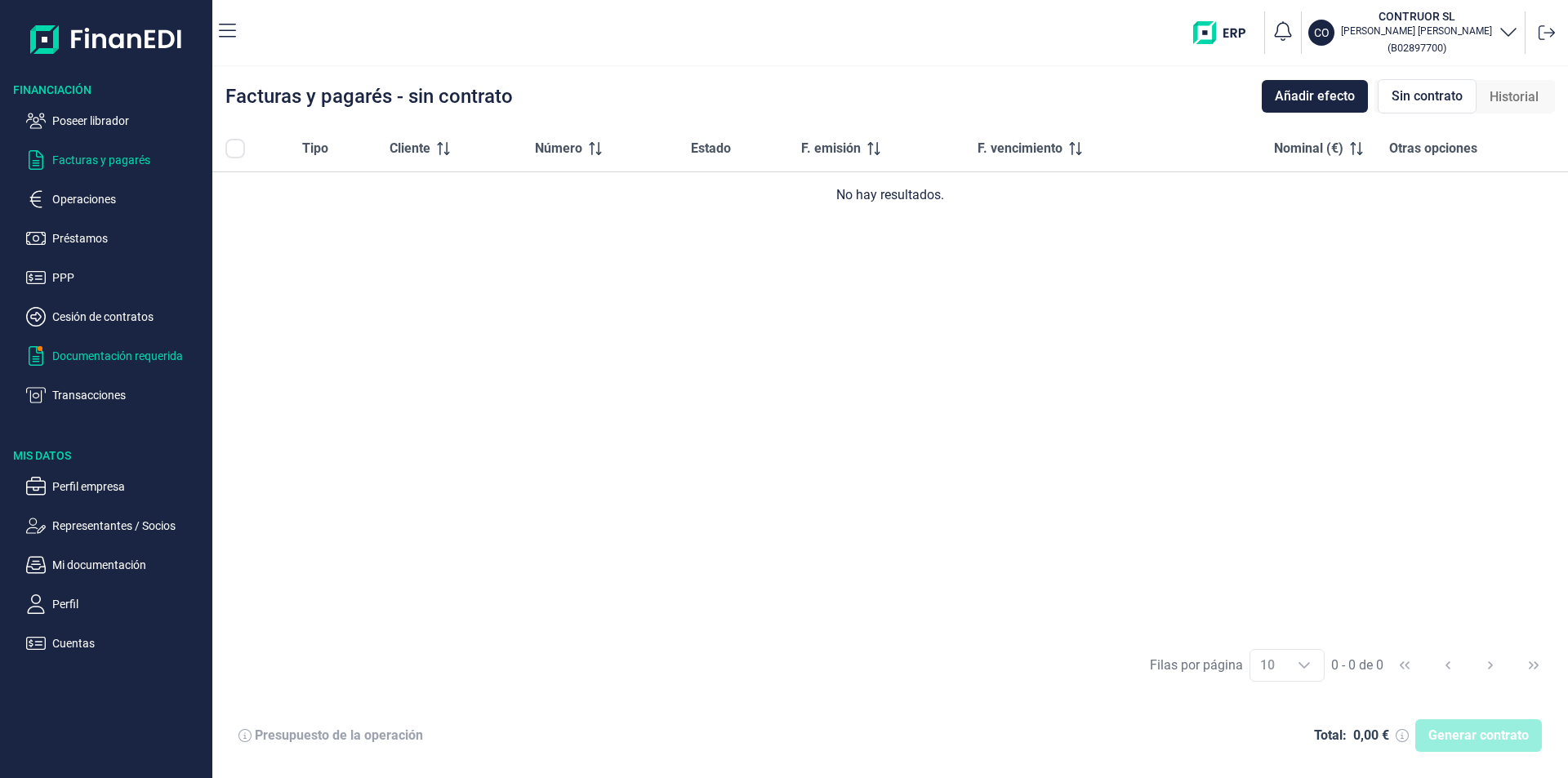
click at [106, 356] on p "Documentación requerida" at bounding box center [129, 355] width 154 height 20
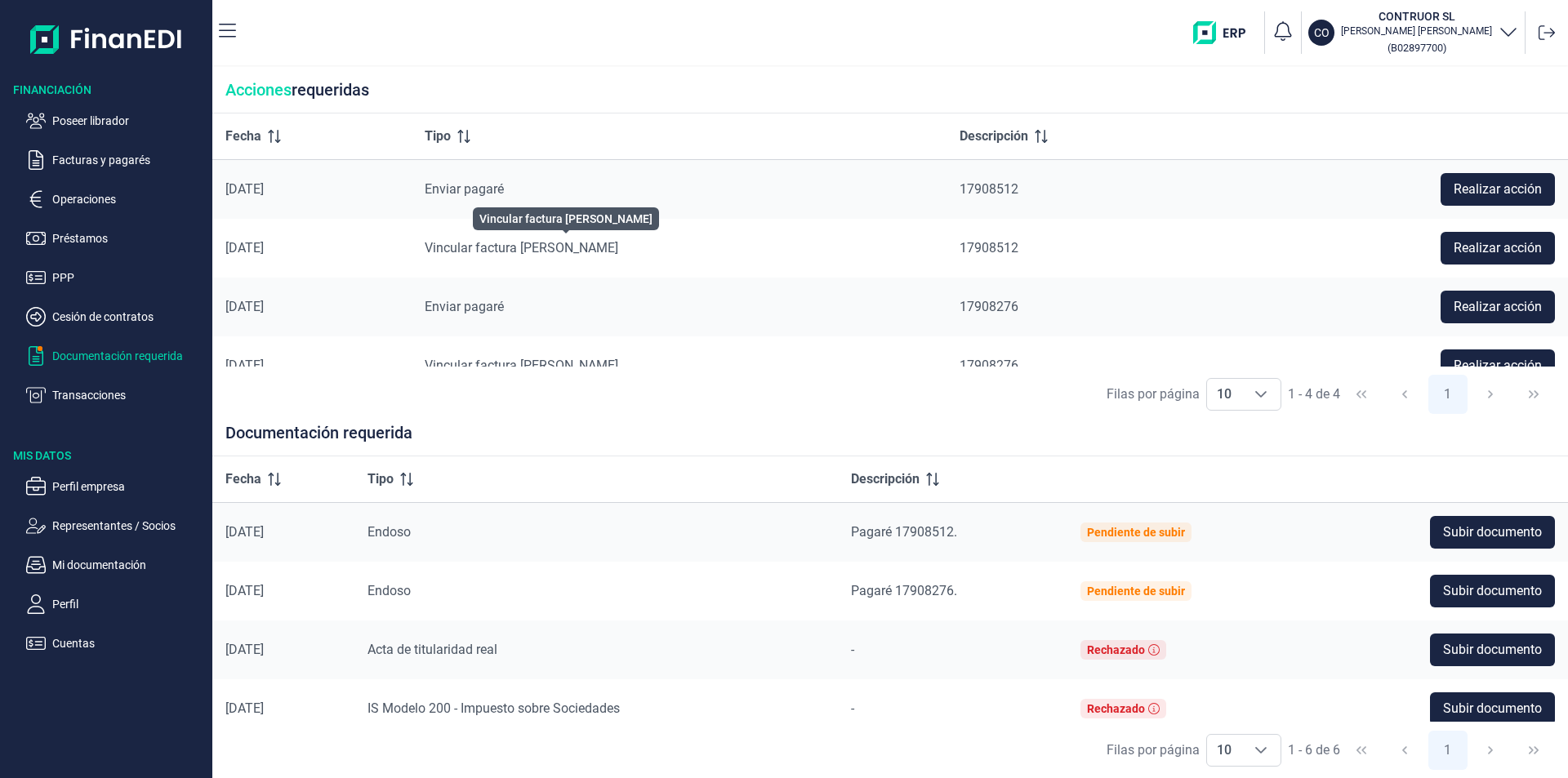
scroll to position [28, 0]
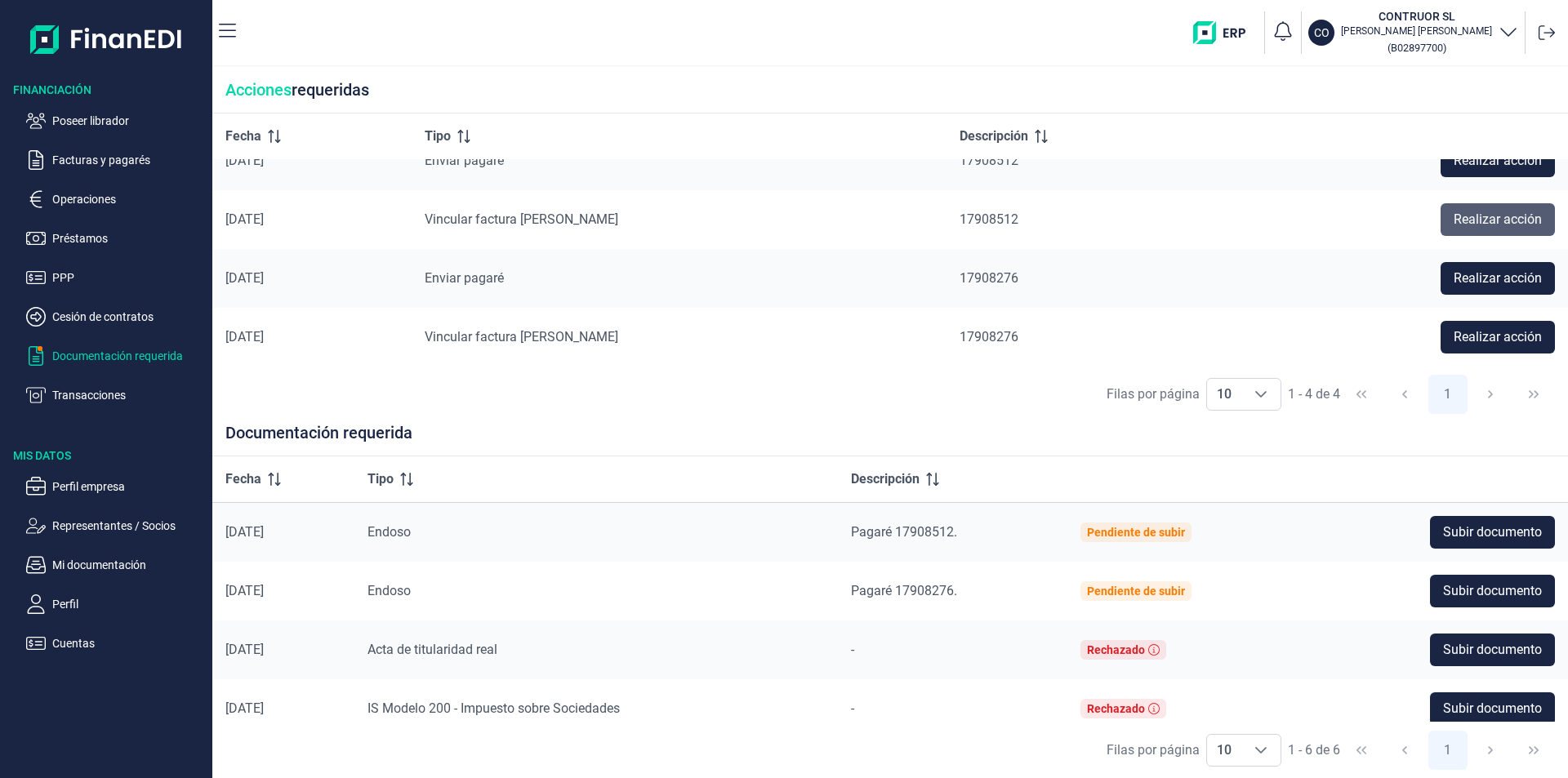
click at [1518, 225] on span "Realizar acción" at bounding box center [1497, 219] width 88 height 20
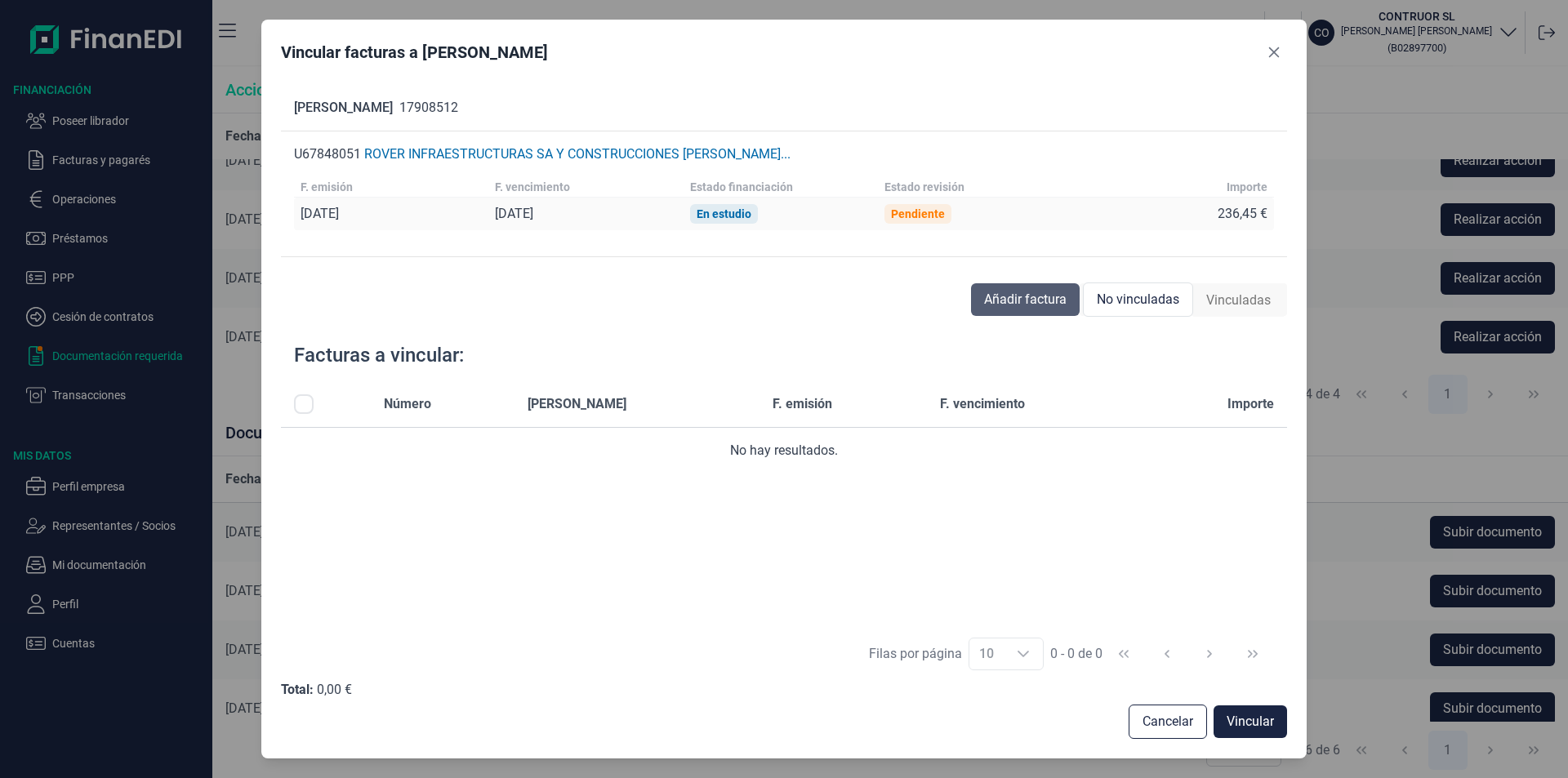
click at [1037, 302] on span "Añadir factura" at bounding box center [1025, 299] width 83 height 20
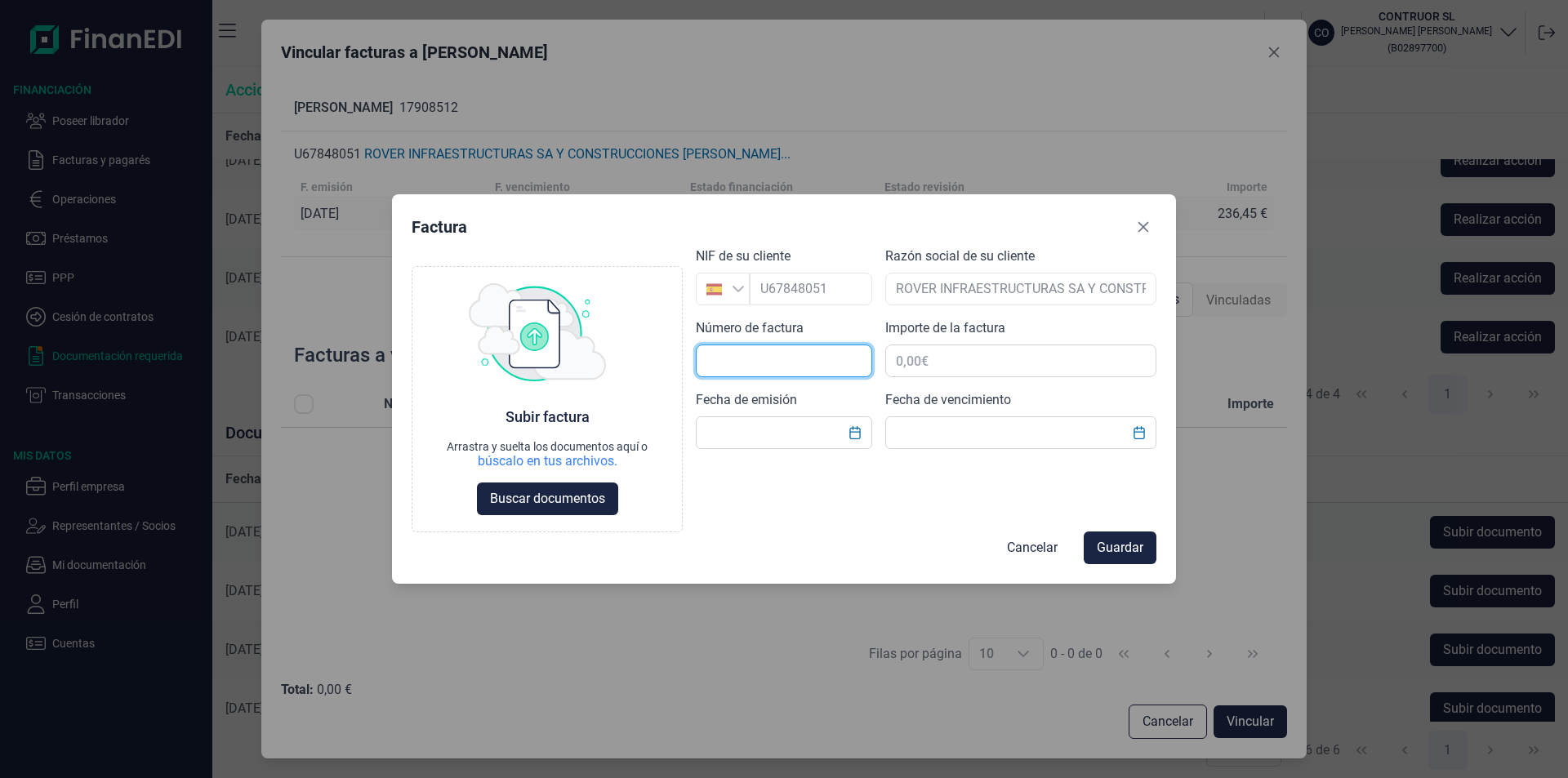
click at [723, 358] on input "text" at bounding box center [784, 361] width 176 height 33
click at [750, 352] on input "text" at bounding box center [784, 361] width 176 height 33
type input "000000022"
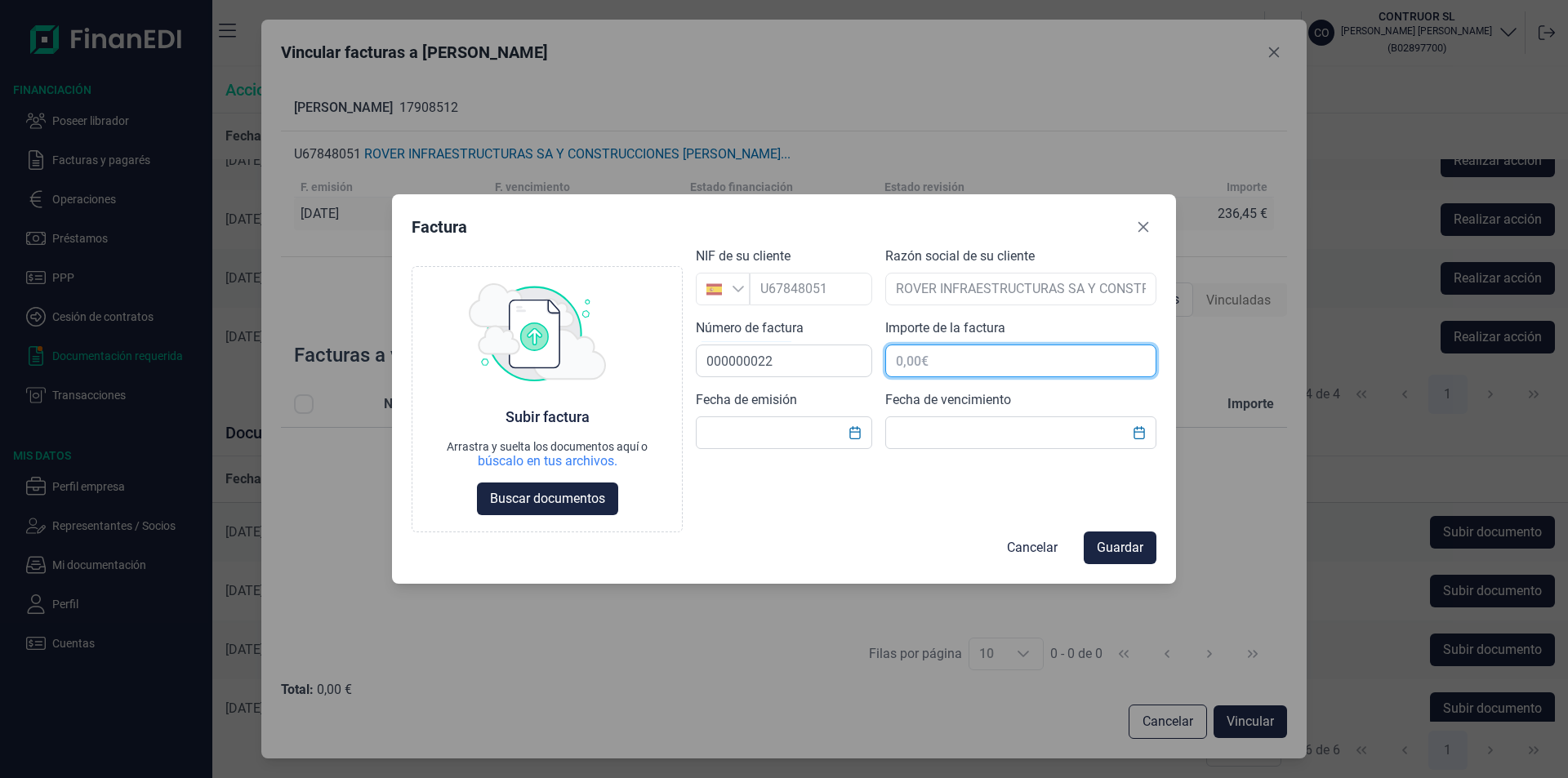
click at [950, 362] on input "text" at bounding box center [1020, 361] width 271 height 33
click at [728, 429] on input "text" at bounding box center [784, 433] width 176 height 33
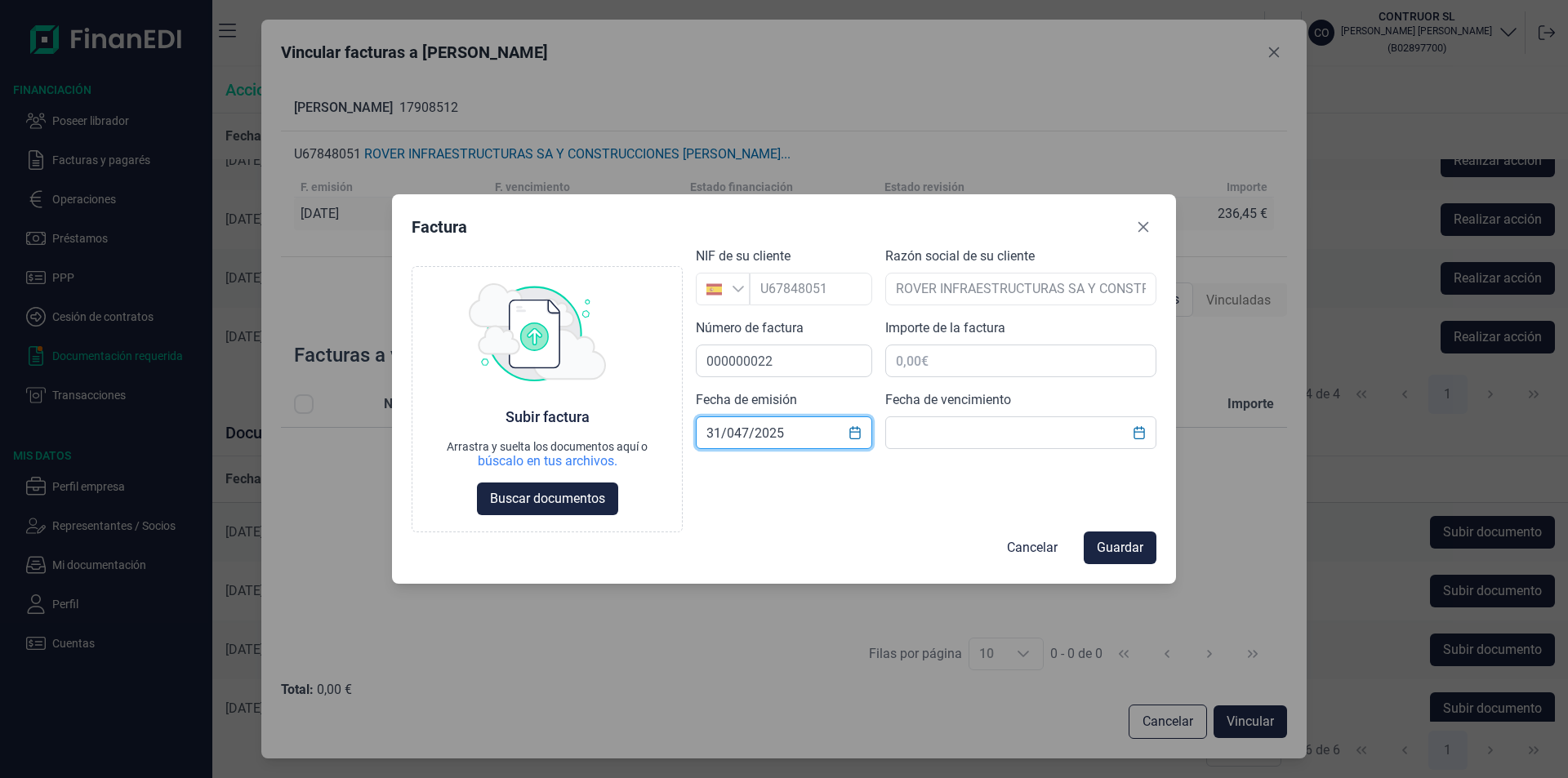
click at [741, 433] on input "31/047/2025" at bounding box center [784, 433] width 176 height 33
type input "[DATE]"
click at [916, 359] on input "text" at bounding box center [1020, 361] width 271 height 33
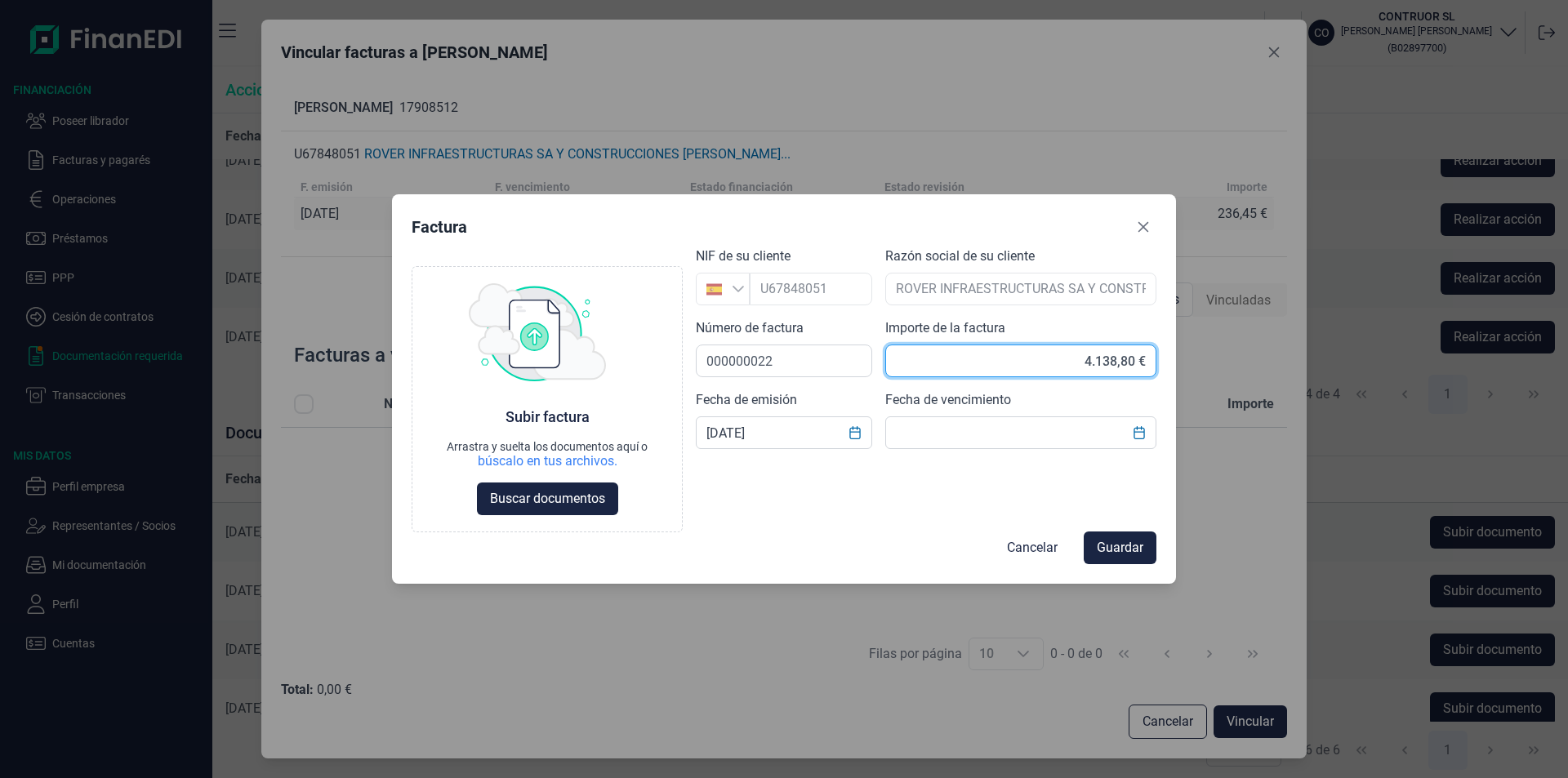
type input "4.138,81 €"
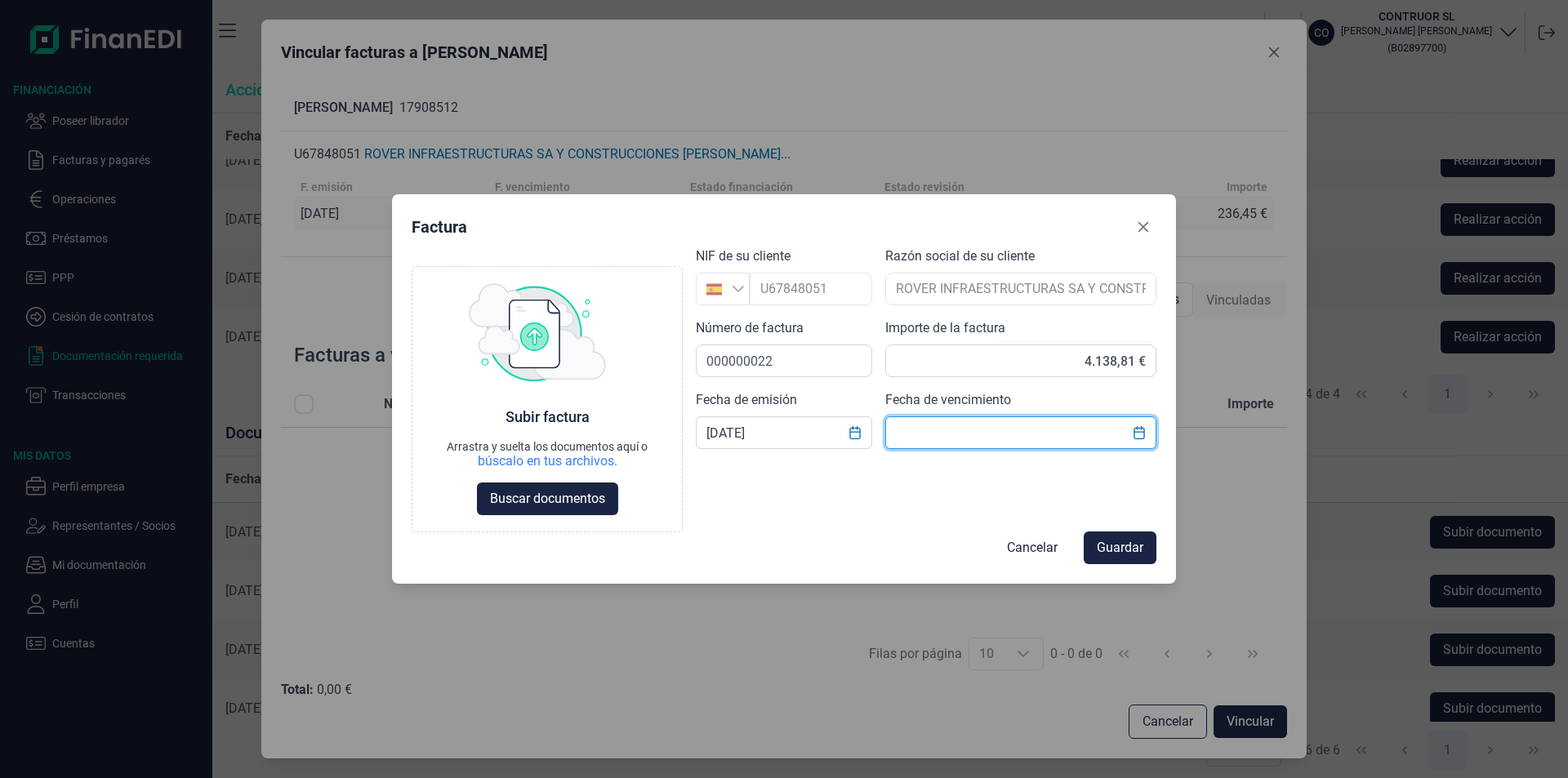
click at [983, 436] on input "text" at bounding box center [1020, 433] width 271 height 33
type input "[DATE]"
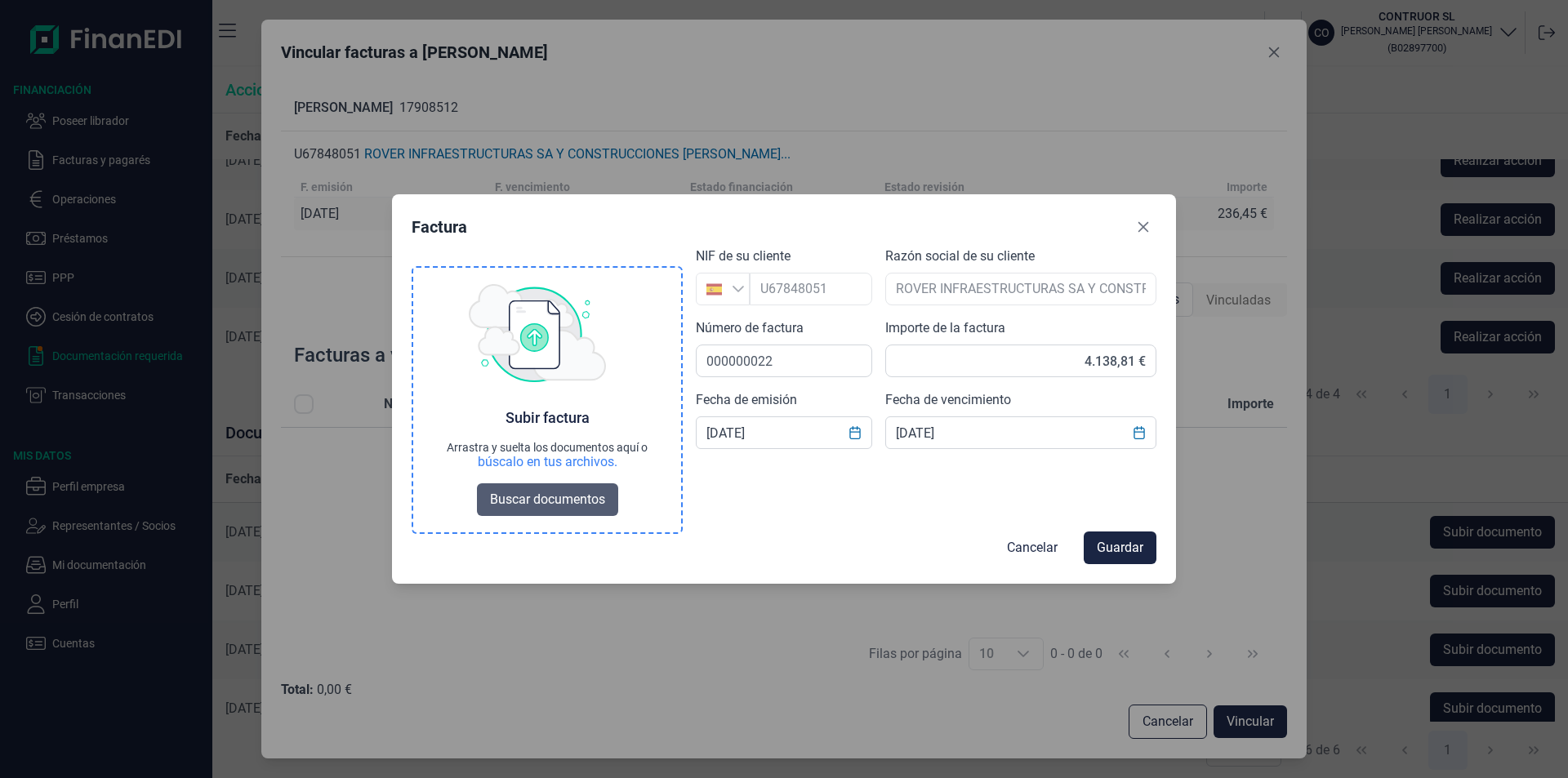
click at [563, 499] on span "Buscar documentos" at bounding box center [547, 499] width 115 height 20
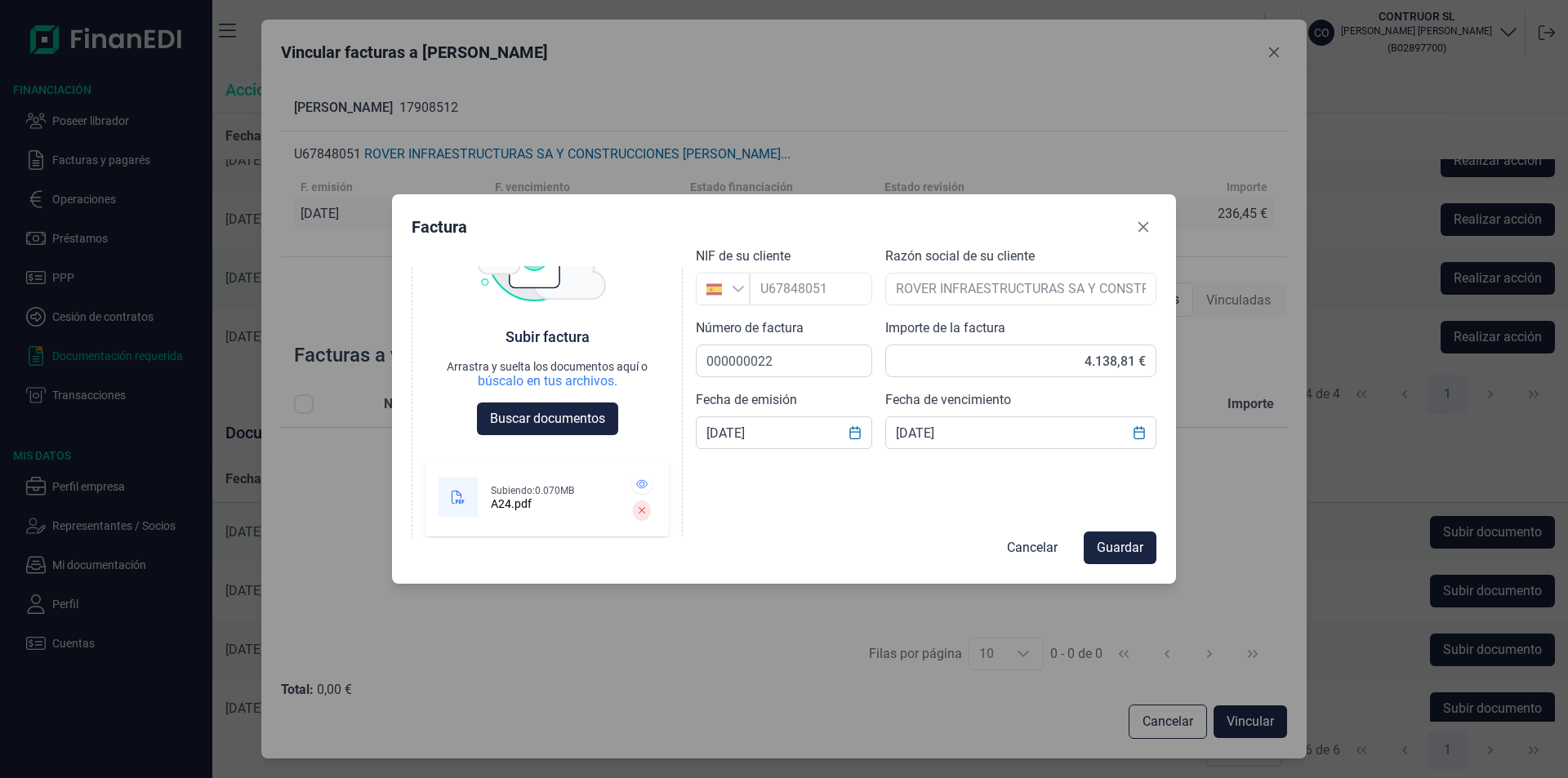
scroll to position [92, 0]
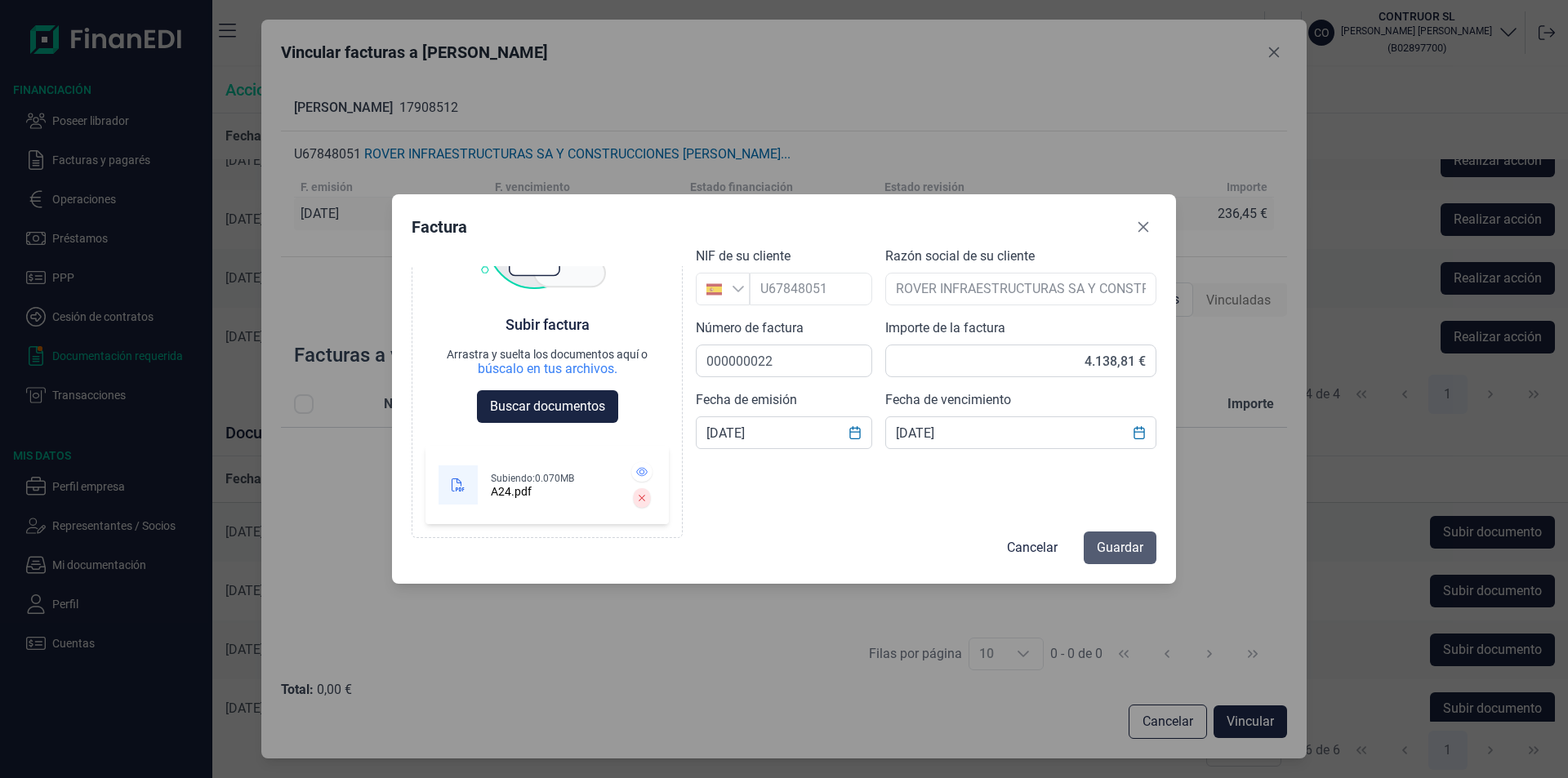
click at [1102, 545] on span "Guardar" at bounding box center [1120, 548] width 47 height 20
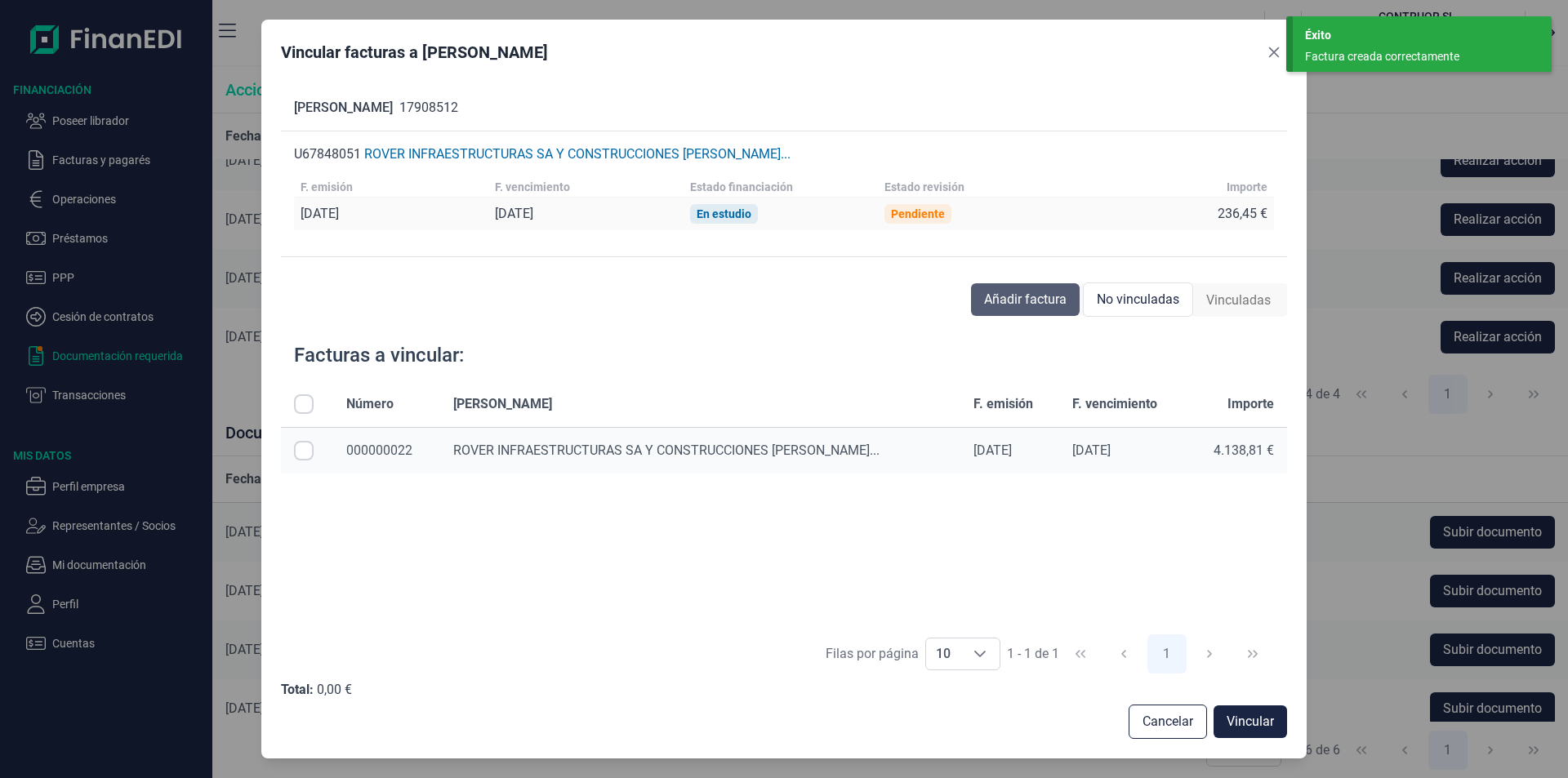
click at [1029, 303] on span "Añadir factura" at bounding box center [1025, 299] width 83 height 20
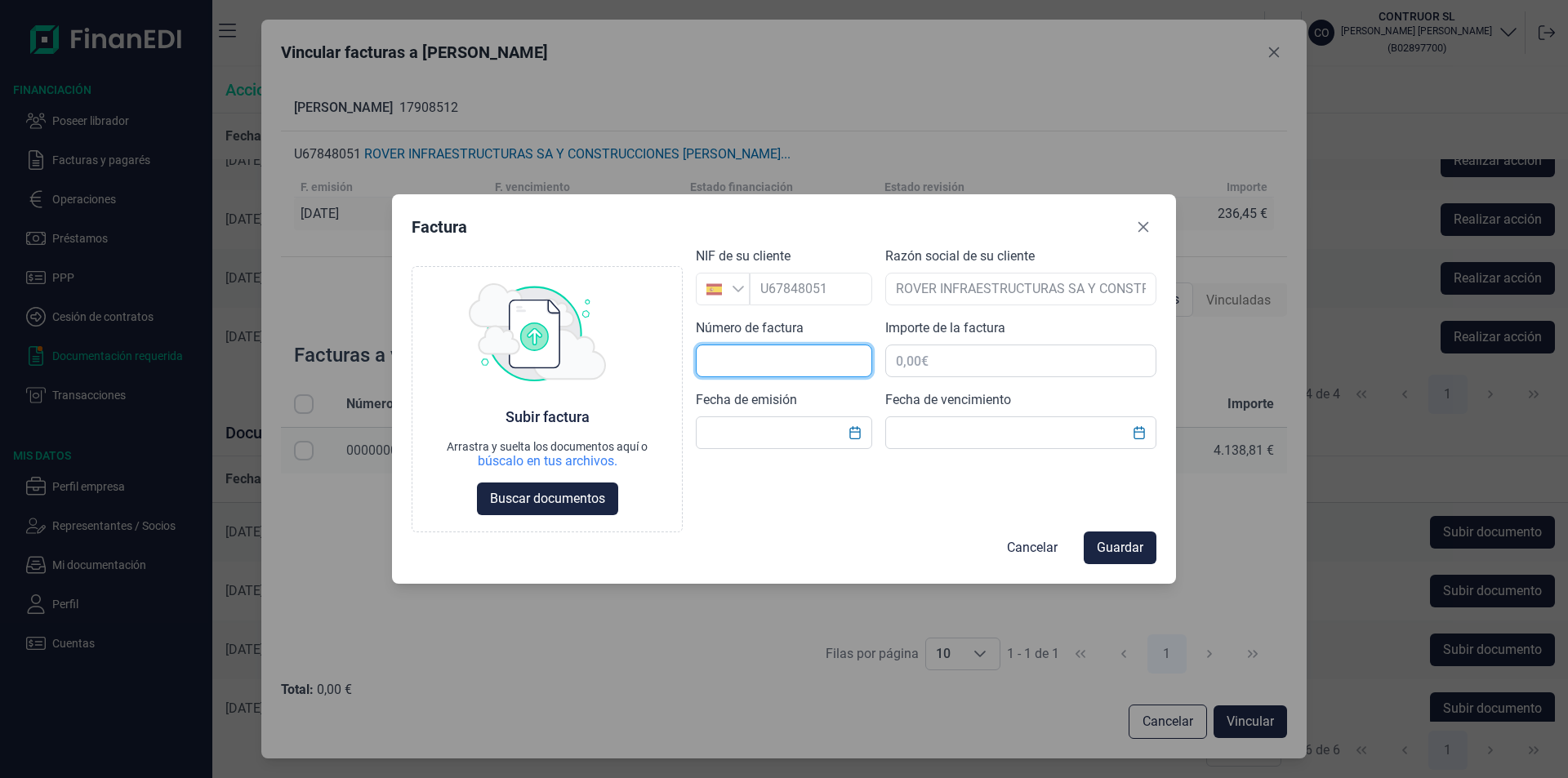
click at [712, 360] on input "text" at bounding box center [784, 361] width 176 height 33
type input "000000012"
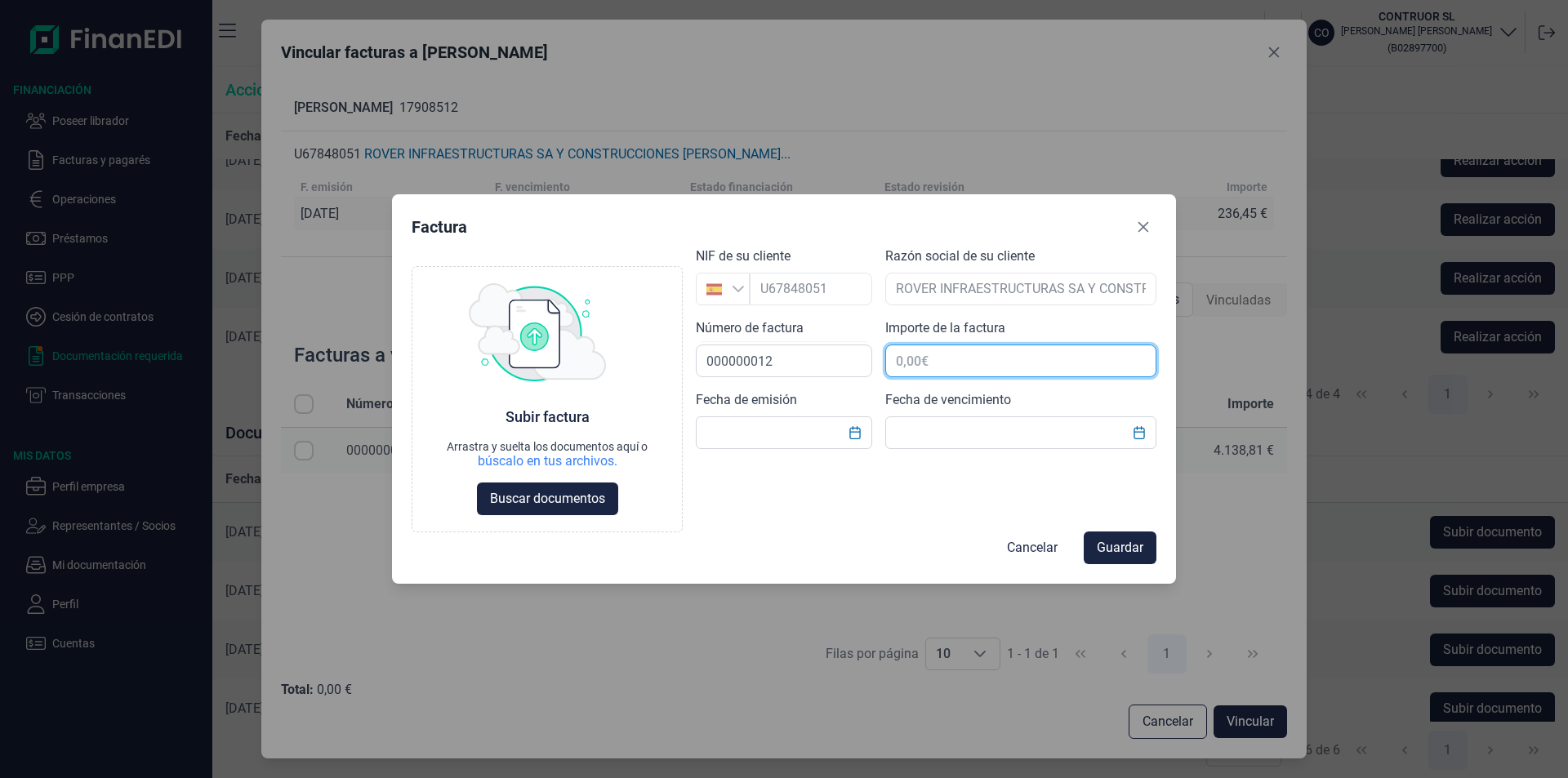
click at [932, 361] on input "text" at bounding box center [1020, 361] width 271 height 33
click at [912, 359] on input "text" at bounding box center [1020, 361] width 271 height 33
type input "2.105,40 €"
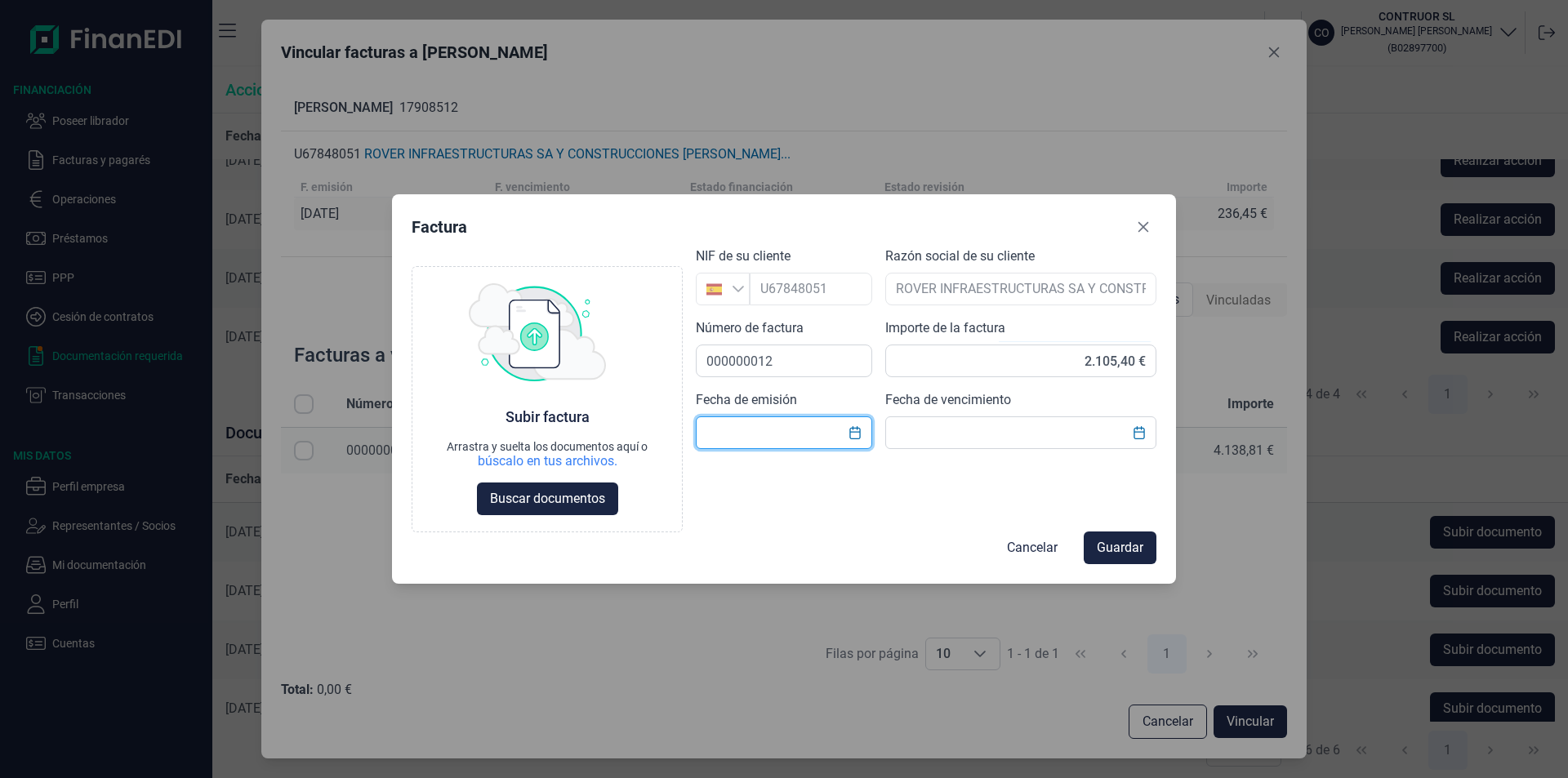
click at [723, 436] on input "text" at bounding box center [784, 433] width 176 height 33
type input "[DATE]"
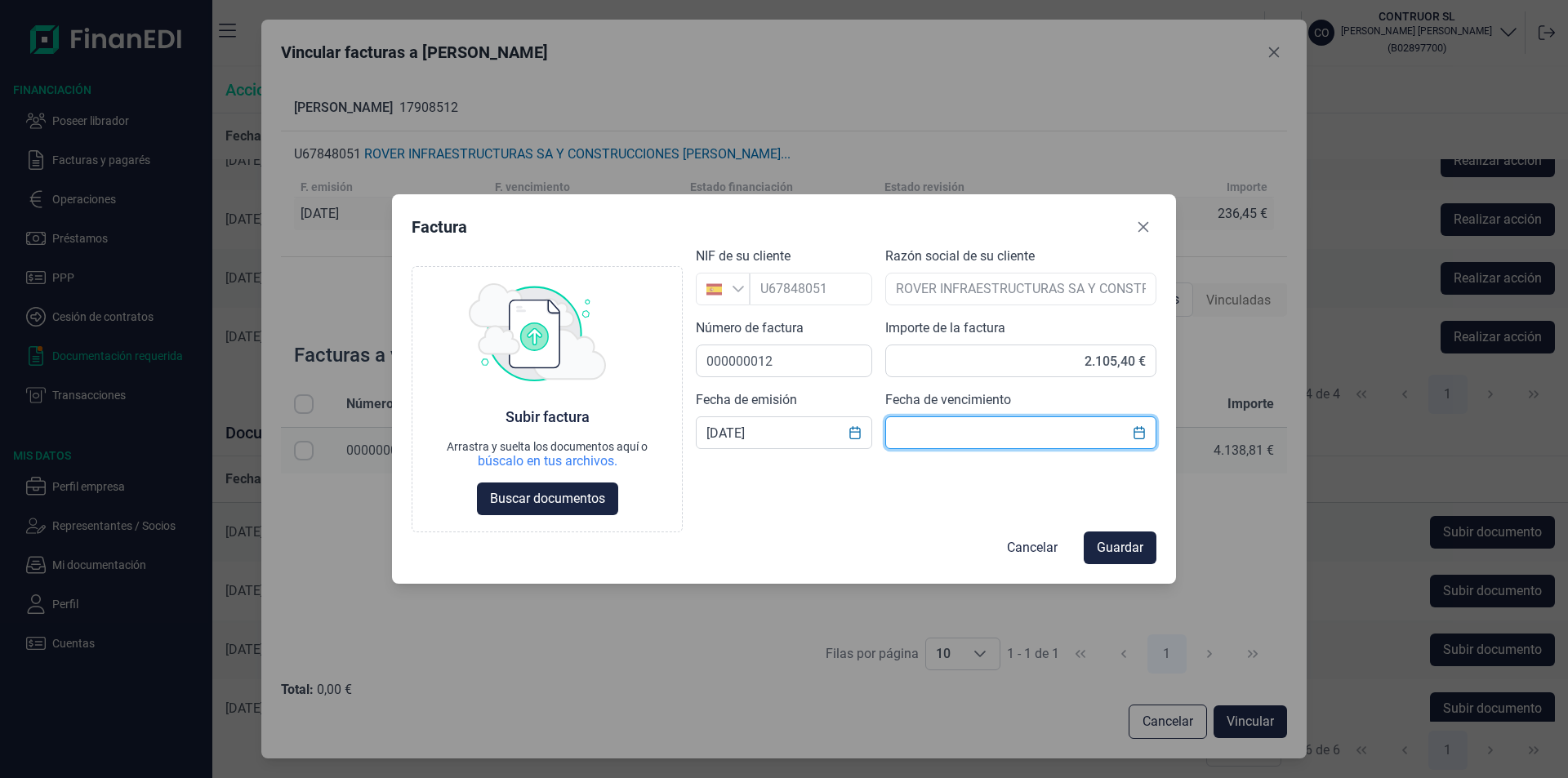
click at [936, 428] on input "text" at bounding box center [1020, 433] width 271 height 33
type input "[DATE]"
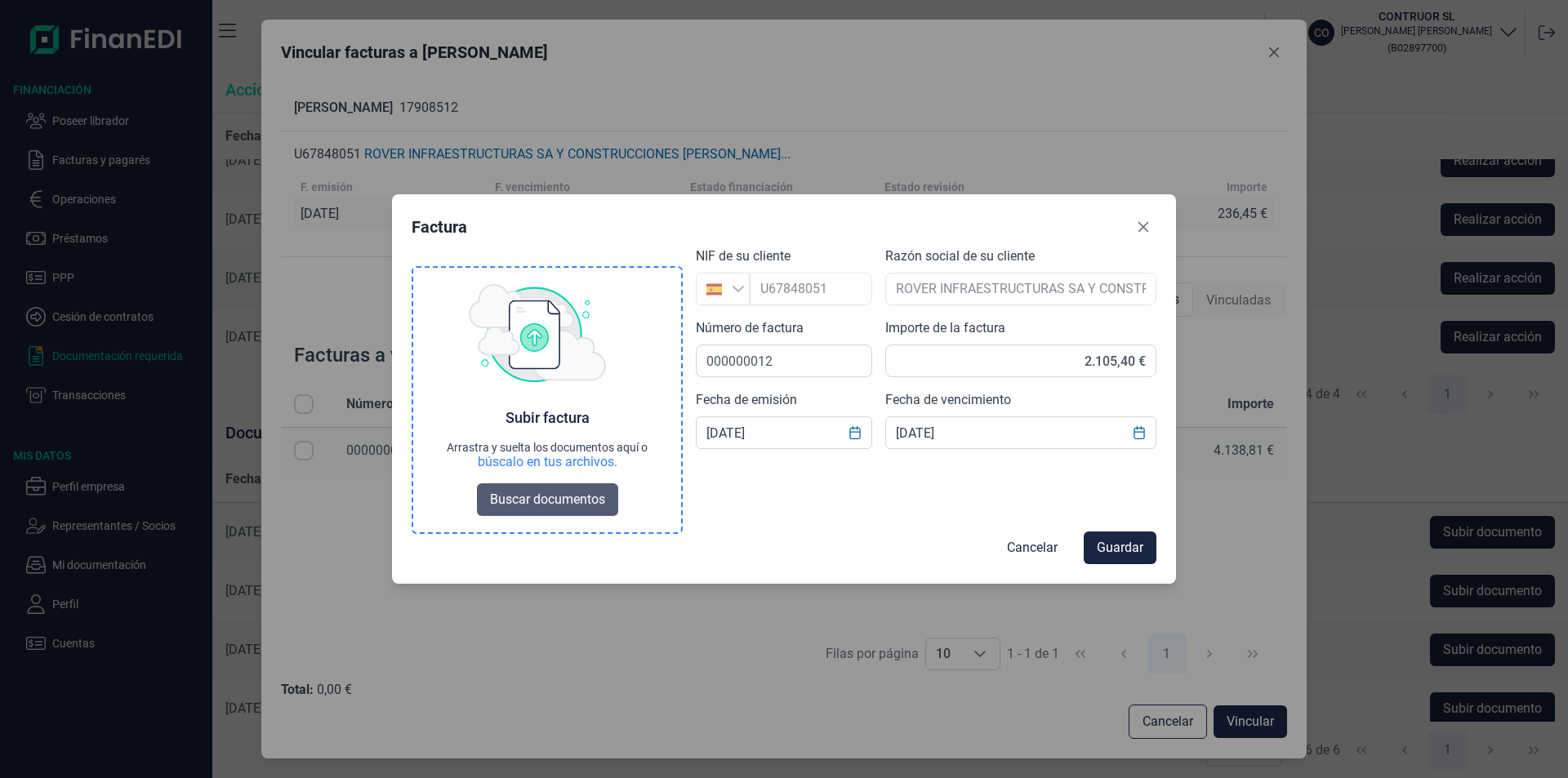
click at [518, 499] on span "Buscar documentos" at bounding box center [547, 499] width 115 height 20
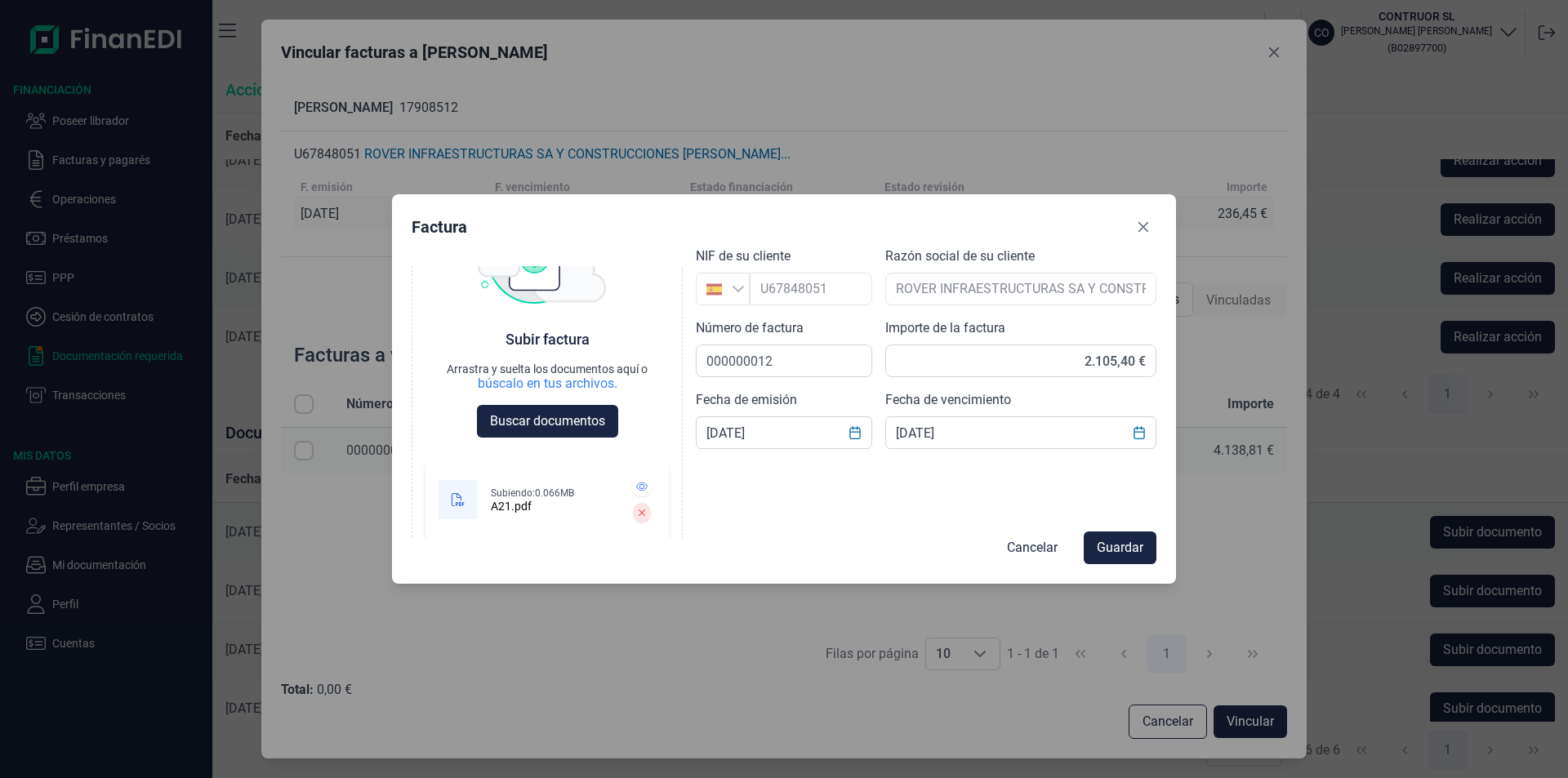
scroll to position [85, 0]
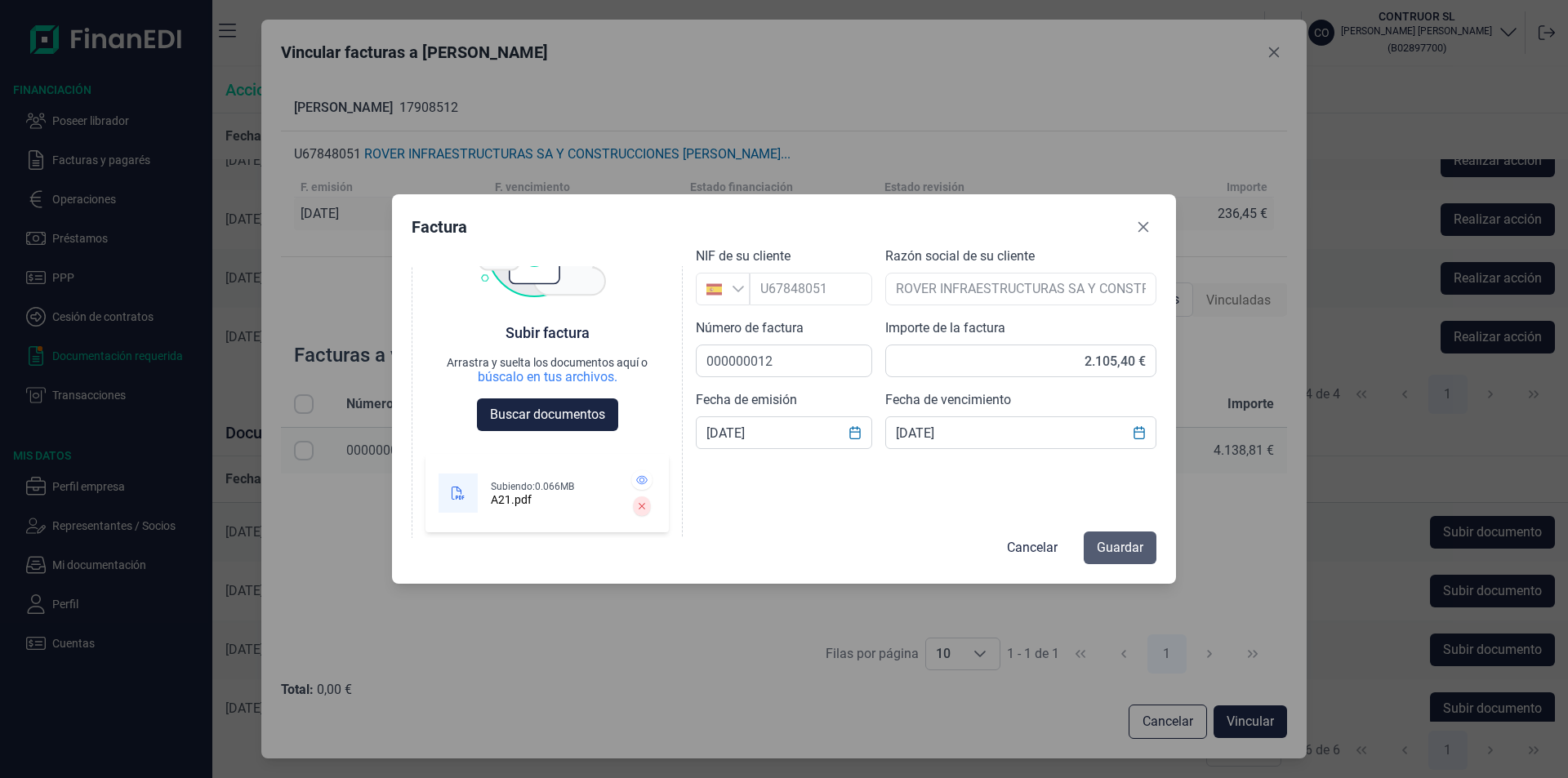
click at [1130, 543] on span "Guardar" at bounding box center [1120, 548] width 47 height 20
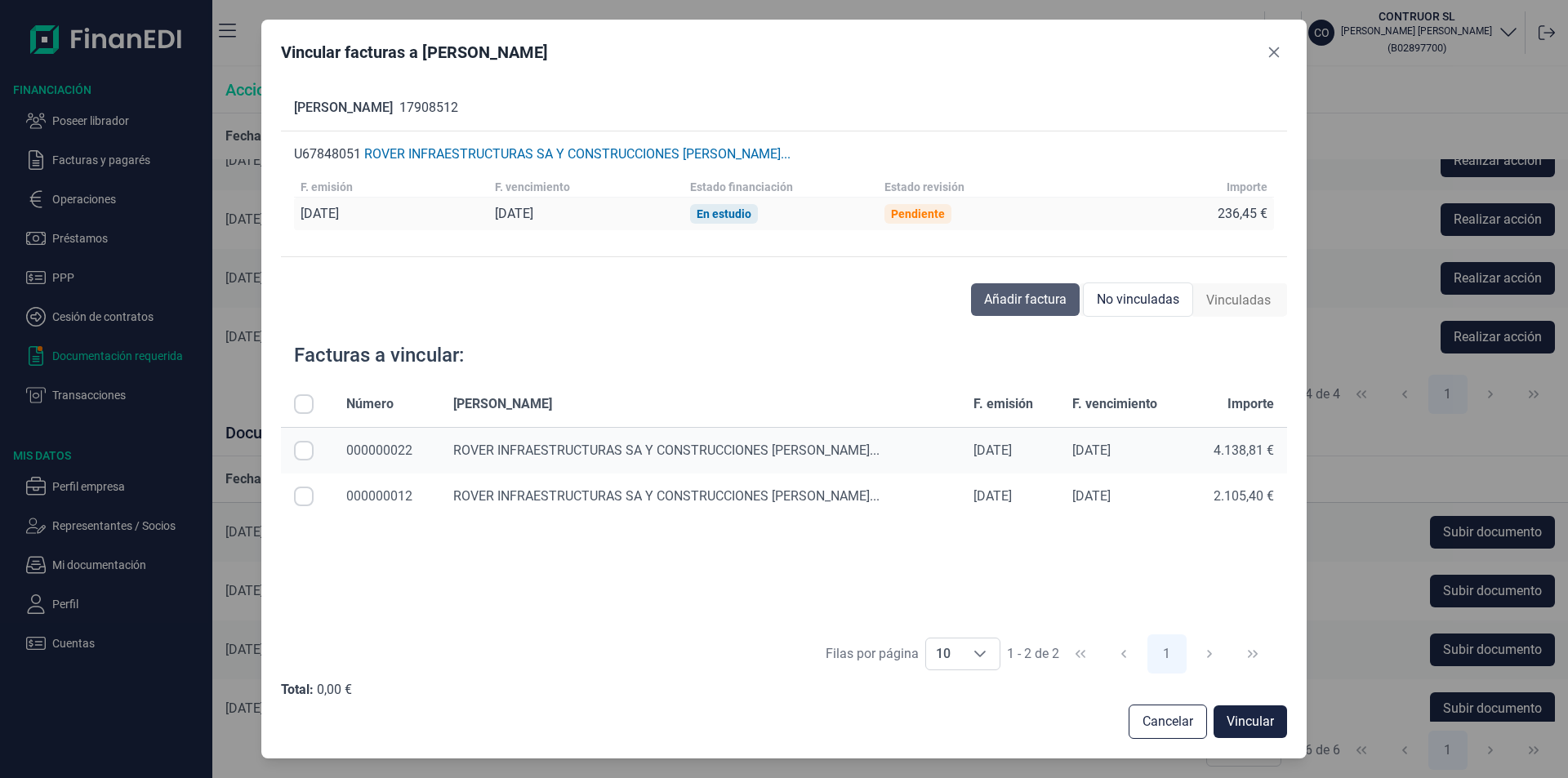
click at [1030, 306] on span "Añadir factura" at bounding box center [1025, 299] width 83 height 20
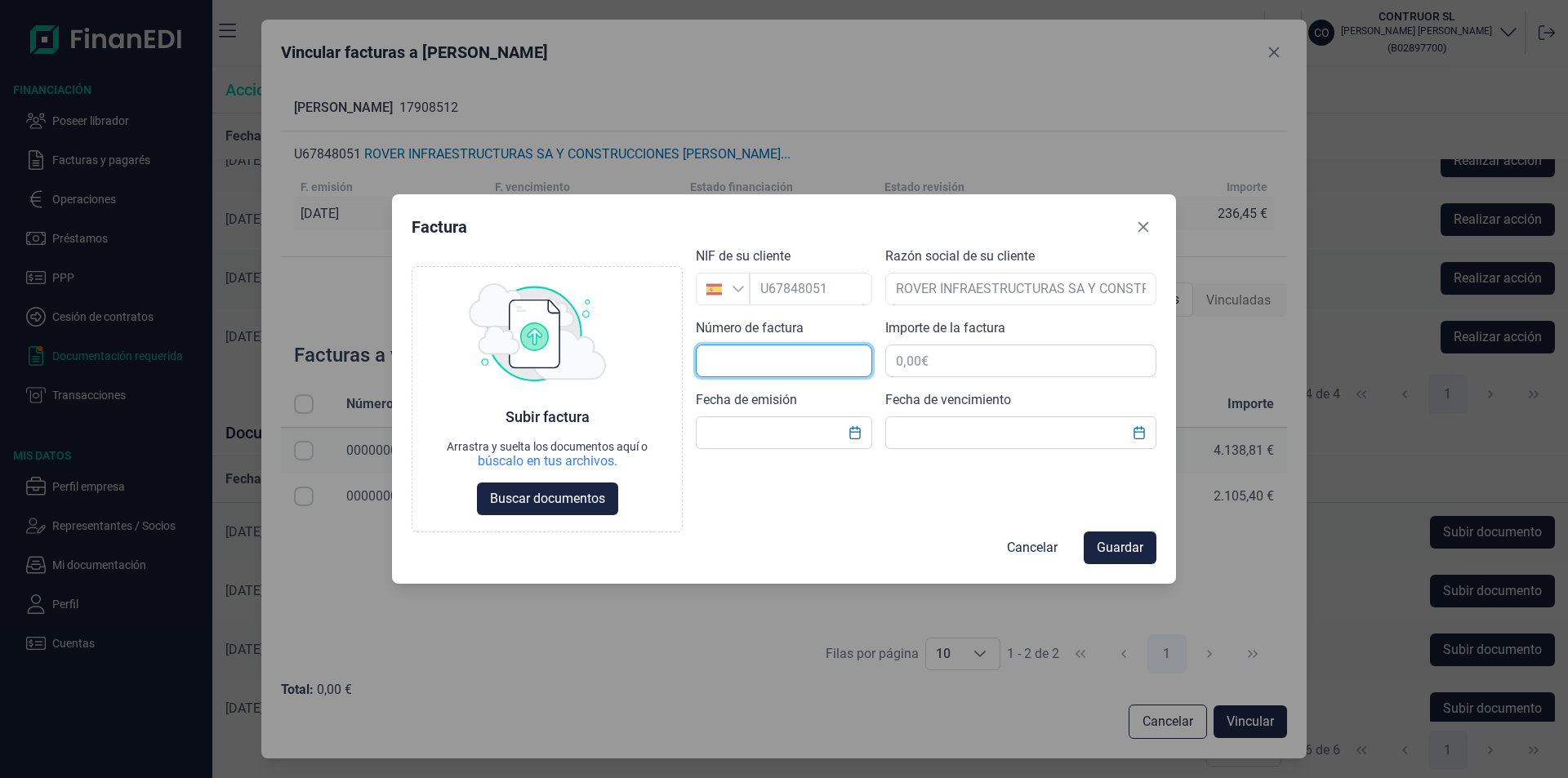
click at [743, 357] on input "text" at bounding box center [784, 361] width 176 height 33
type input "900000001"
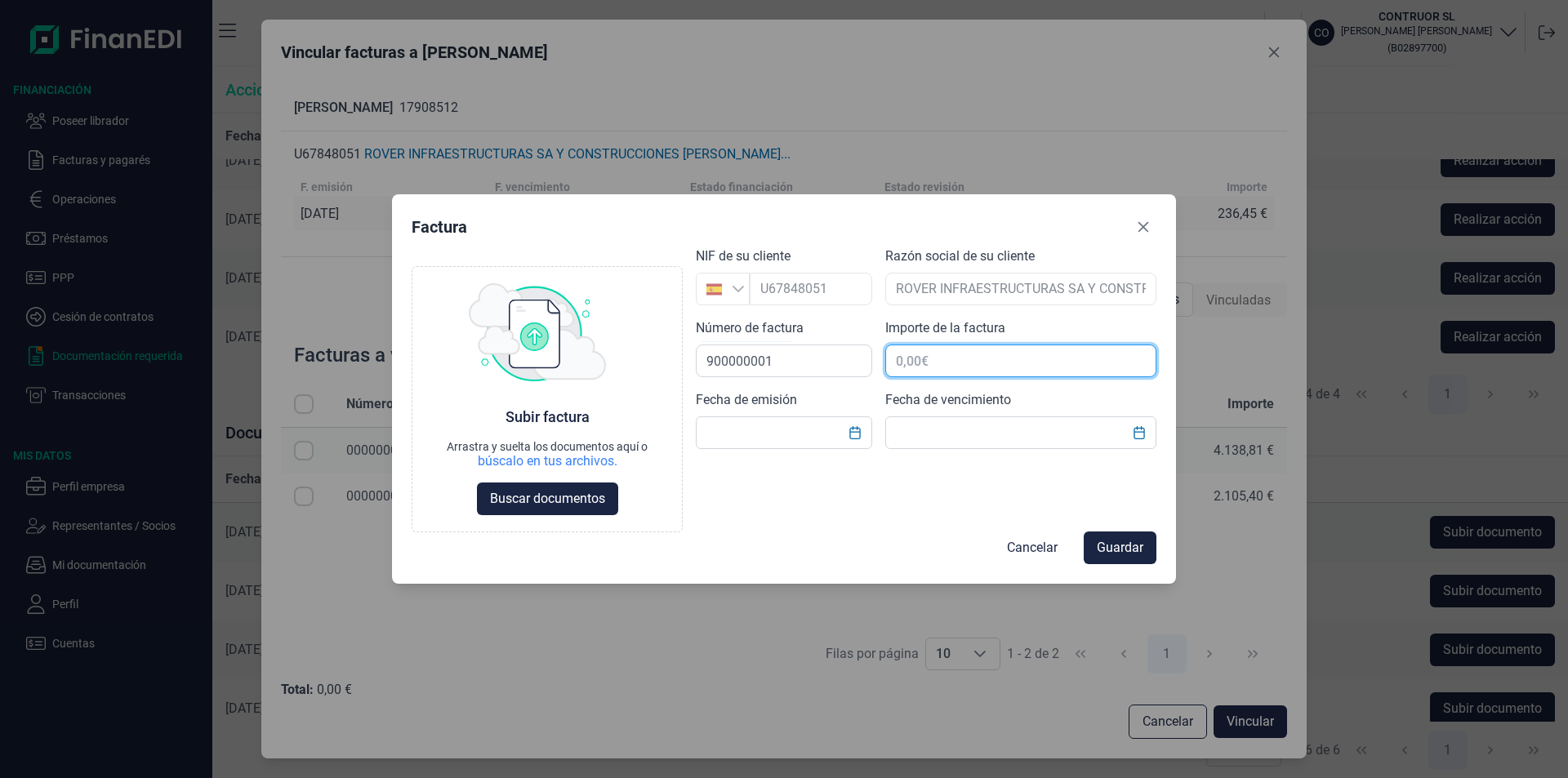
click at [918, 360] on input "text" at bounding box center [1020, 361] width 271 height 33
click at [1056, 361] on input "9.970,40 €" at bounding box center [1020, 361] width 271 height 33
type input "-9.970,40 €"
click at [734, 429] on input "text" at bounding box center [784, 433] width 176 height 33
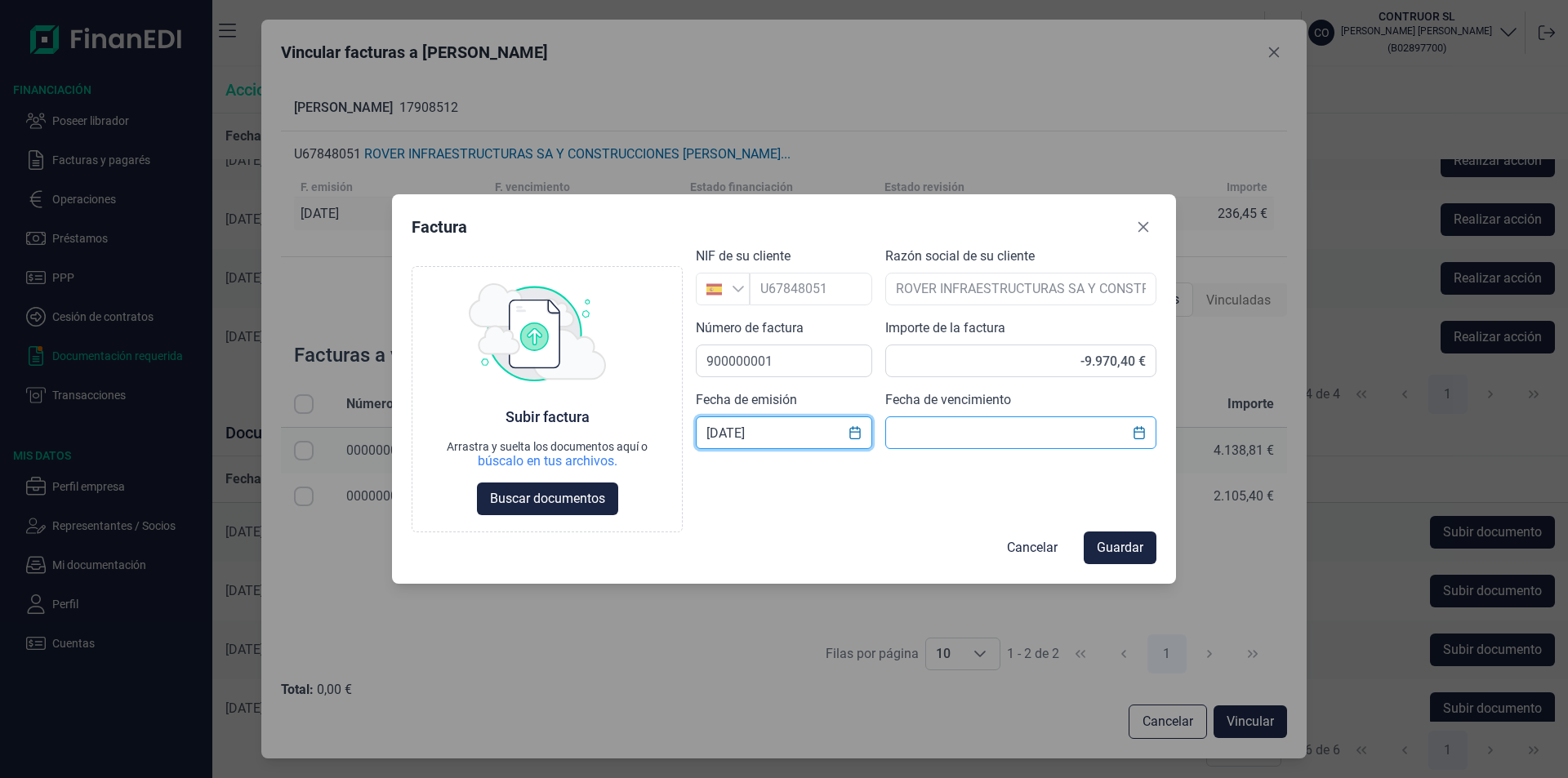
type input "[DATE]"
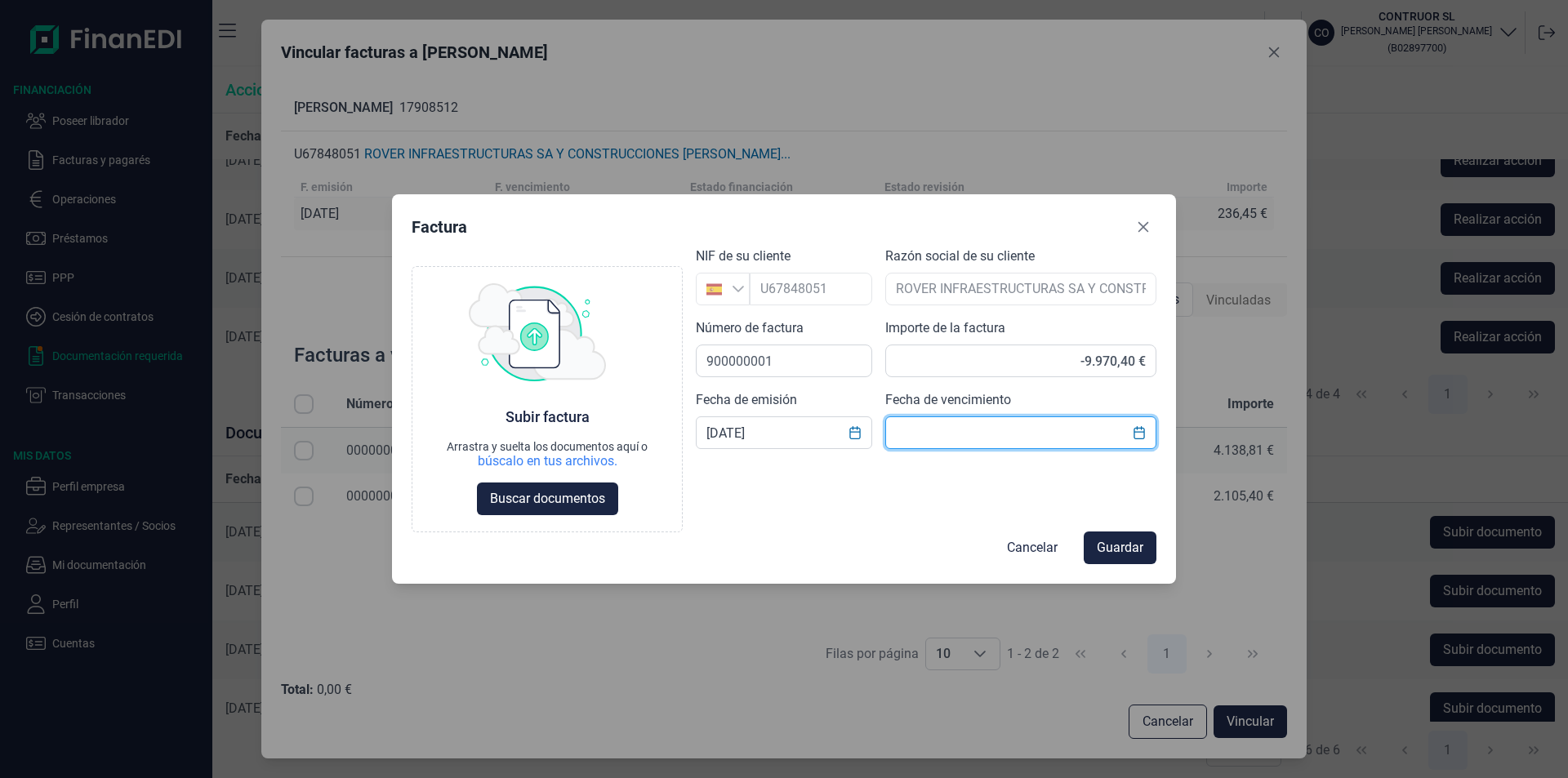
click at [902, 437] on input "text" at bounding box center [1020, 433] width 271 height 33
type input "3"
type input "[DATE]"
click at [537, 502] on span "Buscar documentos" at bounding box center [547, 499] width 115 height 20
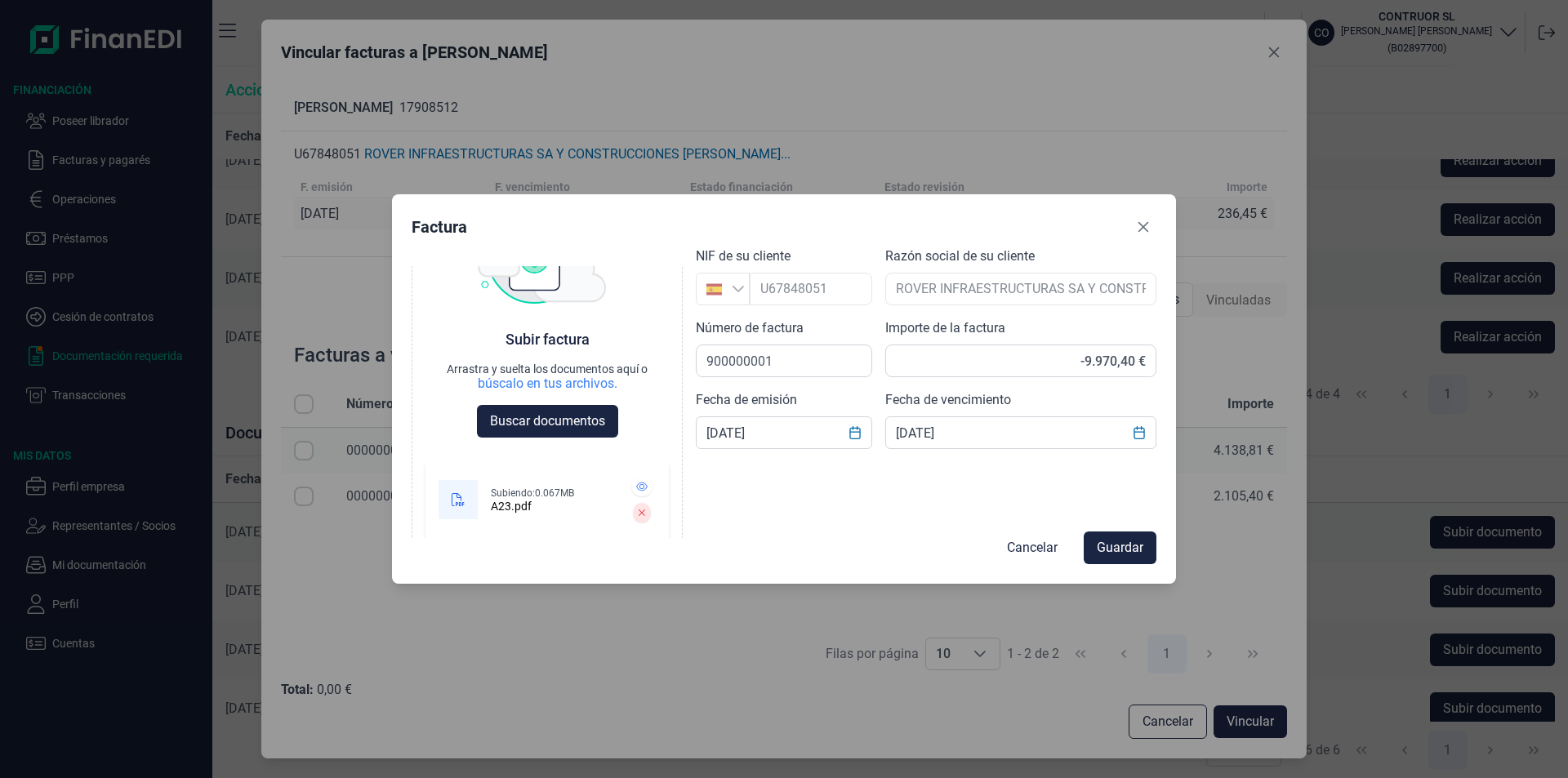
scroll to position [81, 0]
click at [1108, 550] on span "Guardar" at bounding box center [1120, 548] width 47 height 20
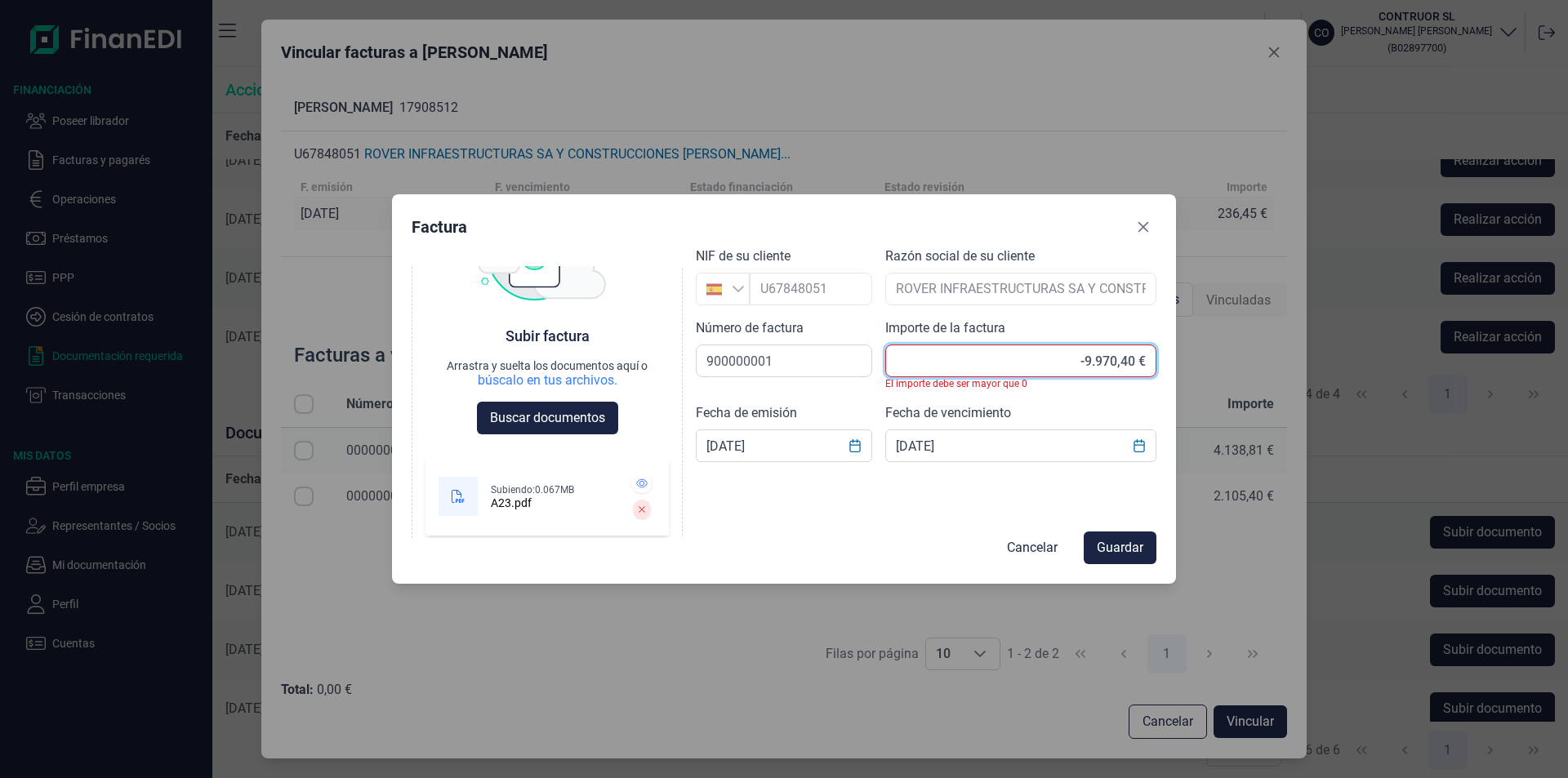
click at [1082, 357] on input "-9.970,40 €" at bounding box center [1020, 361] width 271 height 33
type input "9.970,40 €"
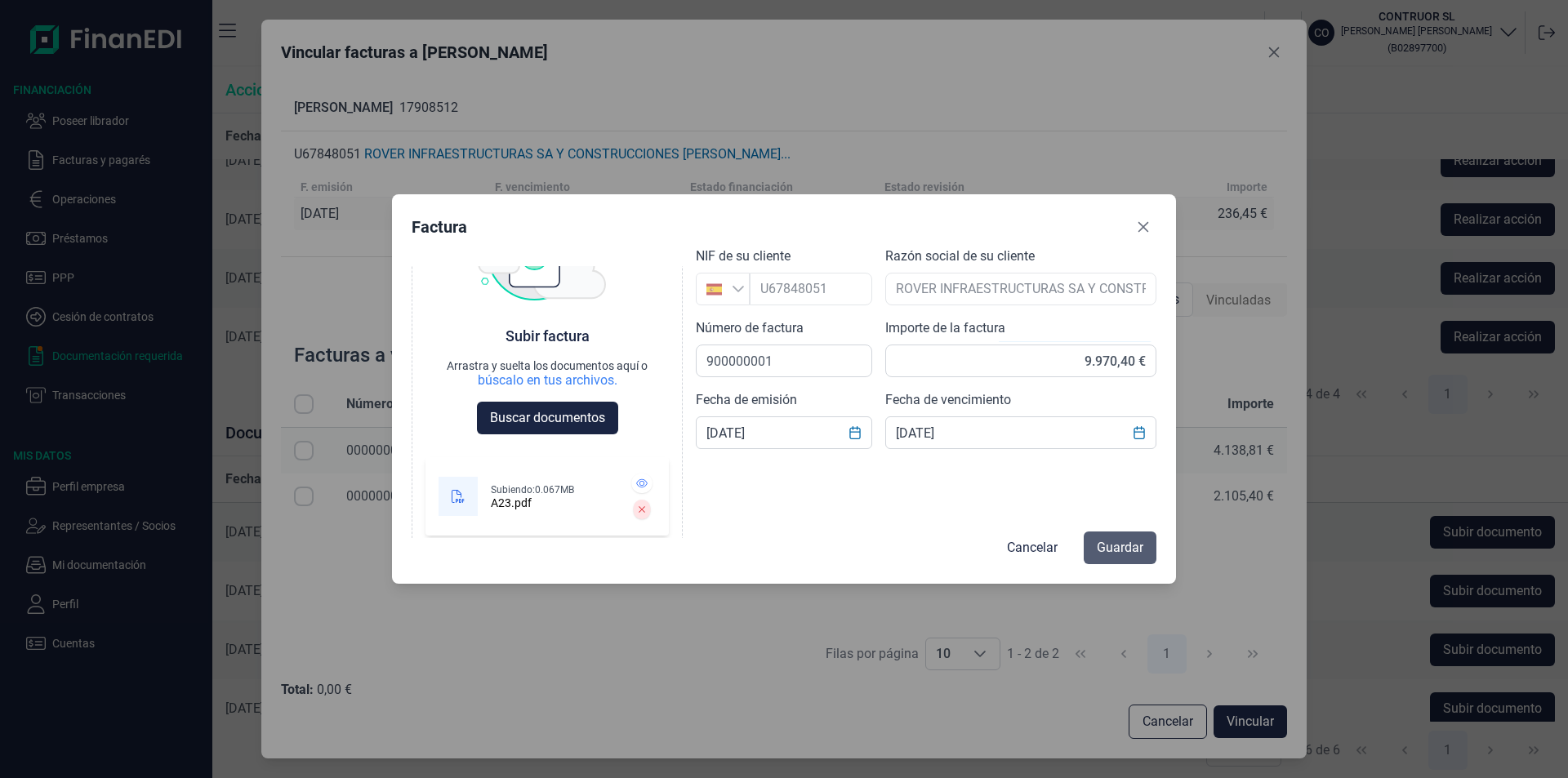
click at [1113, 545] on span "Guardar" at bounding box center [1120, 548] width 47 height 20
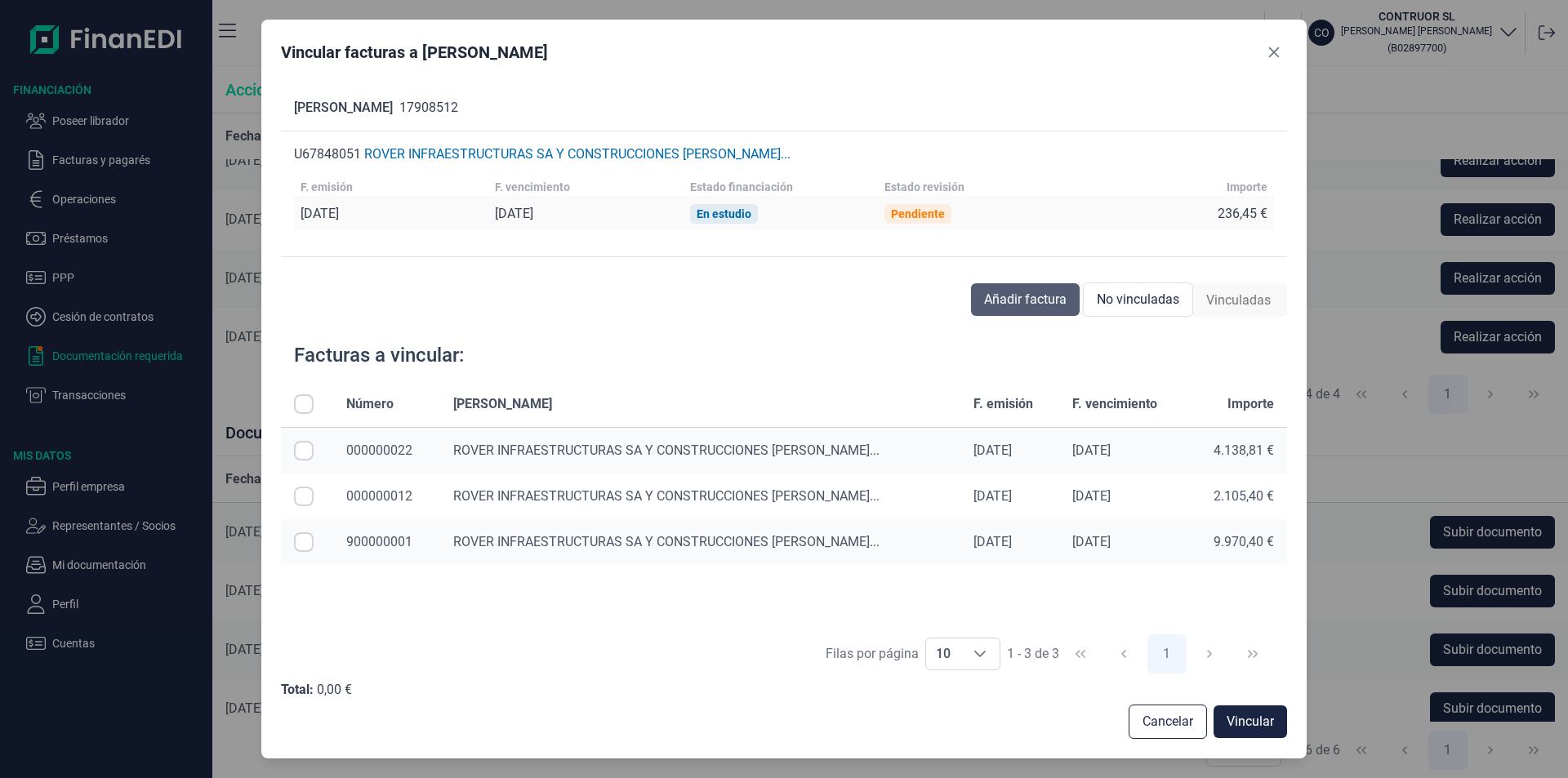
click at [1011, 301] on span "Añadir factura" at bounding box center [1025, 299] width 83 height 20
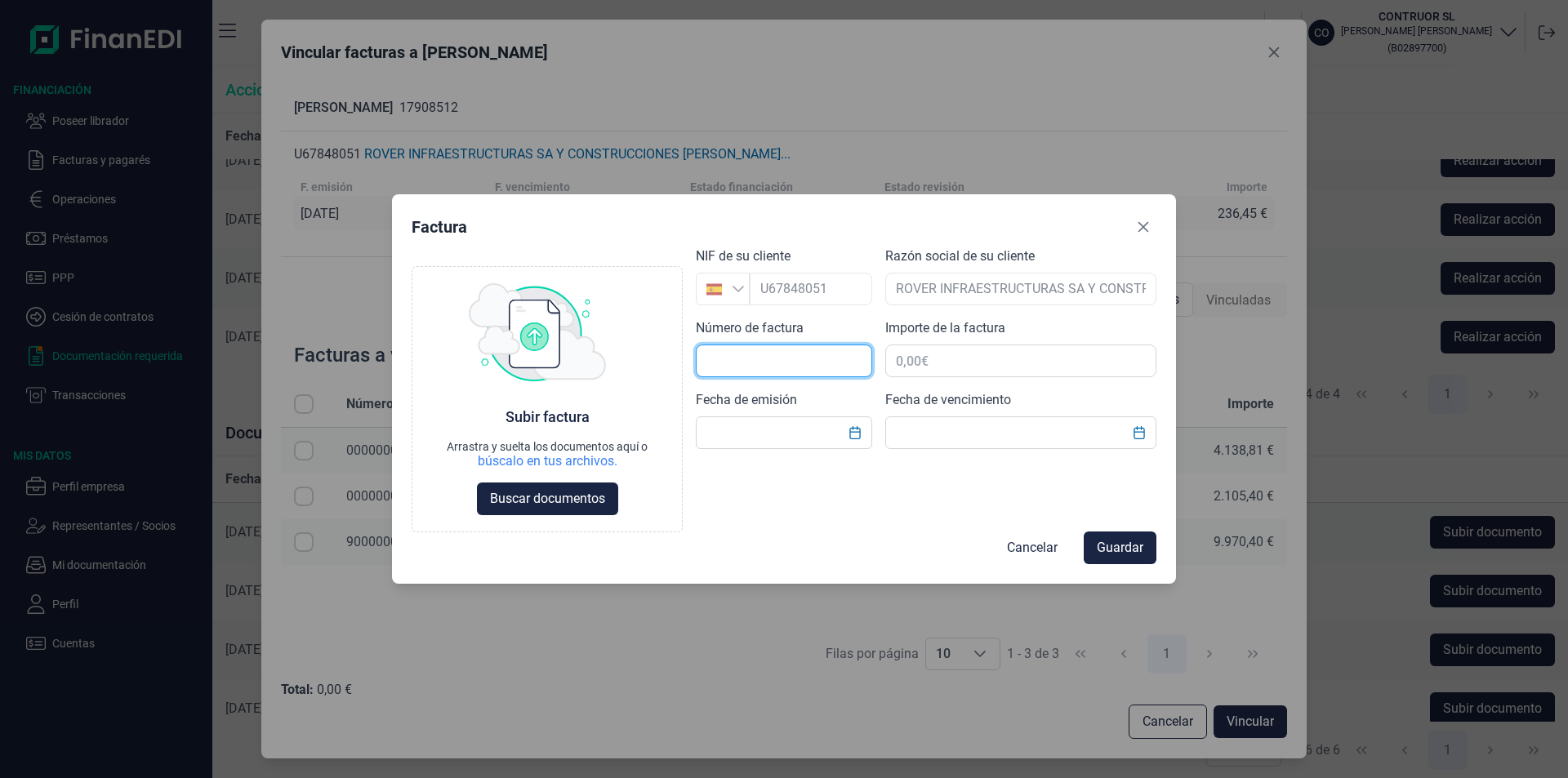
click at [725, 360] on input "text" at bounding box center [784, 361] width 176 height 33
type input "004000025"
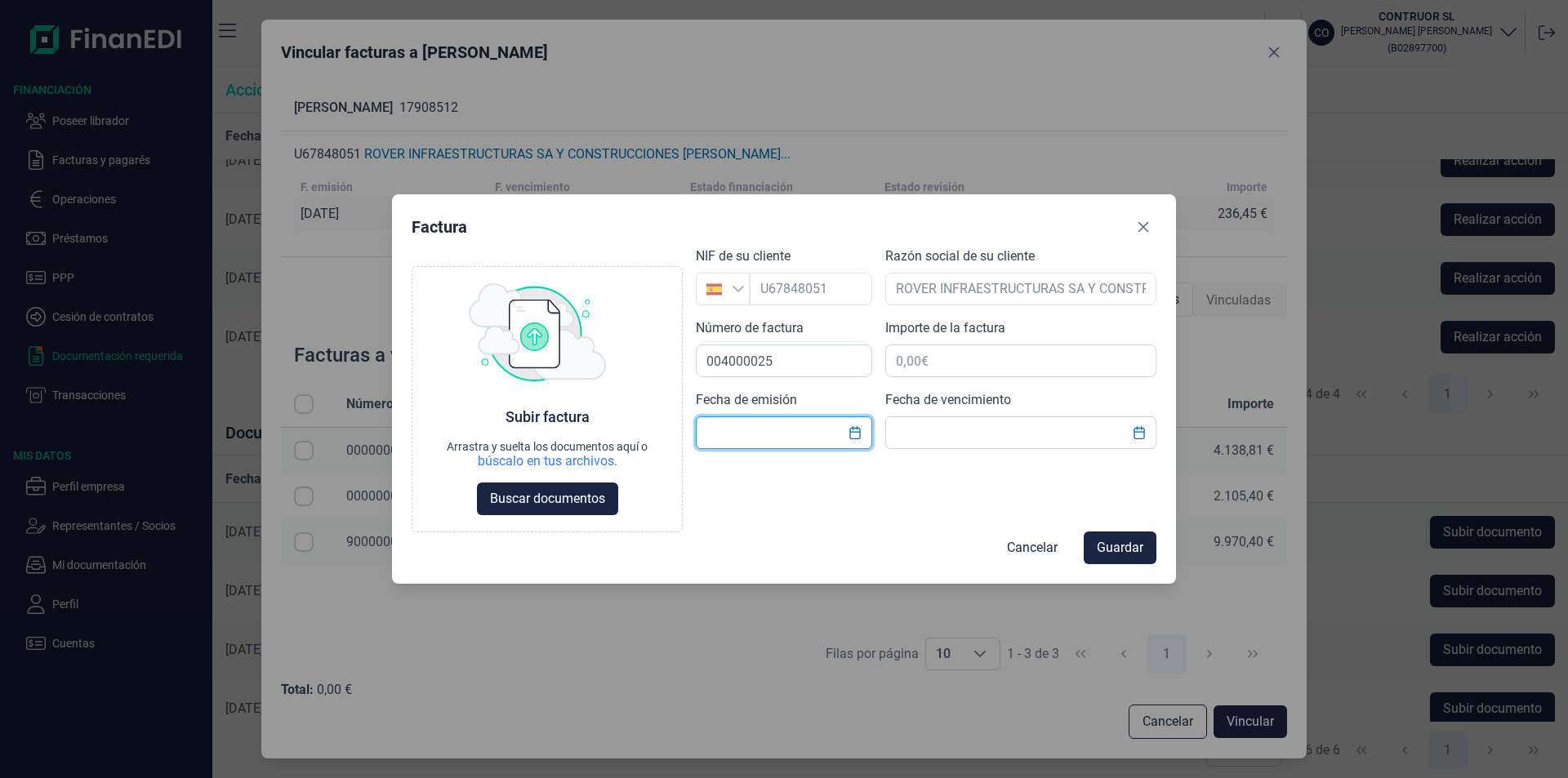
click at [720, 435] on input "text" at bounding box center [784, 433] width 176 height 33
type input "[DATE]"
click at [928, 428] on input "text" at bounding box center [1020, 433] width 271 height 33
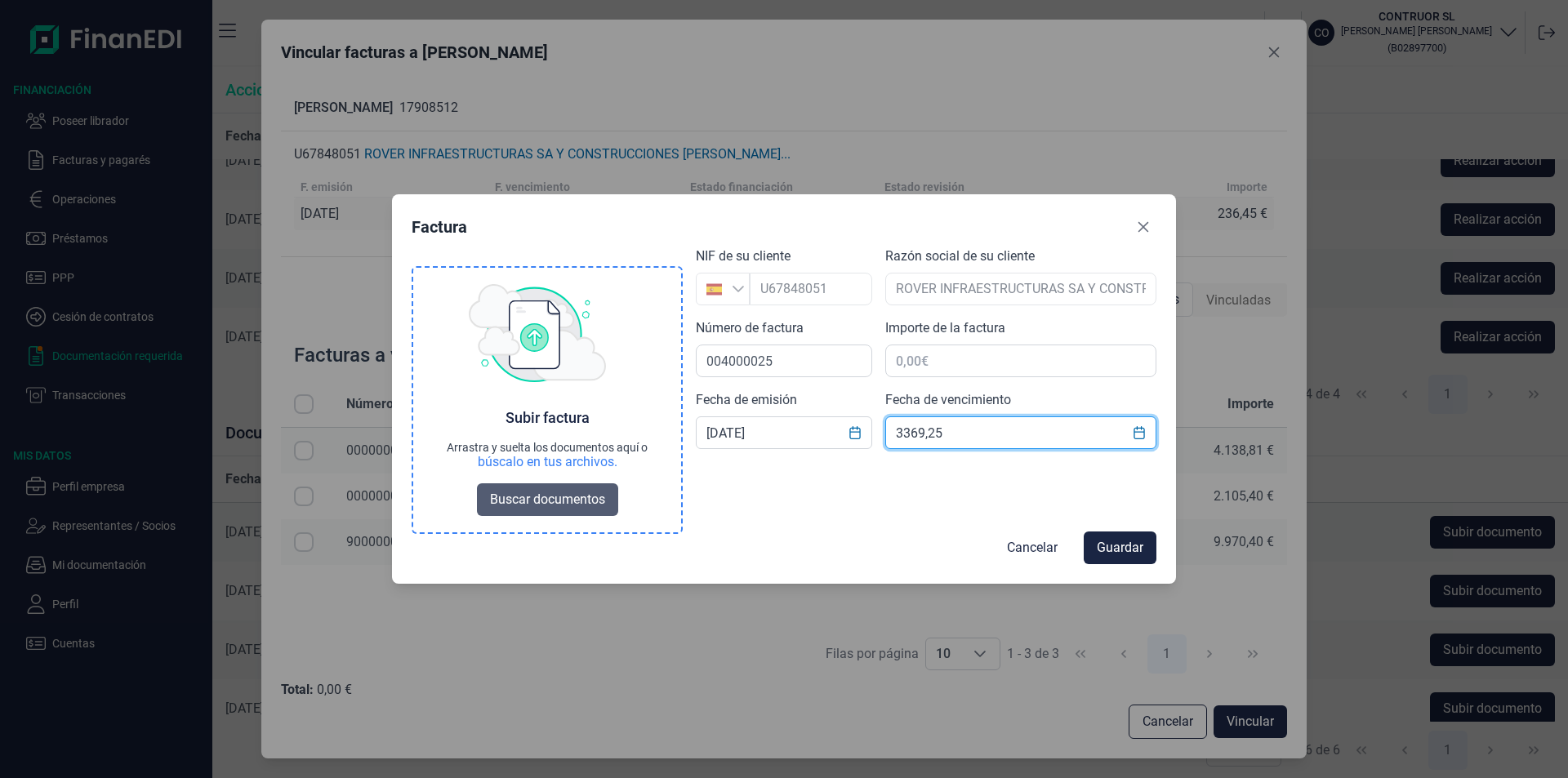
type input "3369,25"
click at [511, 498] on span "Buscar documentos" at bounding box center [547, 499] width 115 height 20
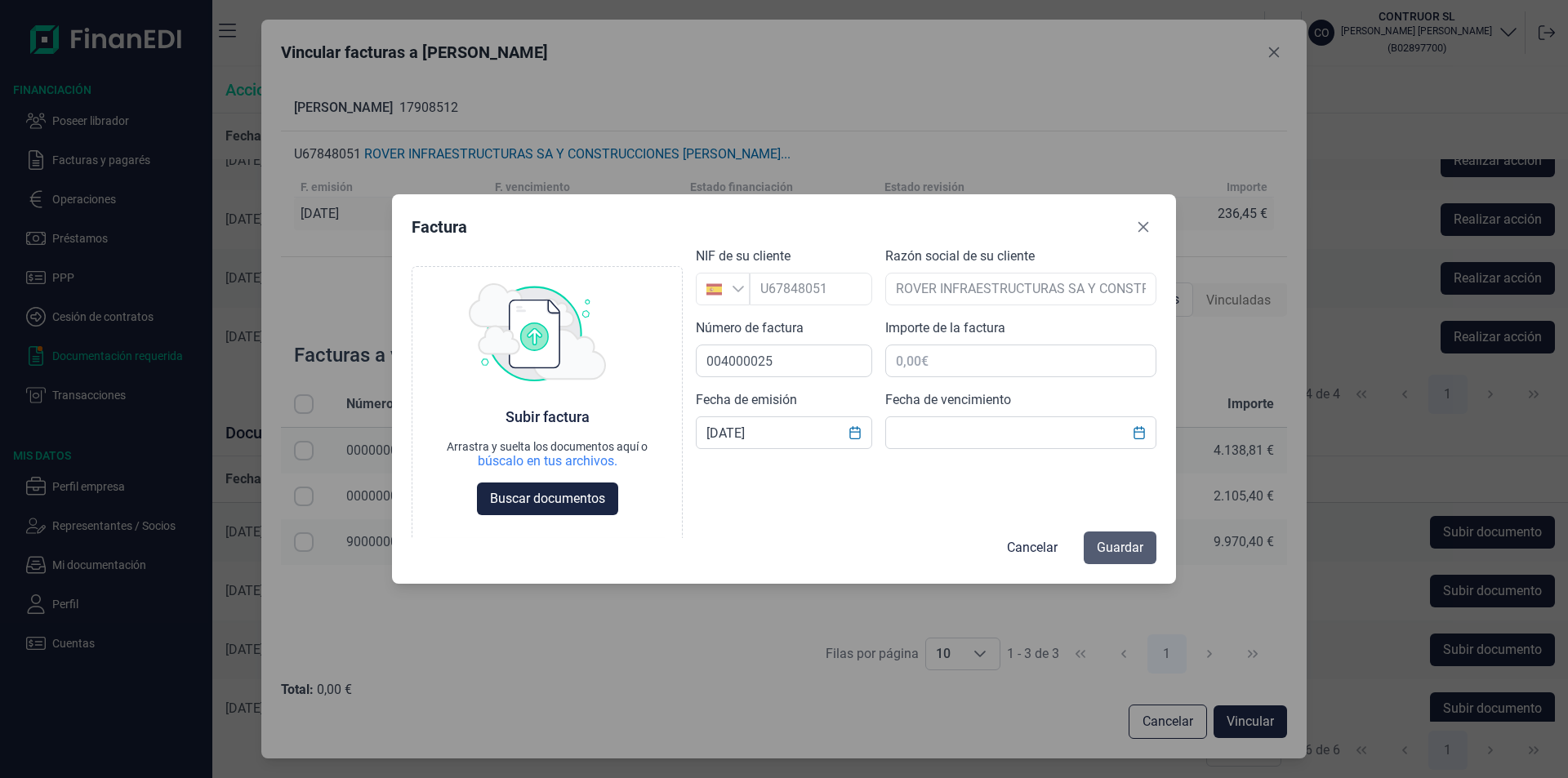
click at [1126, 549] on span "Guardar" at bounding box center [1120, 548] width 47 height 20
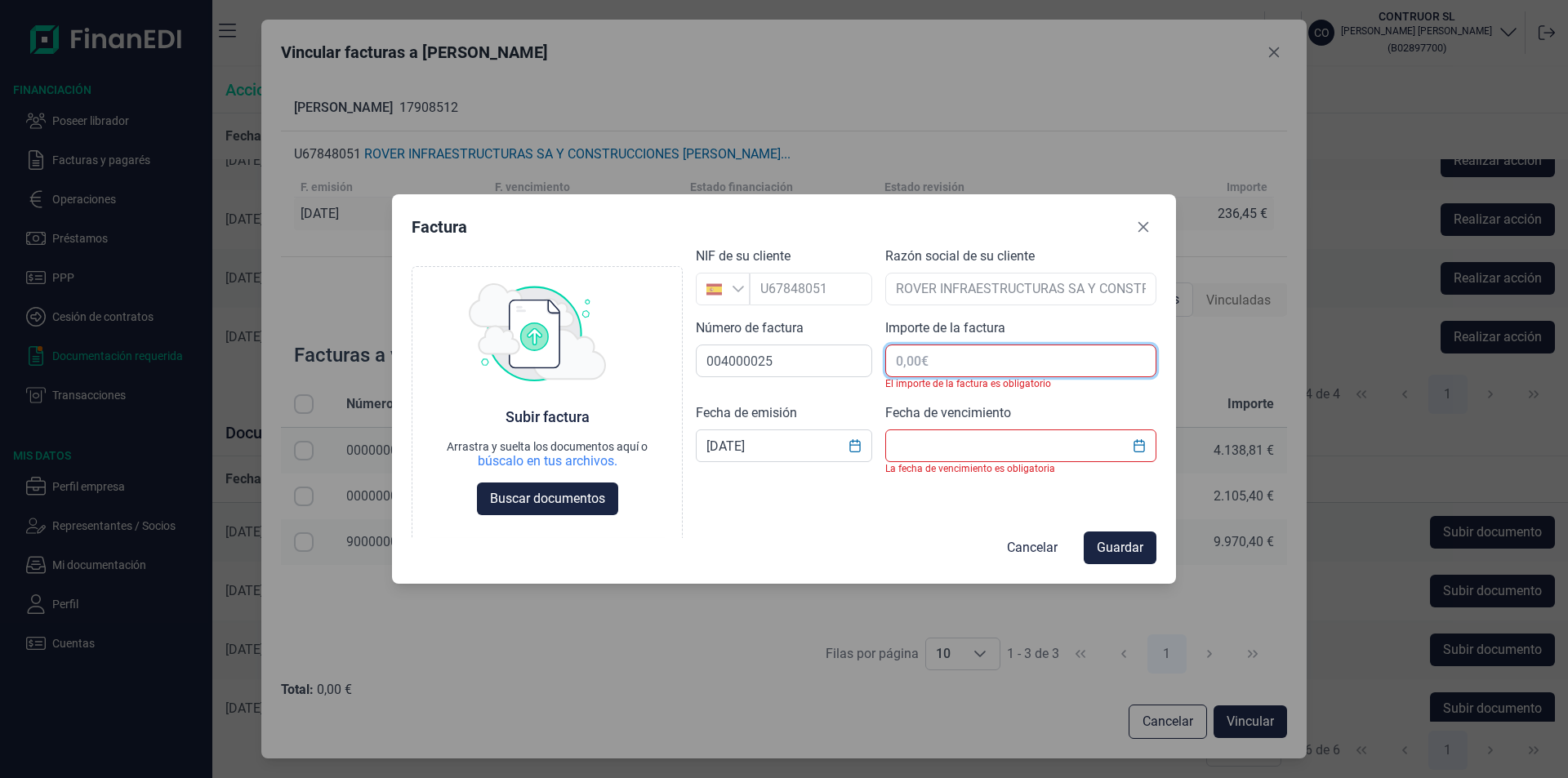
click at [919, 360] on input "text" at bounding box center [1020, 361] width 271 height 33
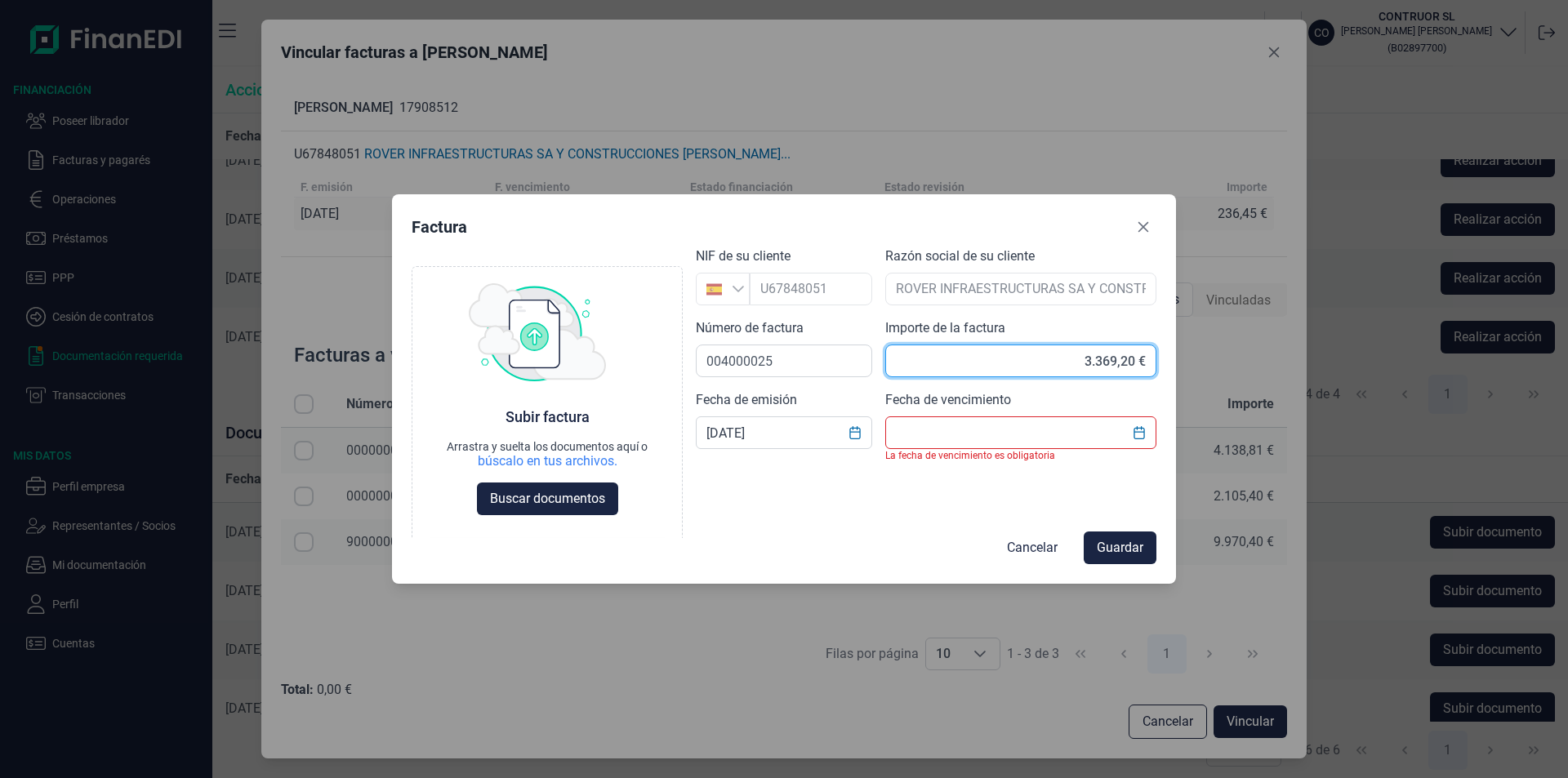
type input "3.369,25 €"
click at [954, 436] on input "text" at bounding box center [1020, 433] width 271 height 33
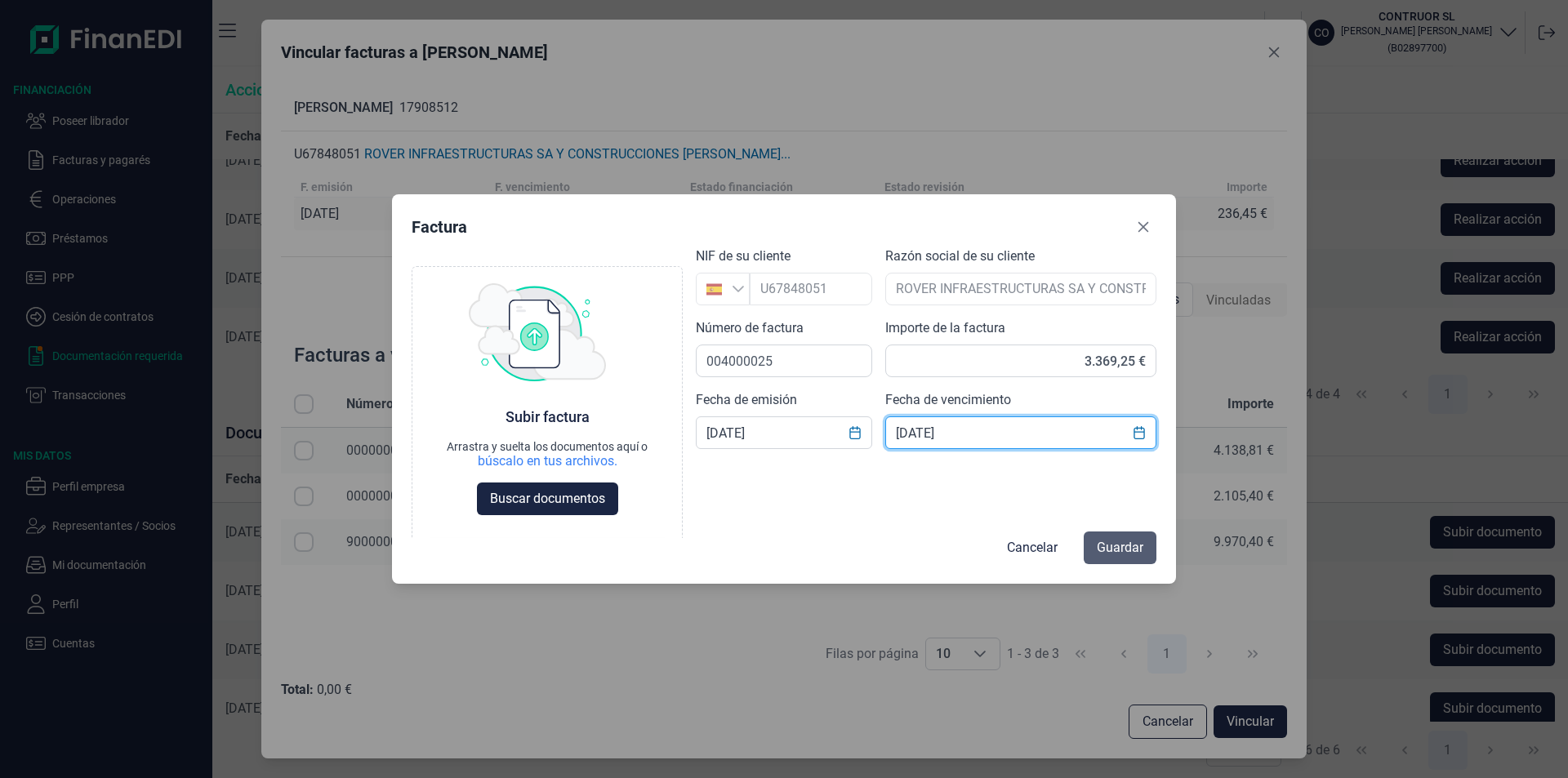
type input "[DATE]"
click at [1113, 549] on span "Guardar" at bounding box center [1120, 548] width 47 height 20
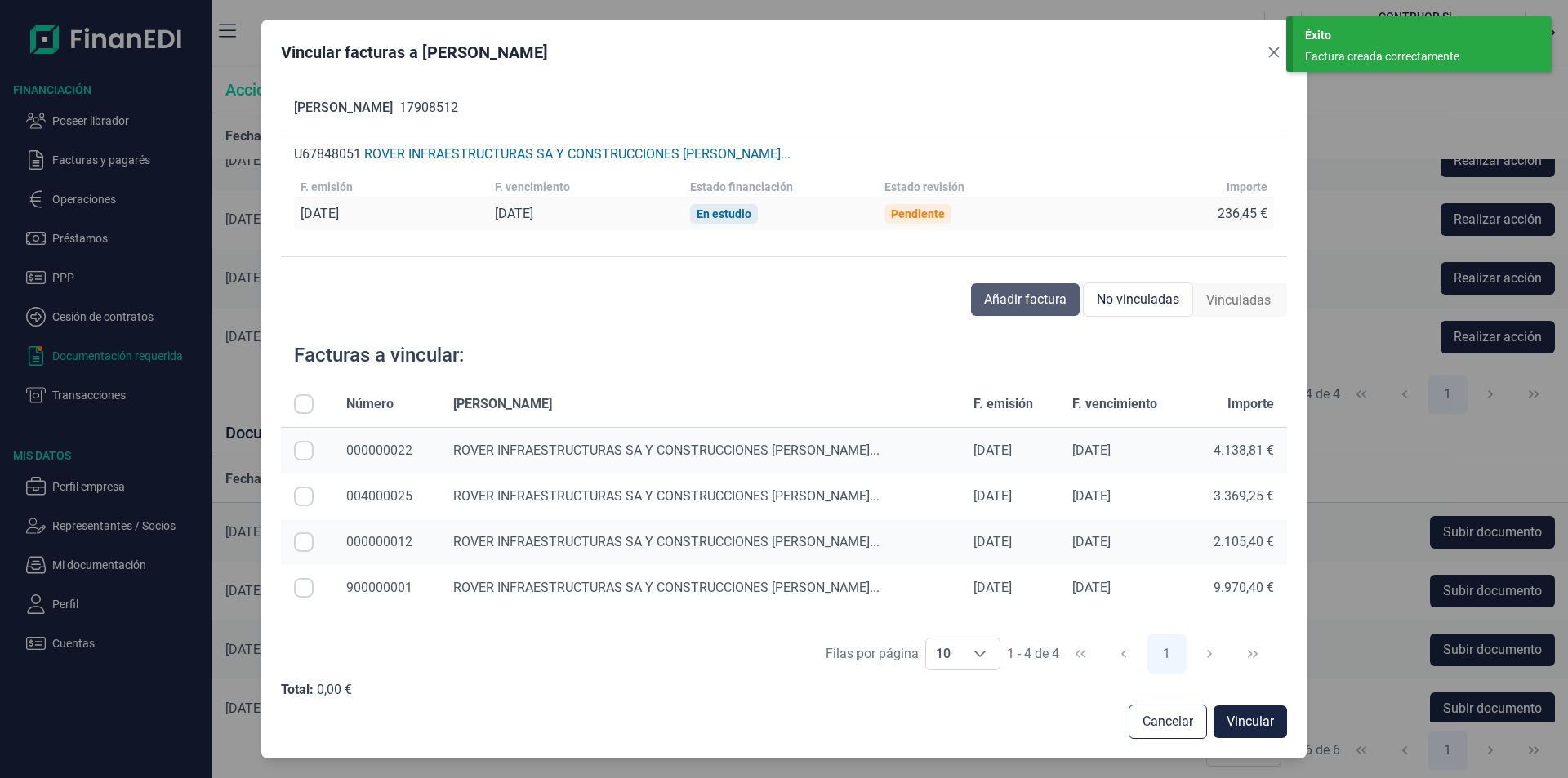
click at [1016, 296] on span "Añadir factura" at bounding box center [1025, 299] width 83 height 20
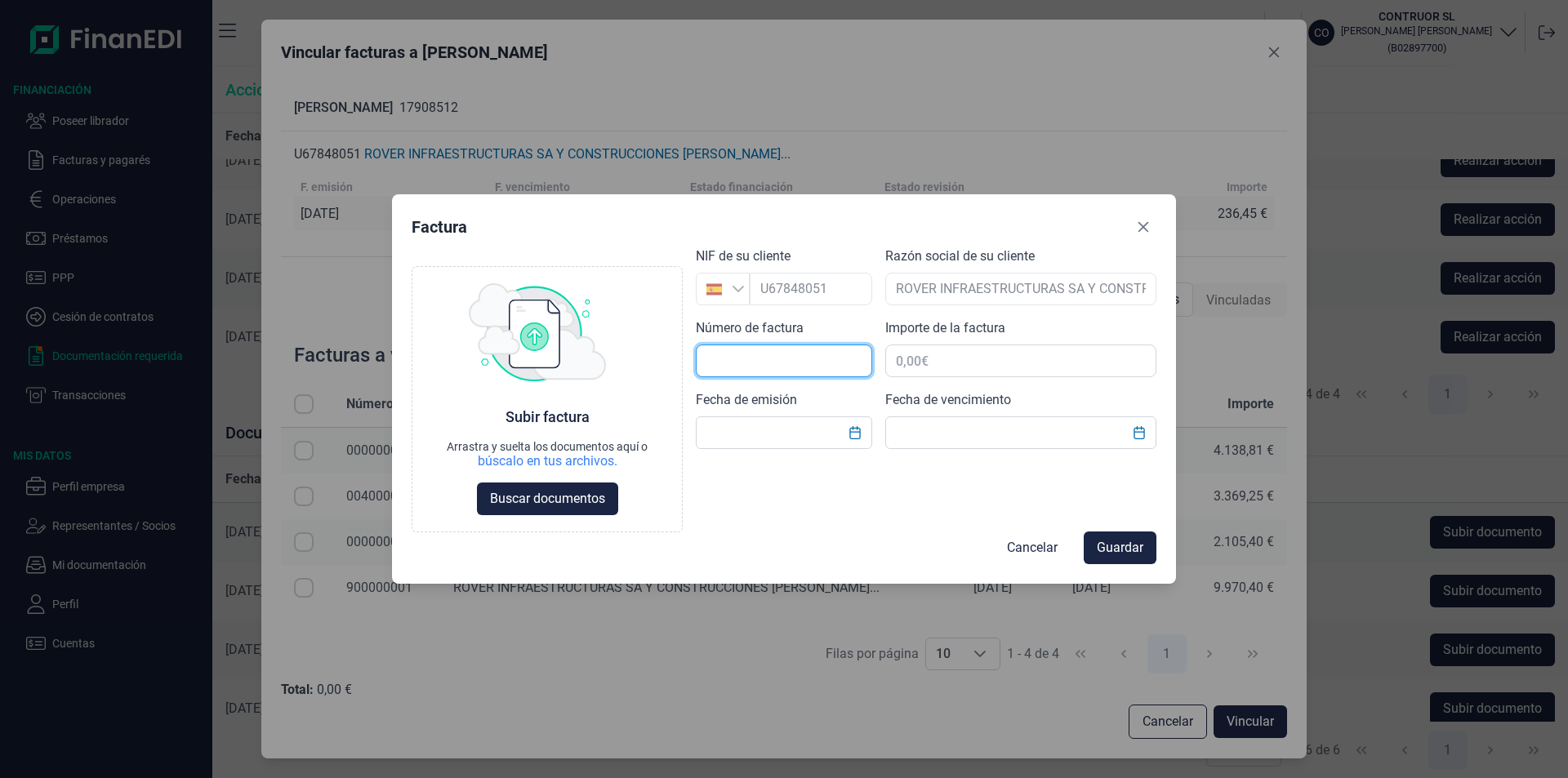
click at [716, 359] on input "text" at bounding box center [784, 361] width 176 height 33
type input "000000017"
click at [725, 431] on input "text" at bounding box center [784, 433] width 176 height 33
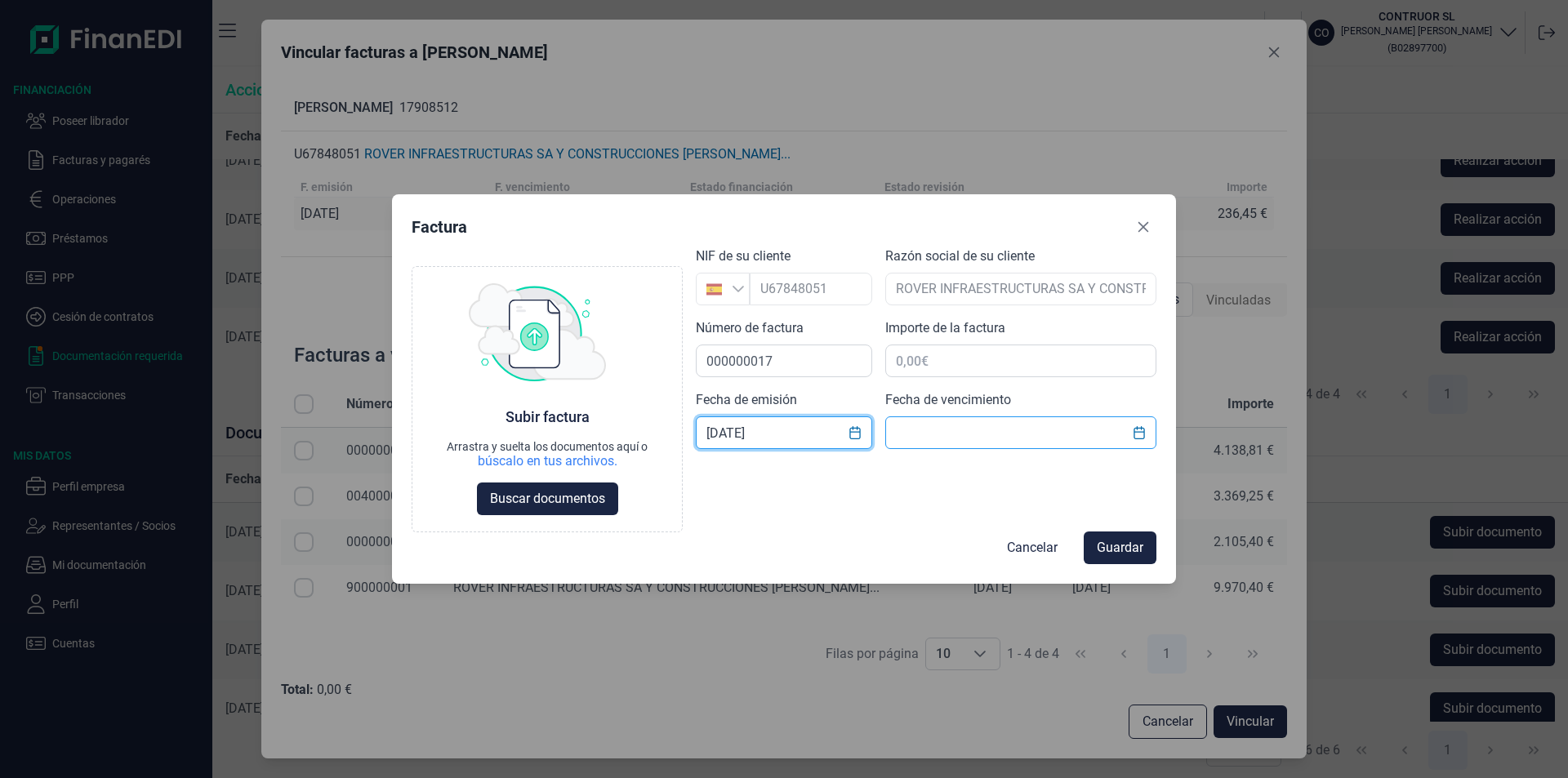
type input "[DATE]"
click at [919, 431] on input "text" at bounding box center [1020, 433] width 271 height 33
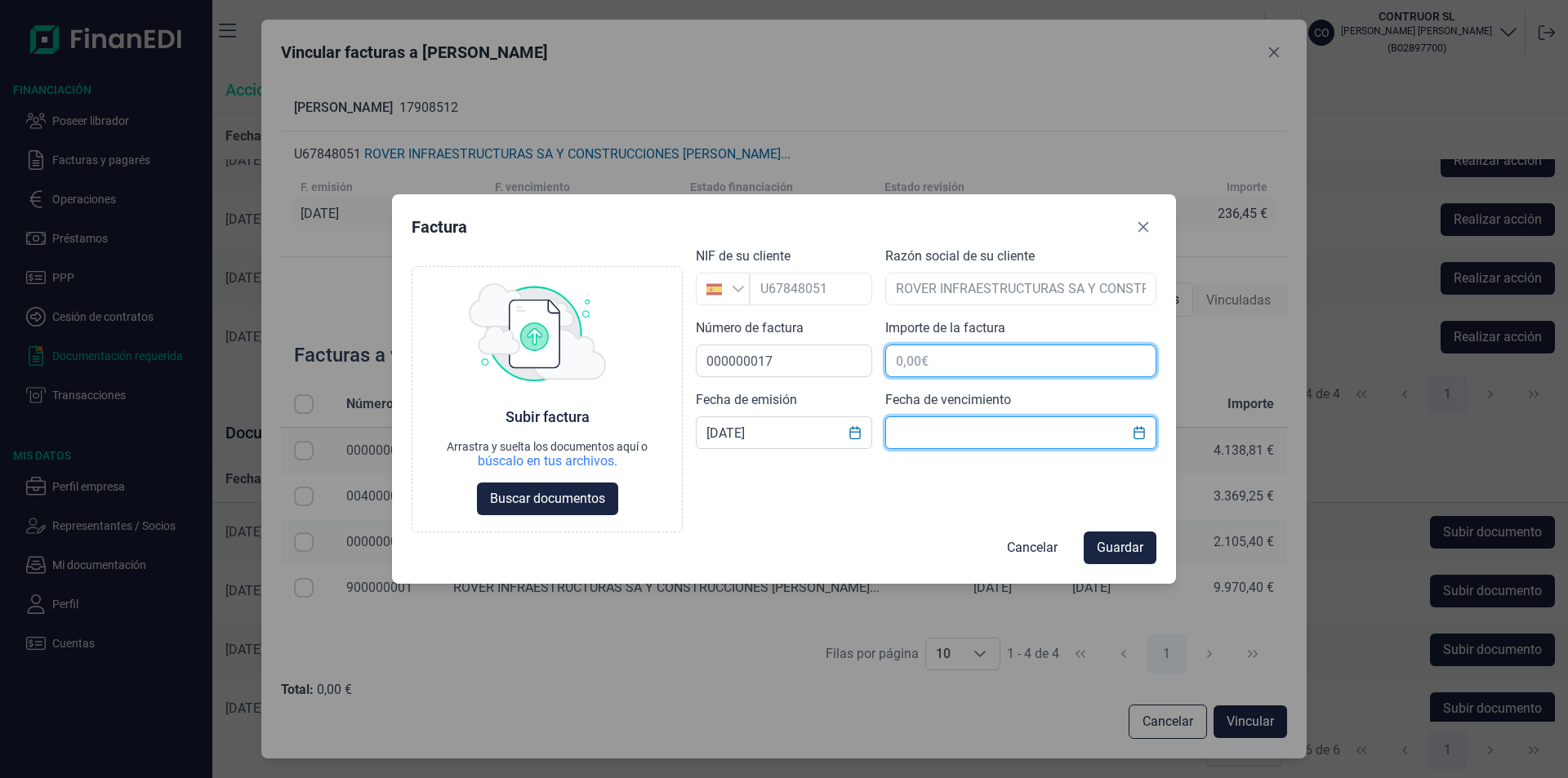
click at [915, 358] on input "text" at bounding box center [1020, 361] width 271 height 33
type input "5.283,66 €"
click at [926, 434] on input "text" at bounding box center [1020, 433] width 271 height 33
click at [923, 430] on input "text" at bounding box center [1020, 433] width 271 height 33
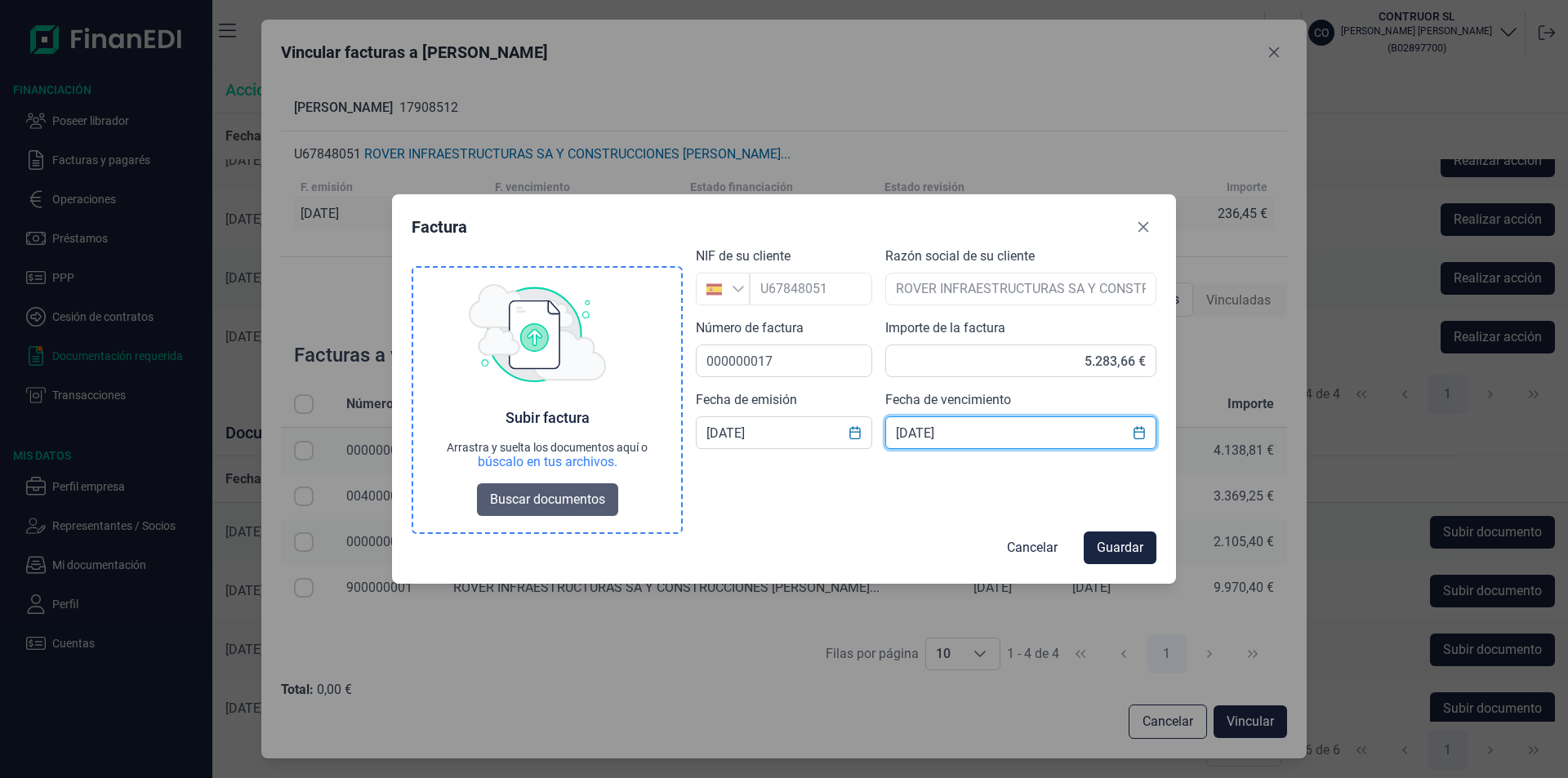
type input "[DATE]"
click at [511, 492] on span "Buscar documentos" at bounding box center [547, 499] width 115 height 20
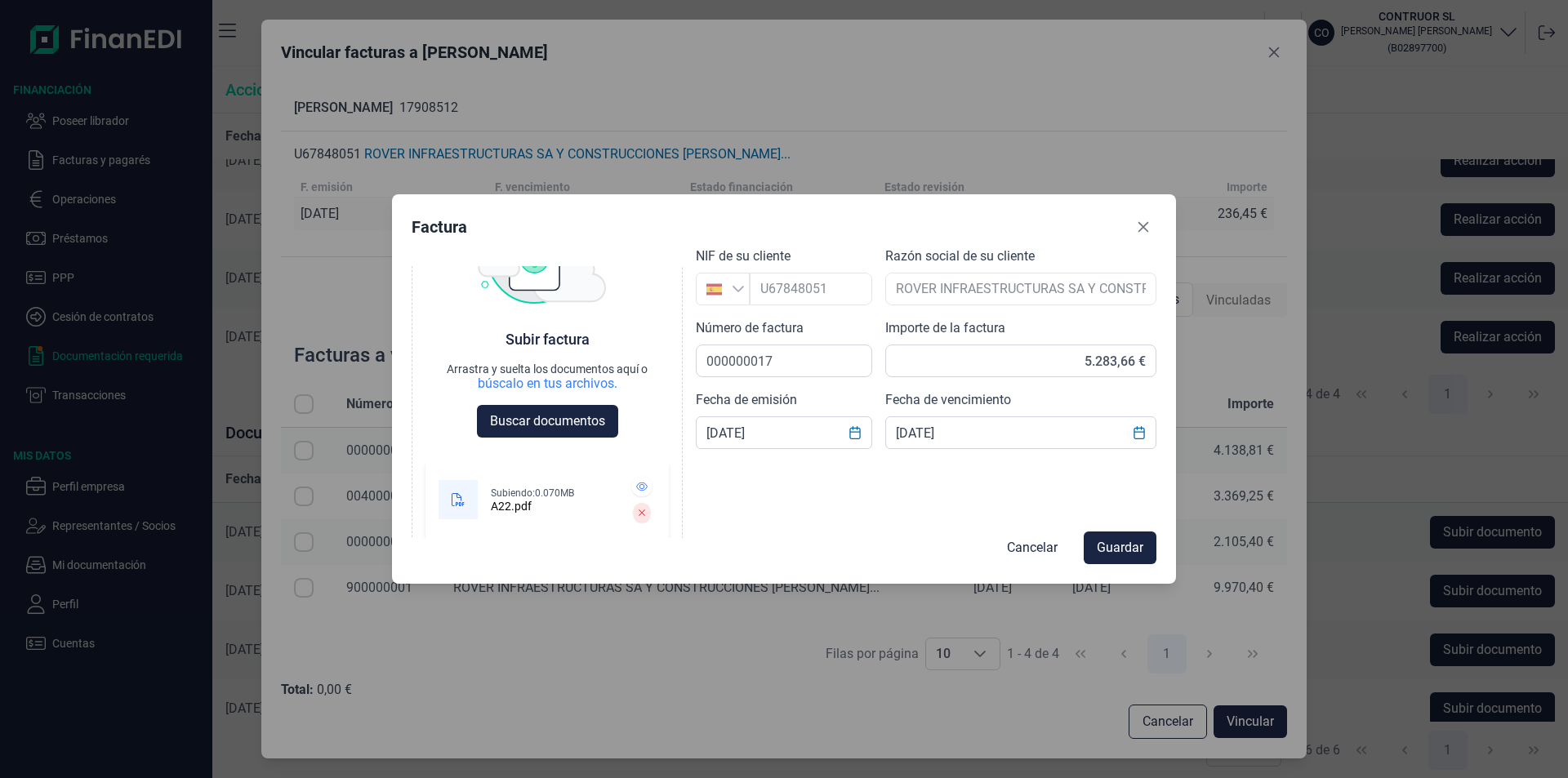
scroll to position [91, 0]
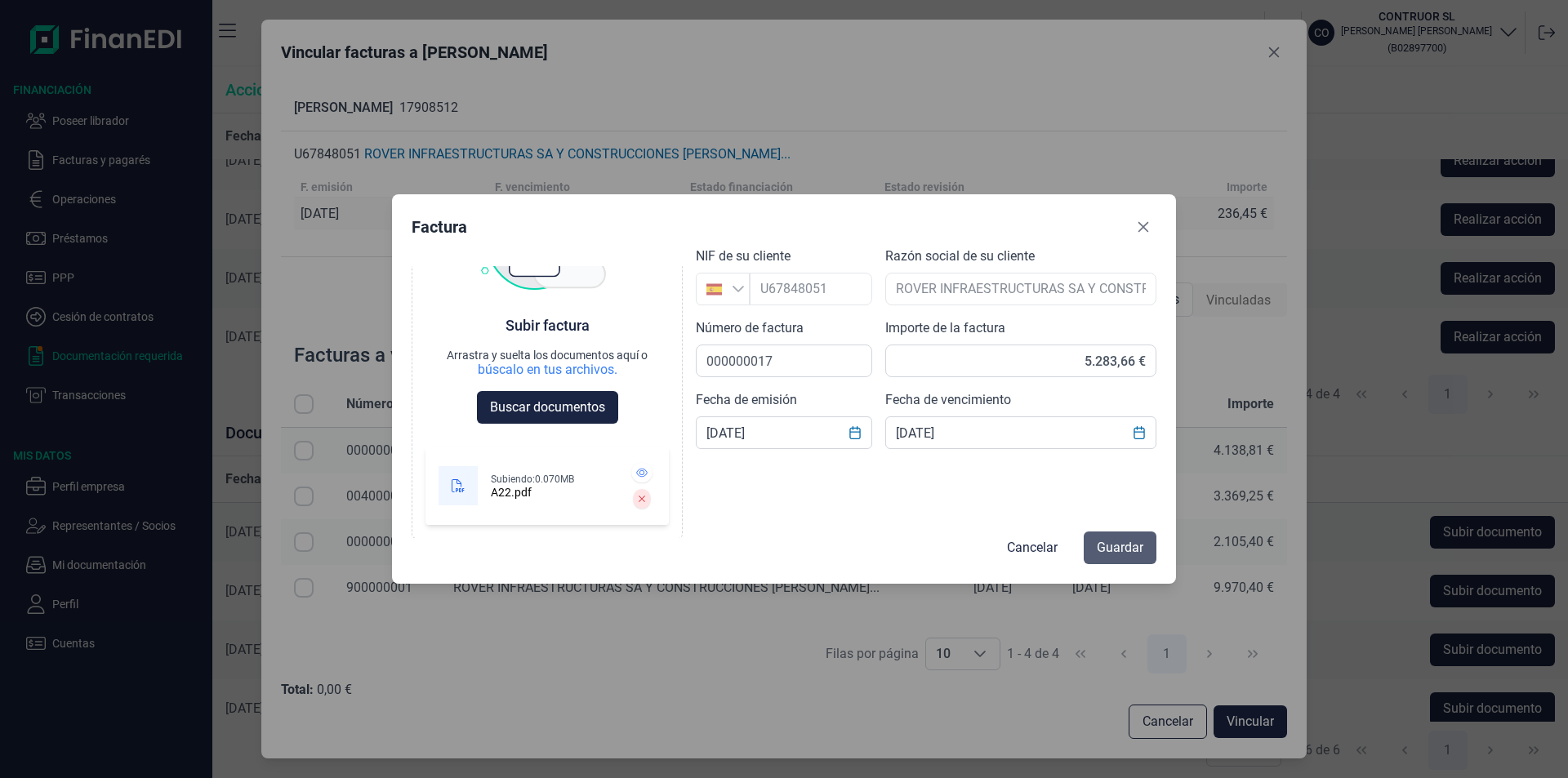
click at [1113, 543] on span "Guardar" at bounding box center [1120, 548] width 47 height 20
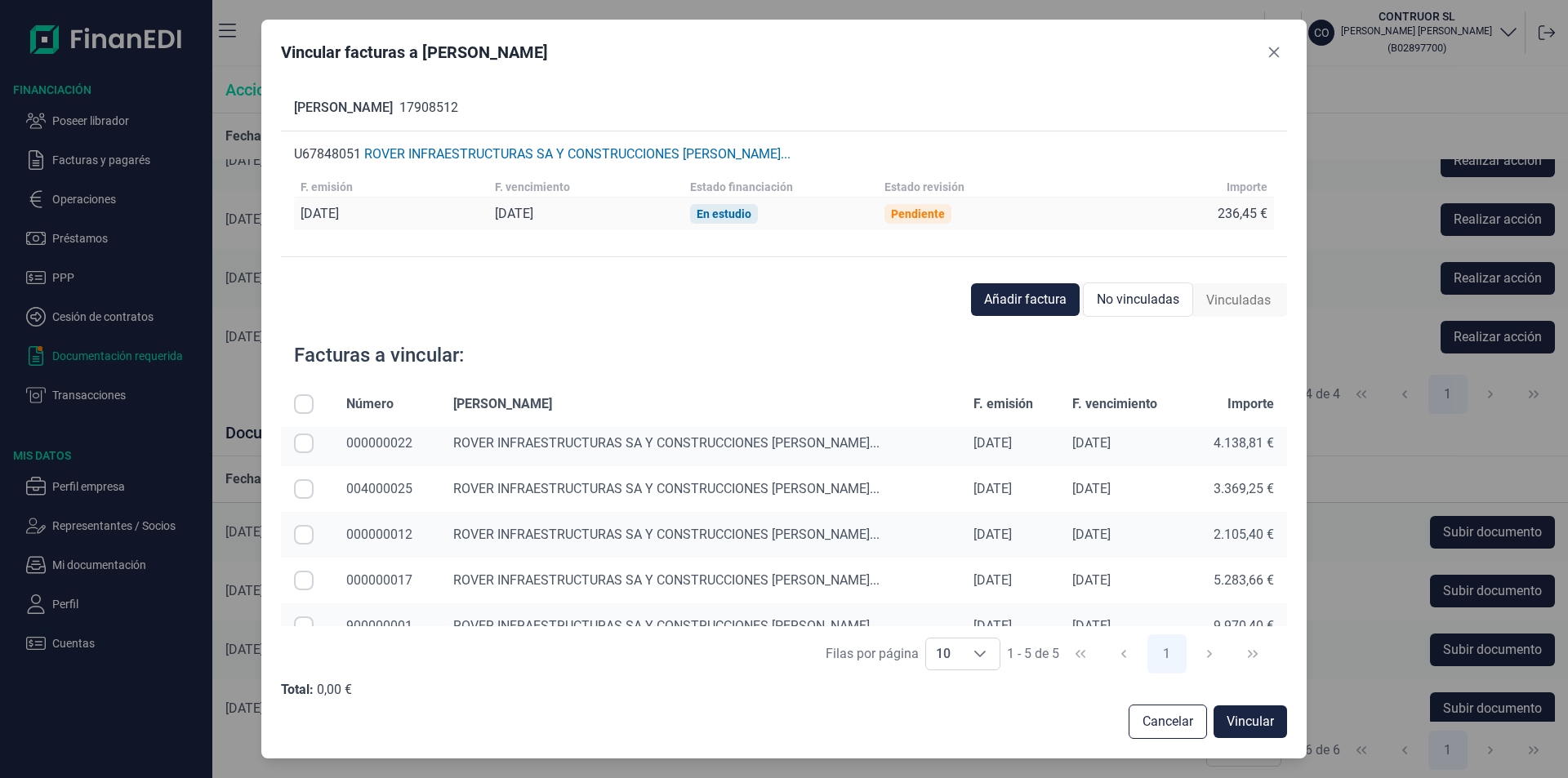
scroll to position [9, 0]
click at [301, 400] on input "All items unselected" at bounding box center [304, 404] width 20 height 20
checkbox input "true"
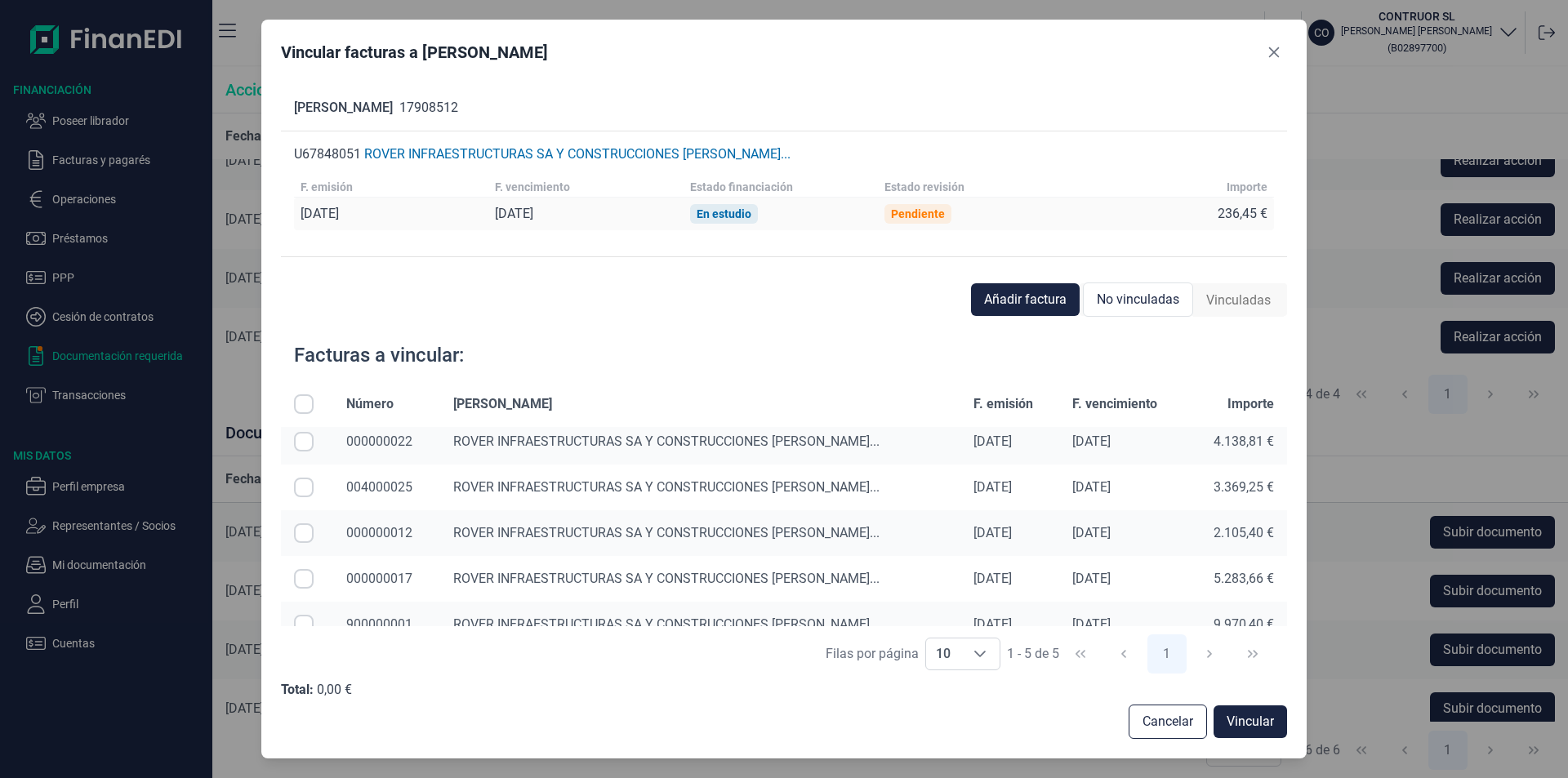
checkbox input "true"
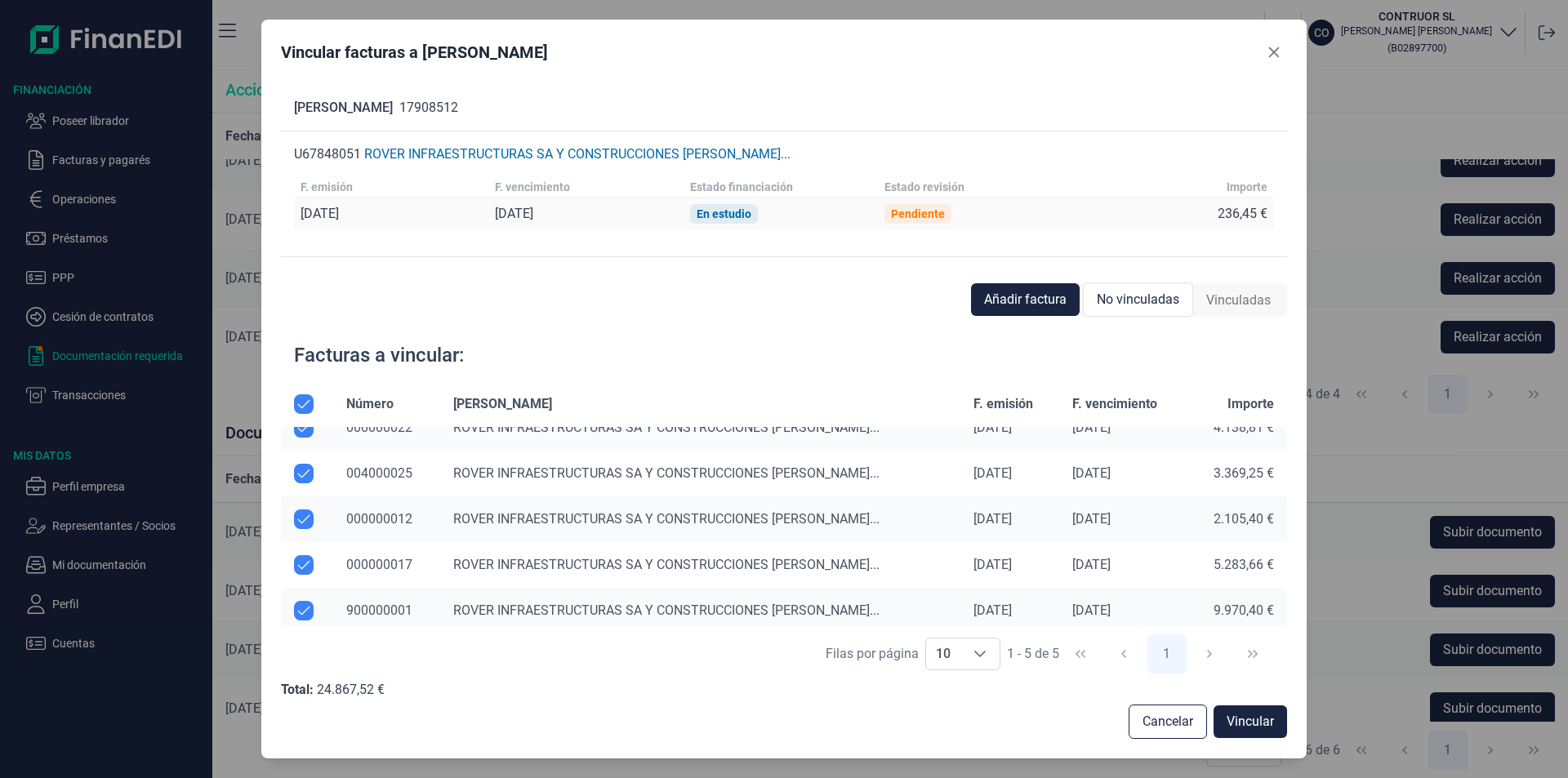
scroll to position [30, 0]
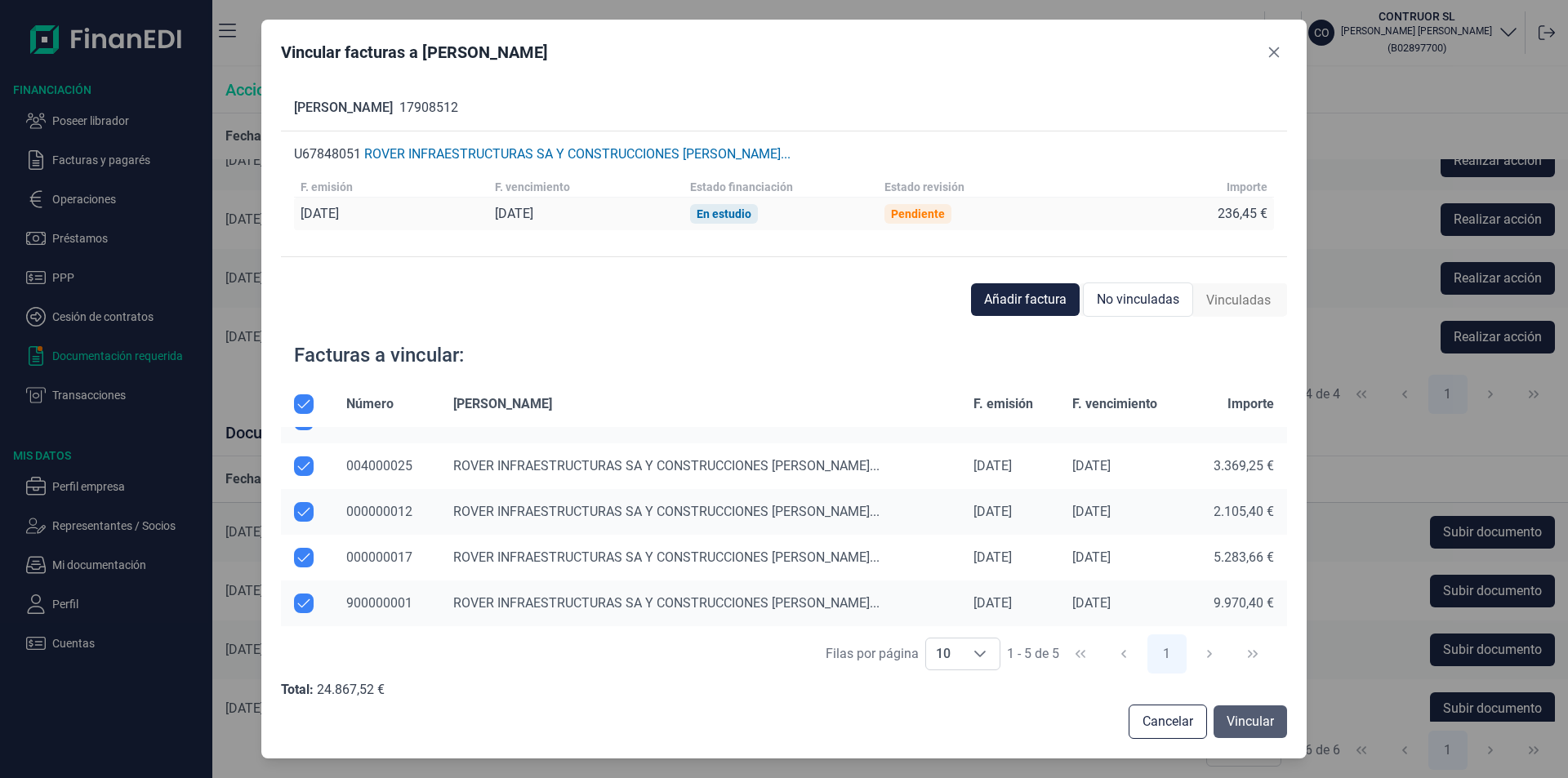
click at [1258, 723] on span "Vincular" at bounding box center [1250, 722] width 47 height 20
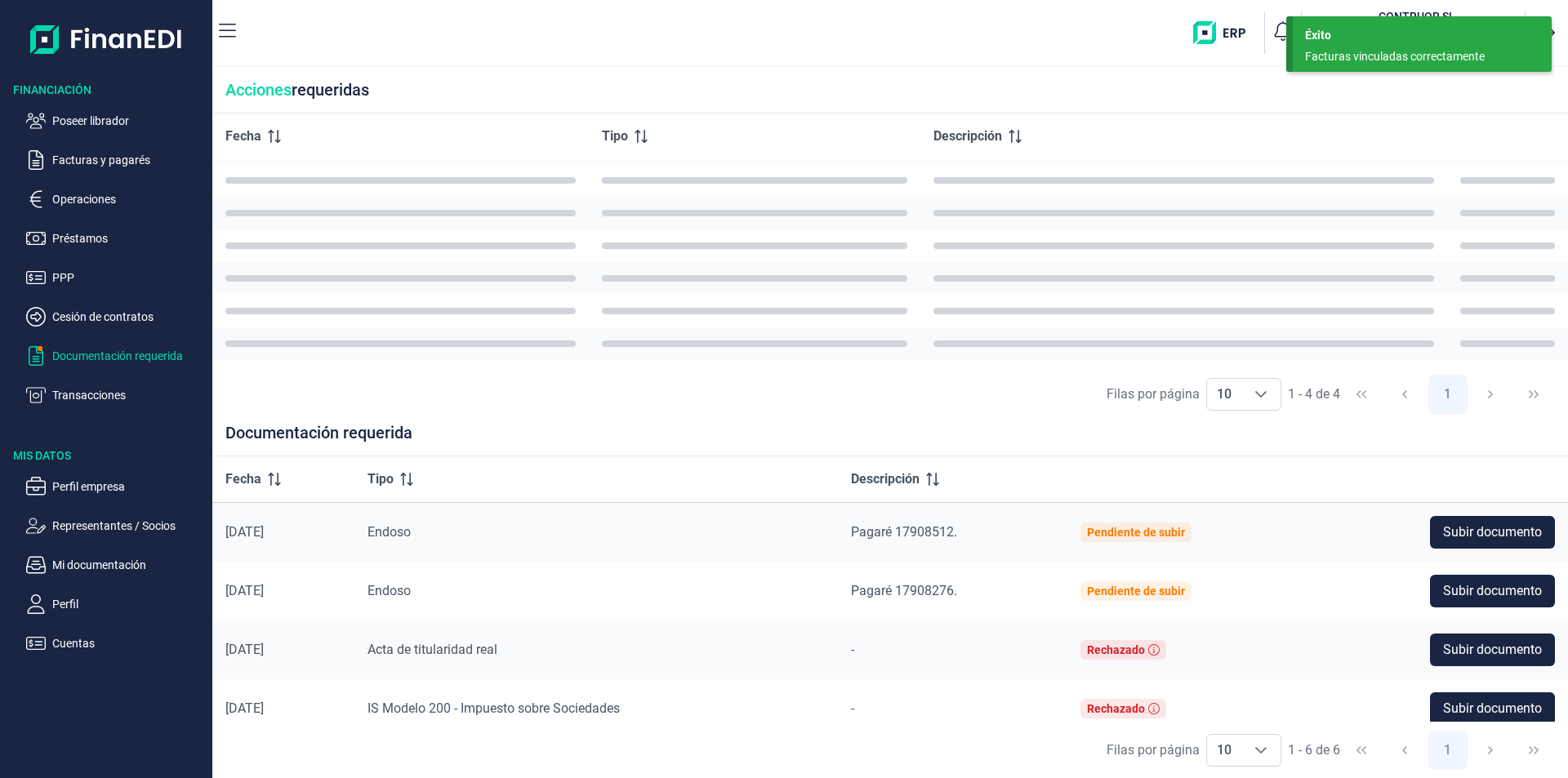
scroll to position [0, 0]
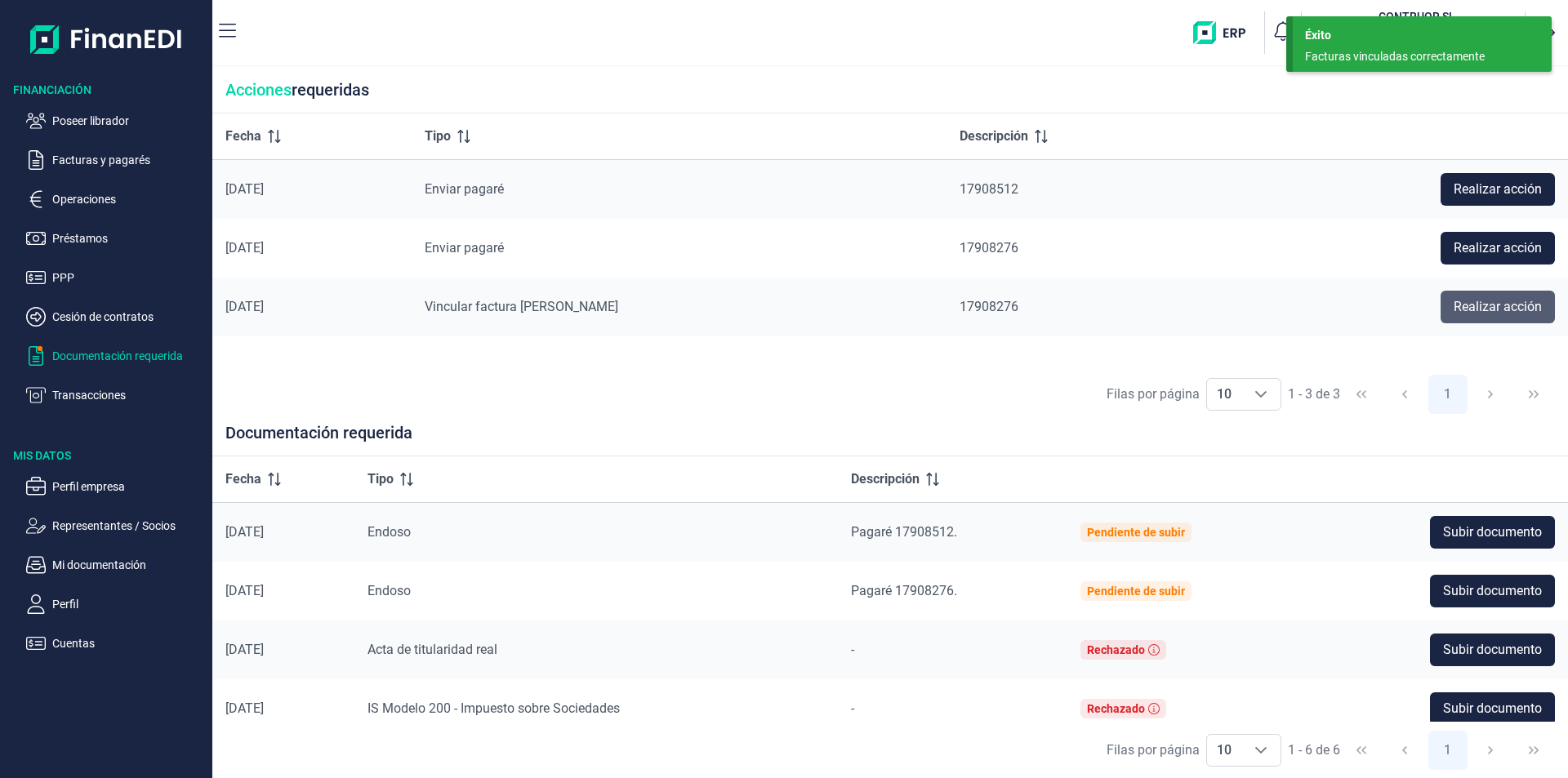
click at [1515, 306] on span "Realizar acción" at bounding box center [1497, 307] width 88 height 20
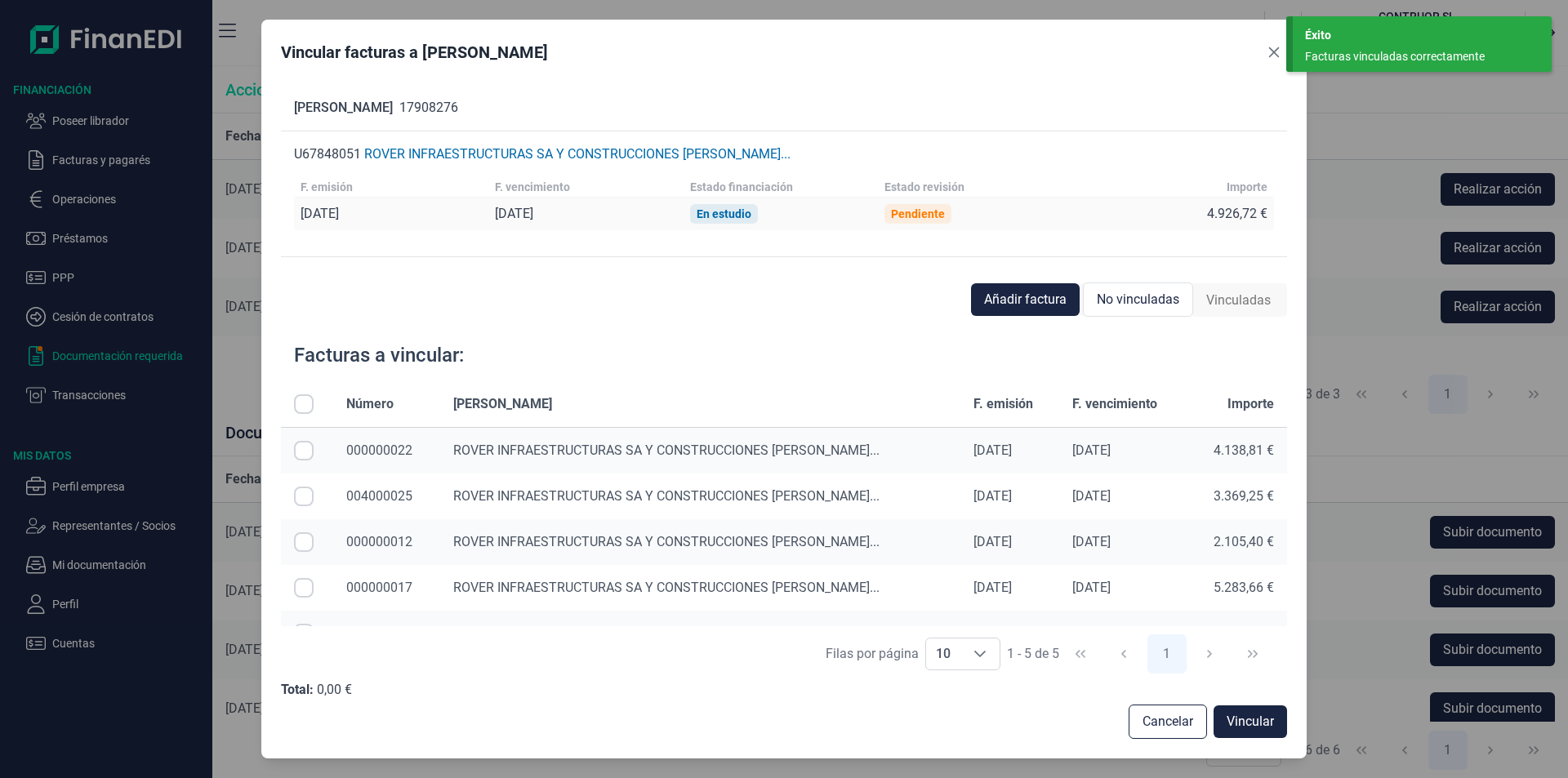
click at [299, 402] on input "All items unselected" at bounding box center [304, 404] width 20 height 20
checkbox input "true"
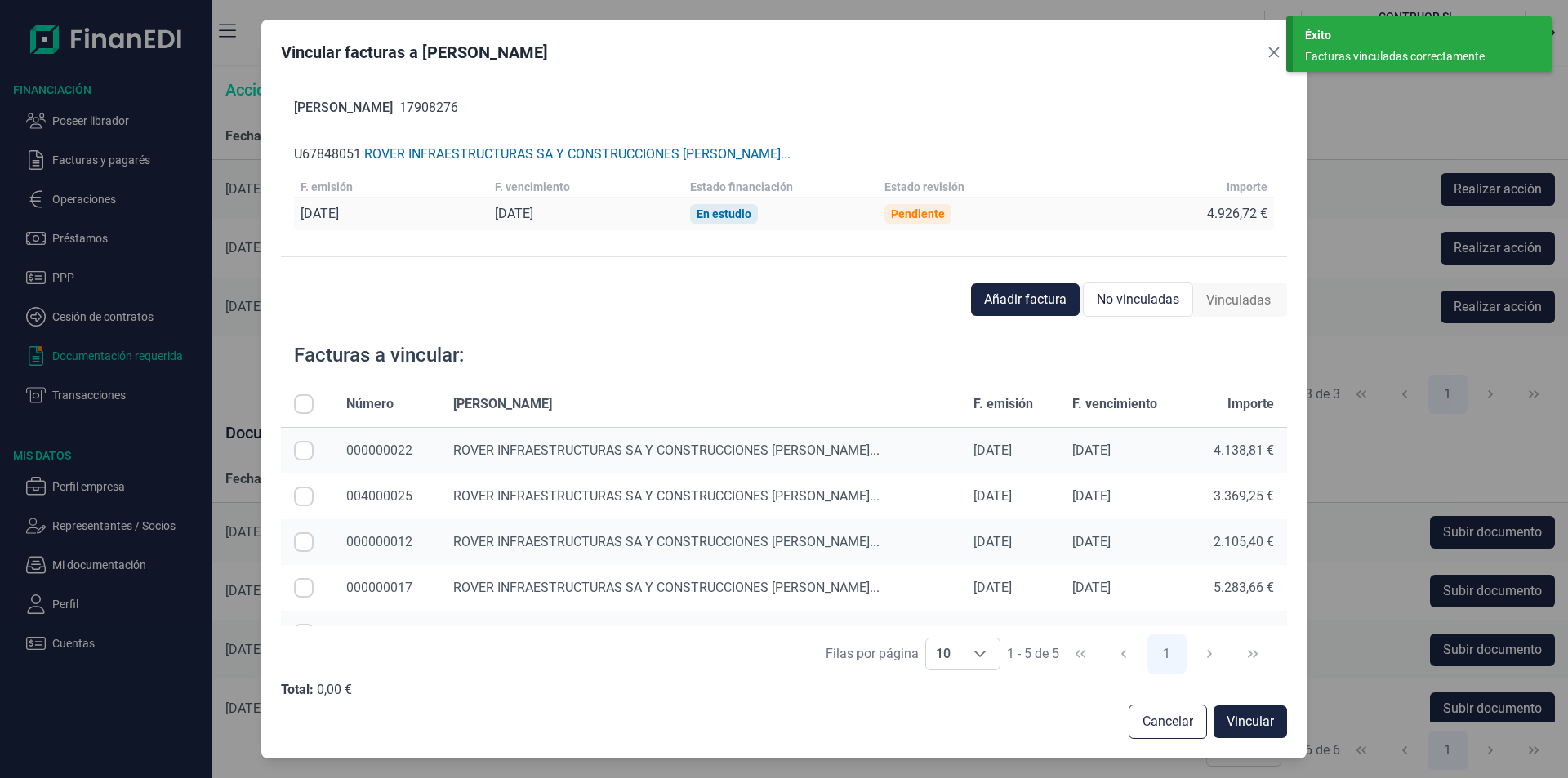
checkbox input "true"
click at [1236, 724] on span "Vincular" at bounding box center [1250, 722] width 47 height 20
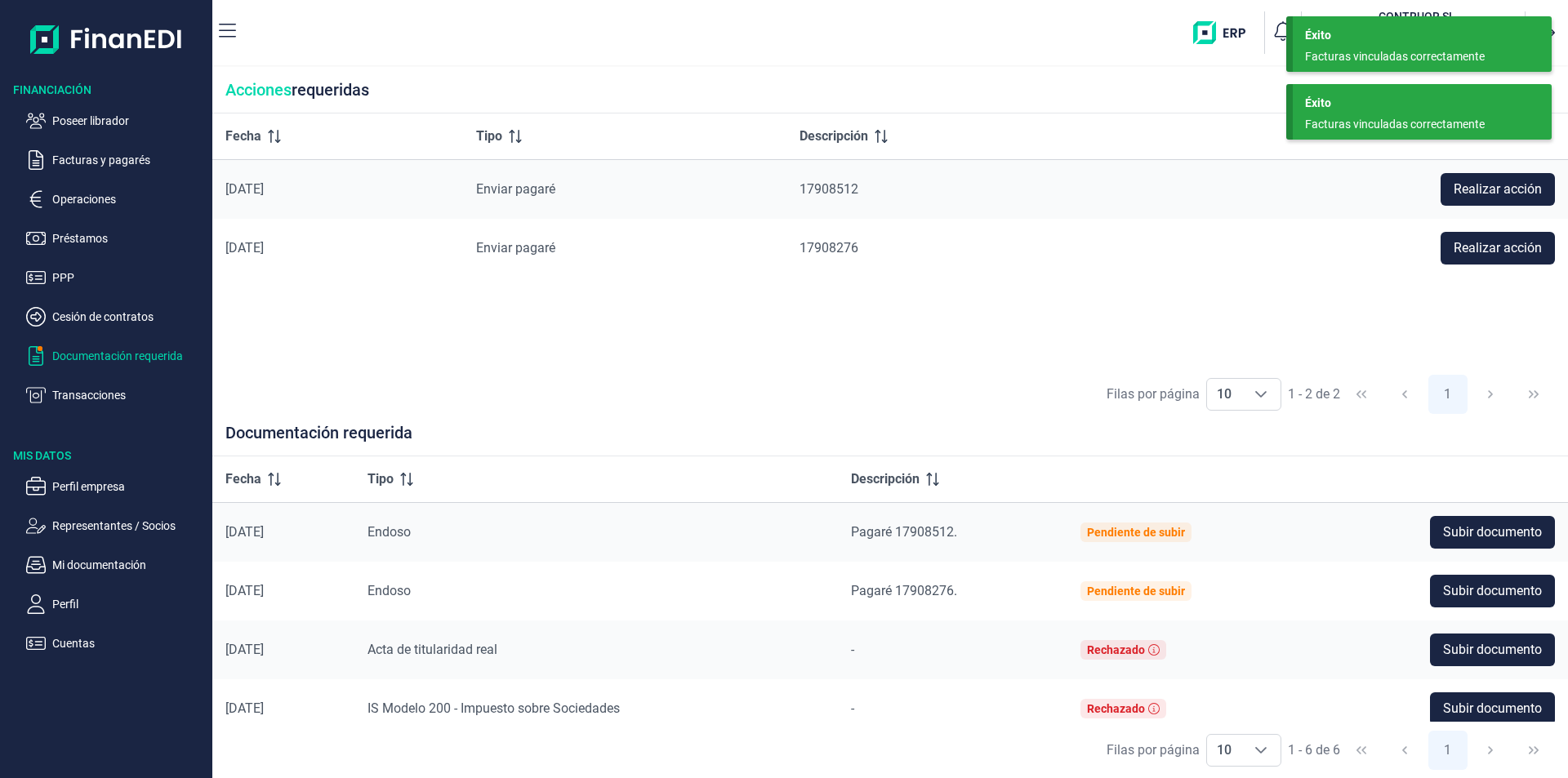
click at [1345, 116] on div "Facturas vinculadas correctamente" at bounding box center [1416, 124] width 223 height 17
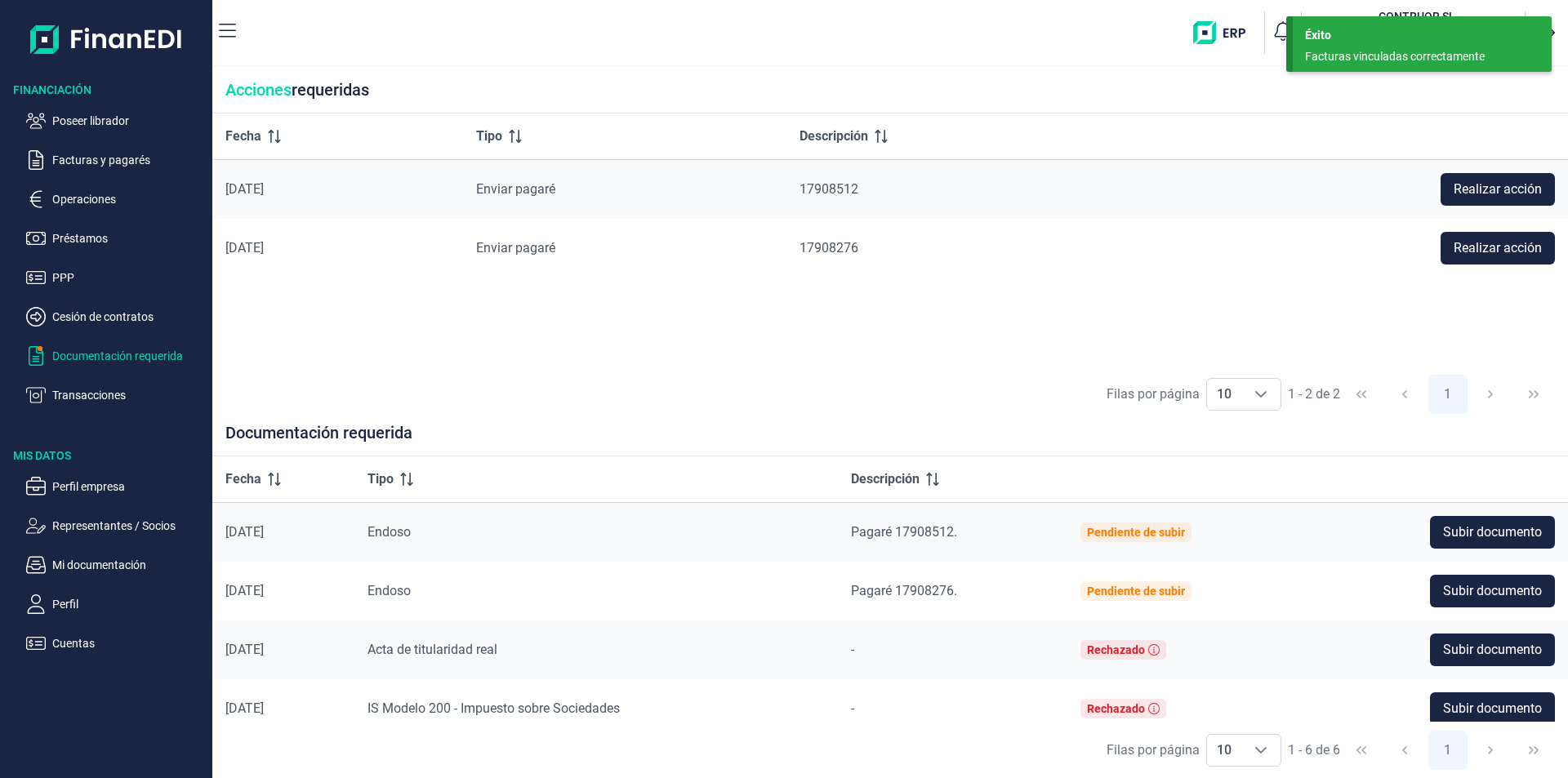
click at [1352, 47] on div "Éxito Facturas vinculadas correctamente" at bounding box center [1422, 44] width 259 height 55
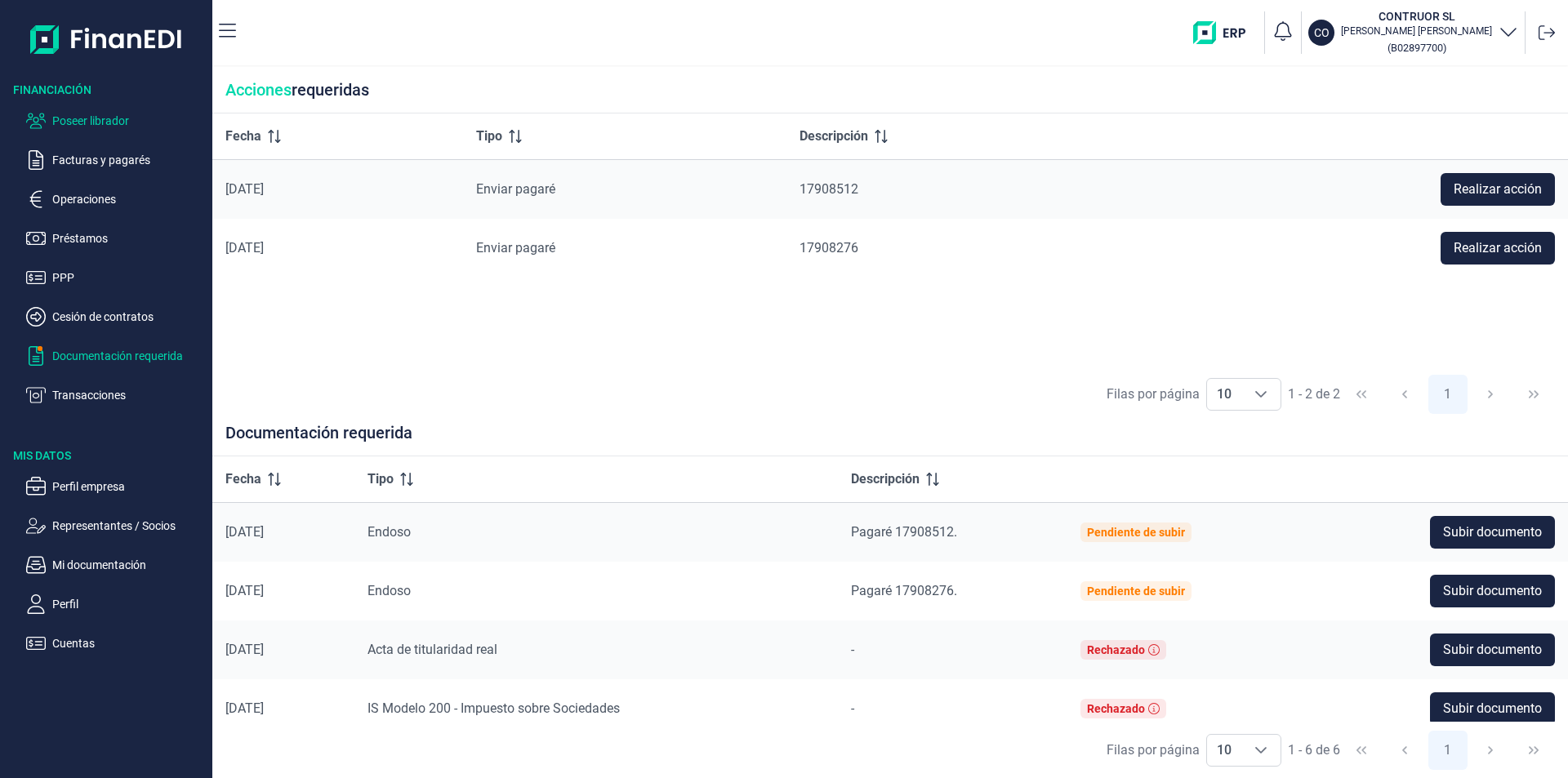
click at [100, 124] on p "Poseer librador" at bounding box center [129, 121] width 154 height 20
